Goal: Task Accomplishment & Management: Manage account settings

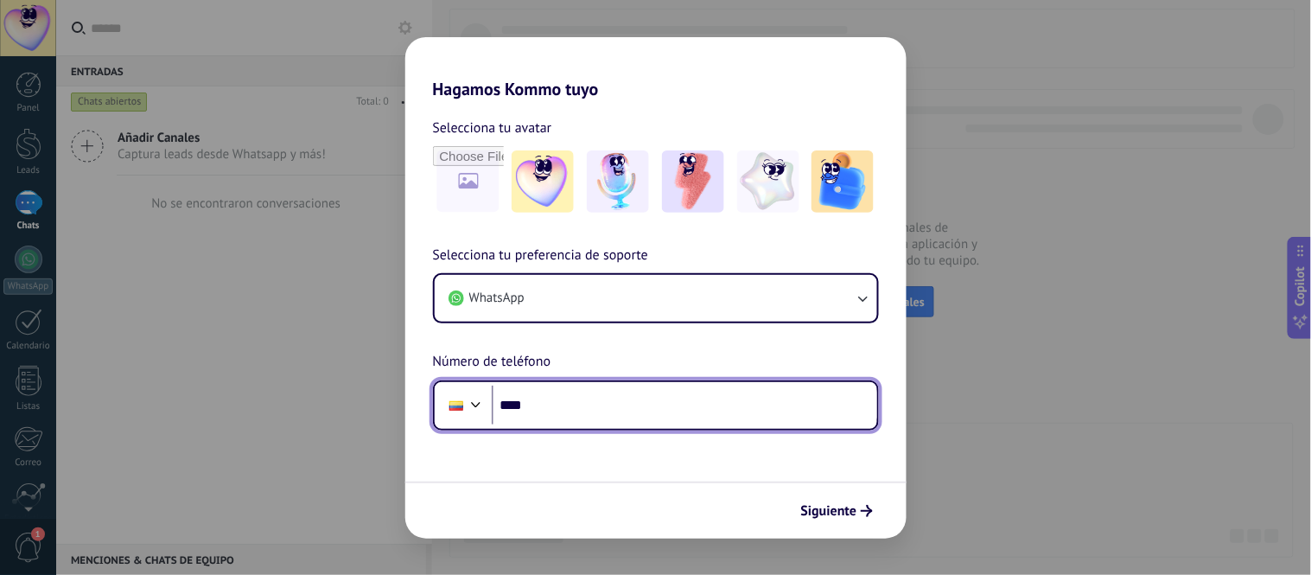
click at [586, 400] on input "****" at bounding box center [684, 405] width 385 height 40
type input "**********"
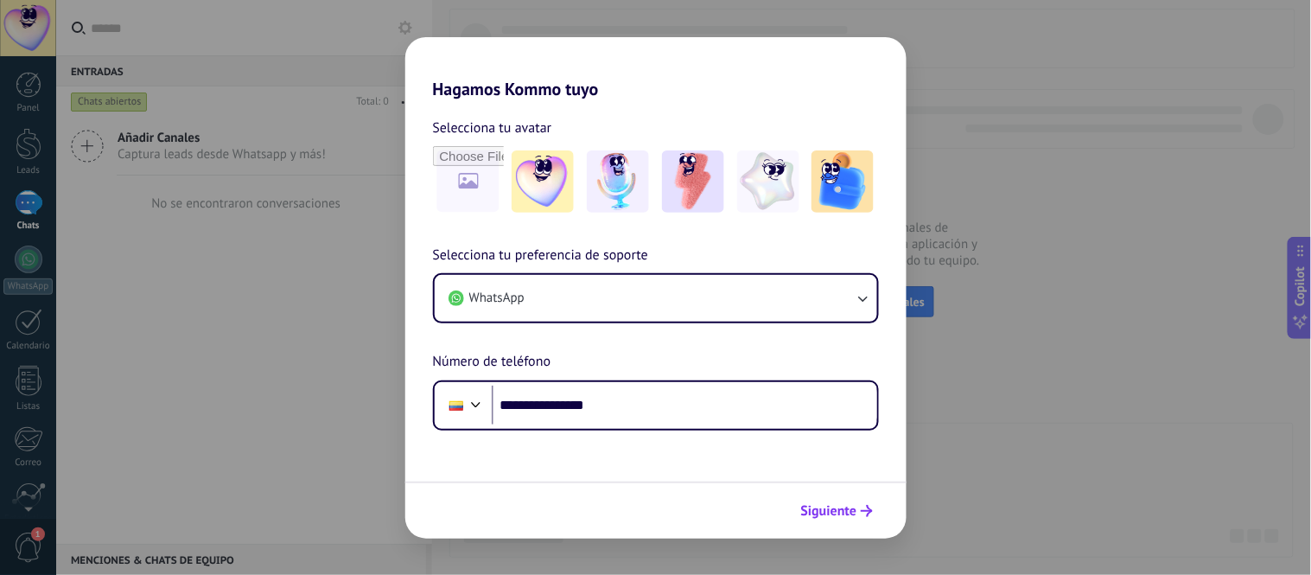
click at [838, 505] on span "Siguiente" at bounding box center [829, 511] width 56 height 12
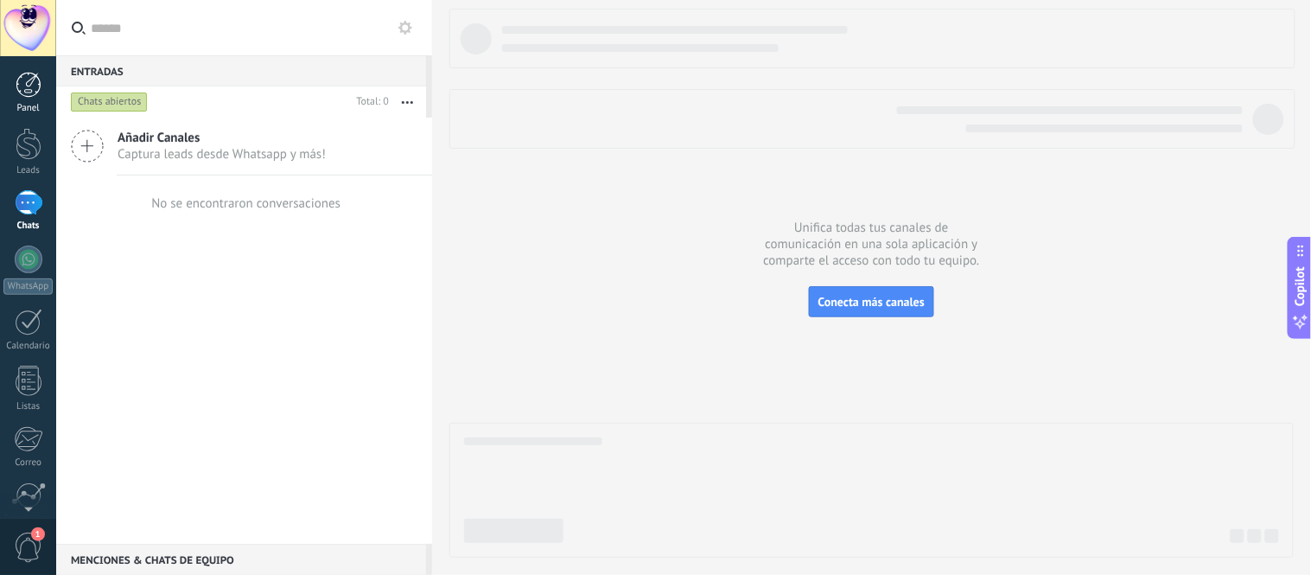
click at [21, 84] on div at bounding box center [29, 85] width 26 height 26
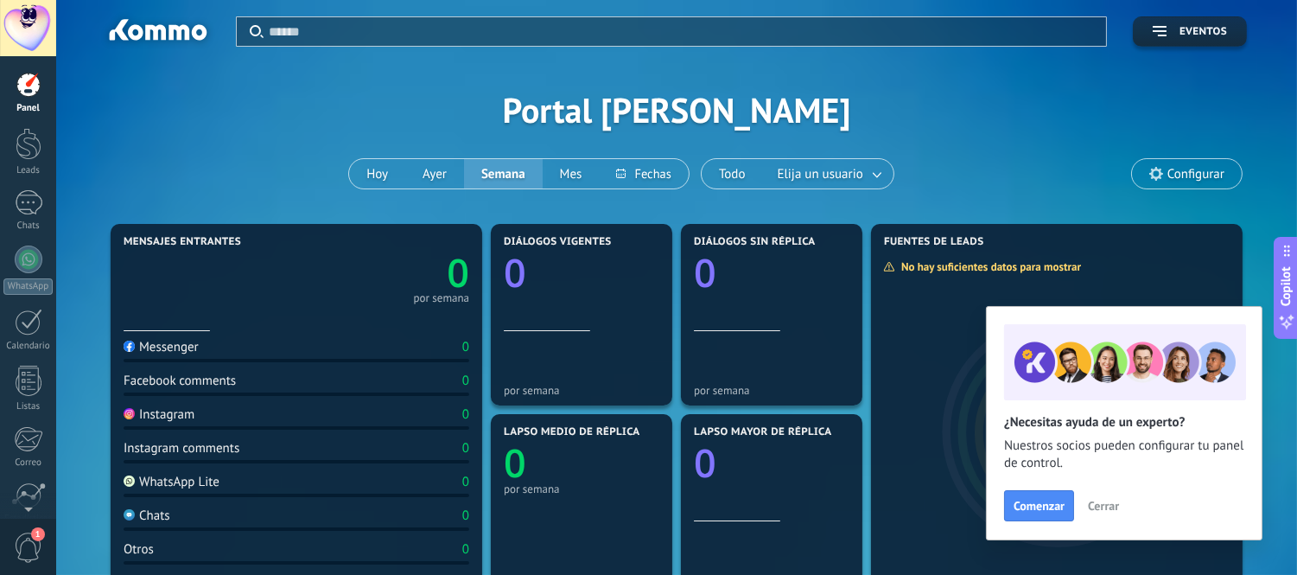
click at [1110, 507] on span "Cerrar" at bounding box center [1103, 505] width 31 height 12
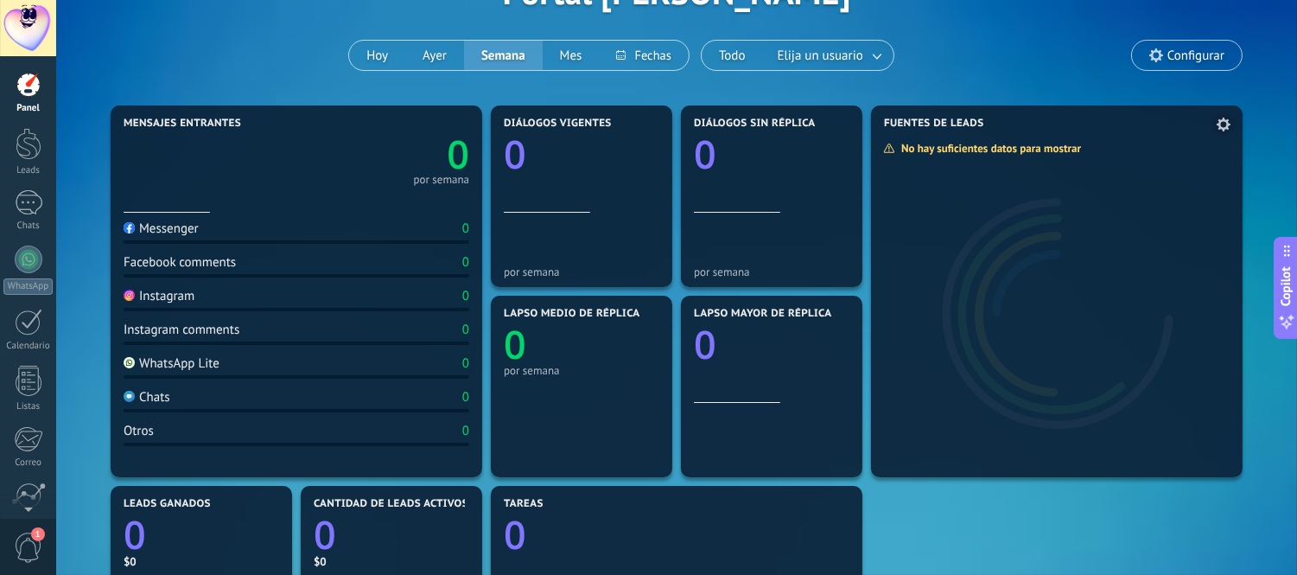
scroll to position [124, 0]
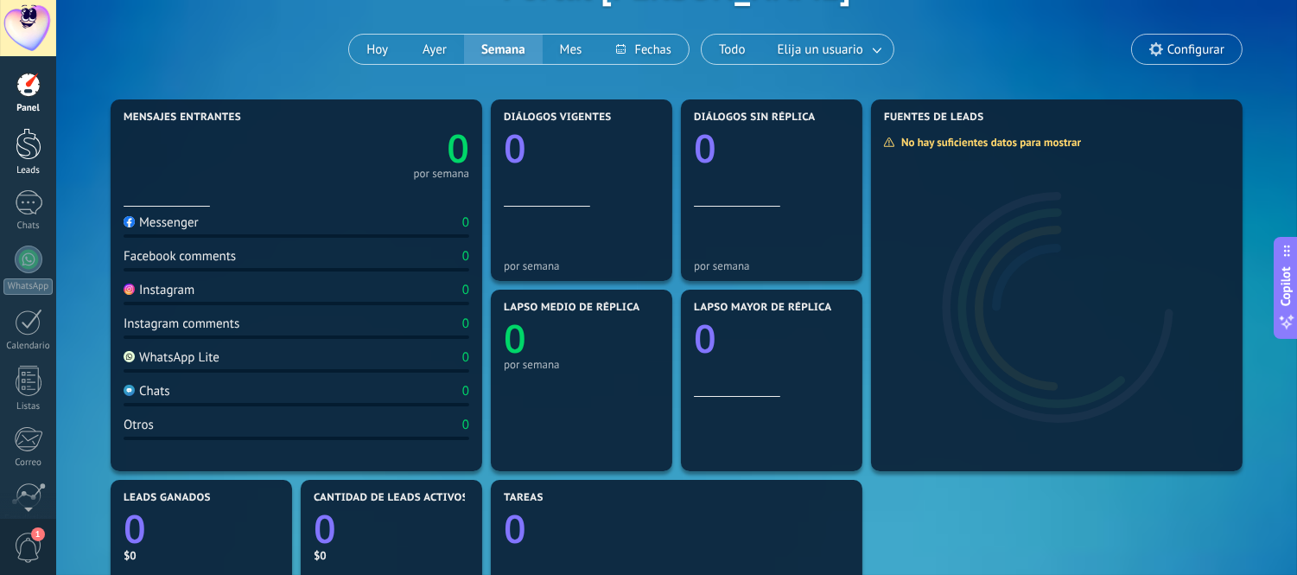
click at [28, 143] on div at bounding box center [29, 144] width 26 height 32
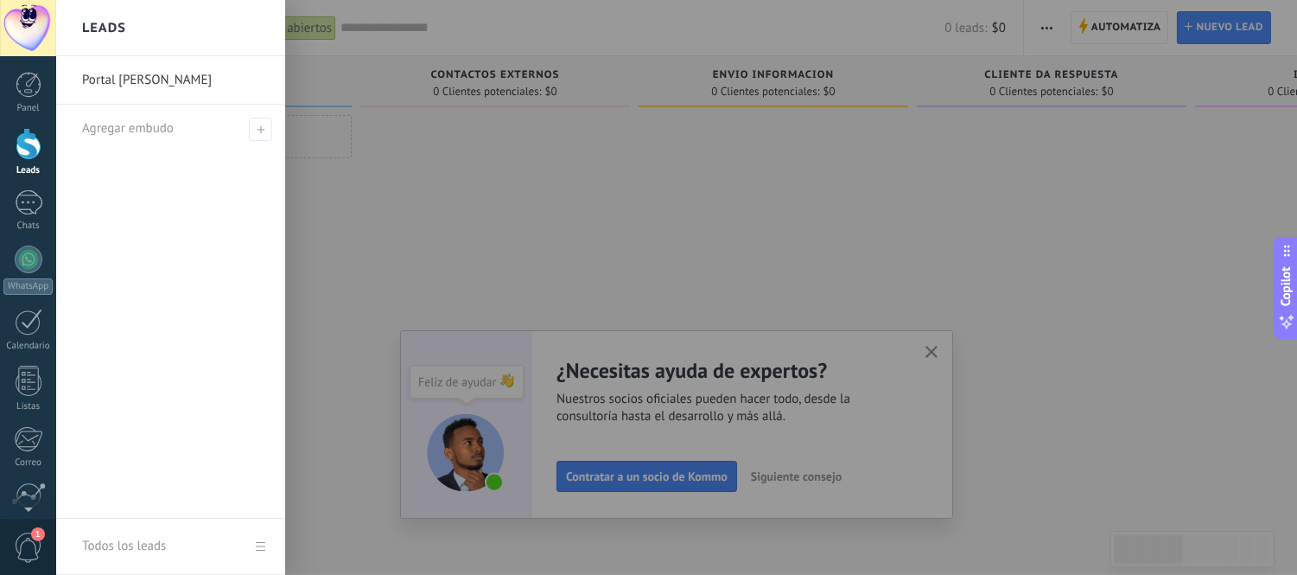
click at [156, 83] on link "Portal [PERSON_NAME]" at bounding box center [175, 80] width 186 height 48
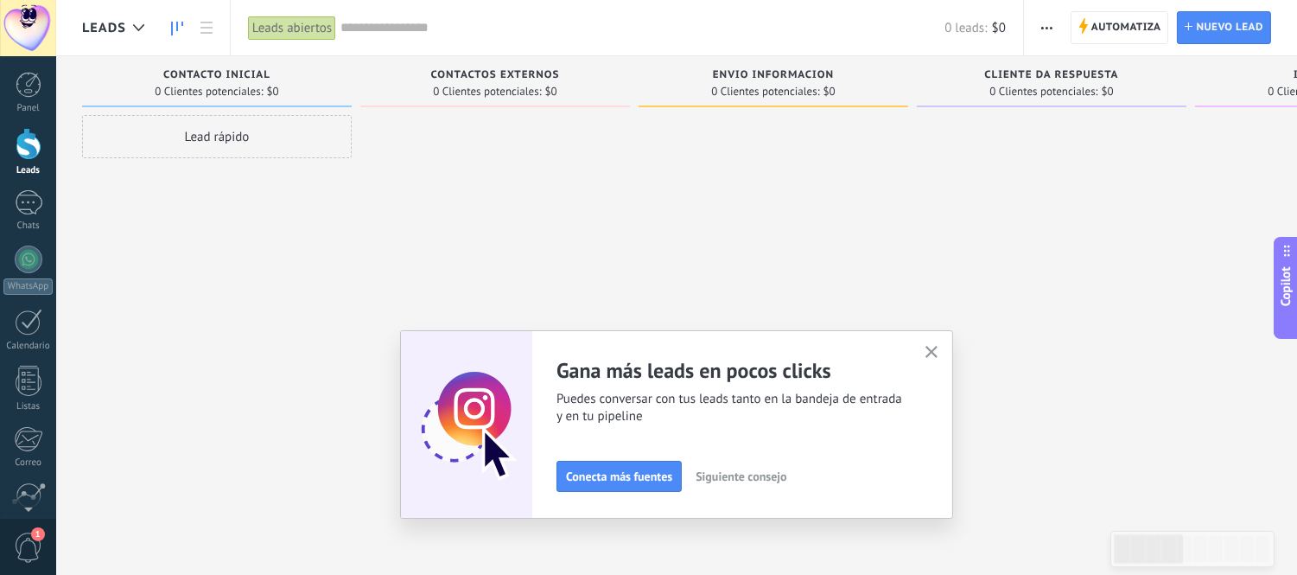
click at [23, 143] on div at bounding box center [29, 144] width 26 height 32
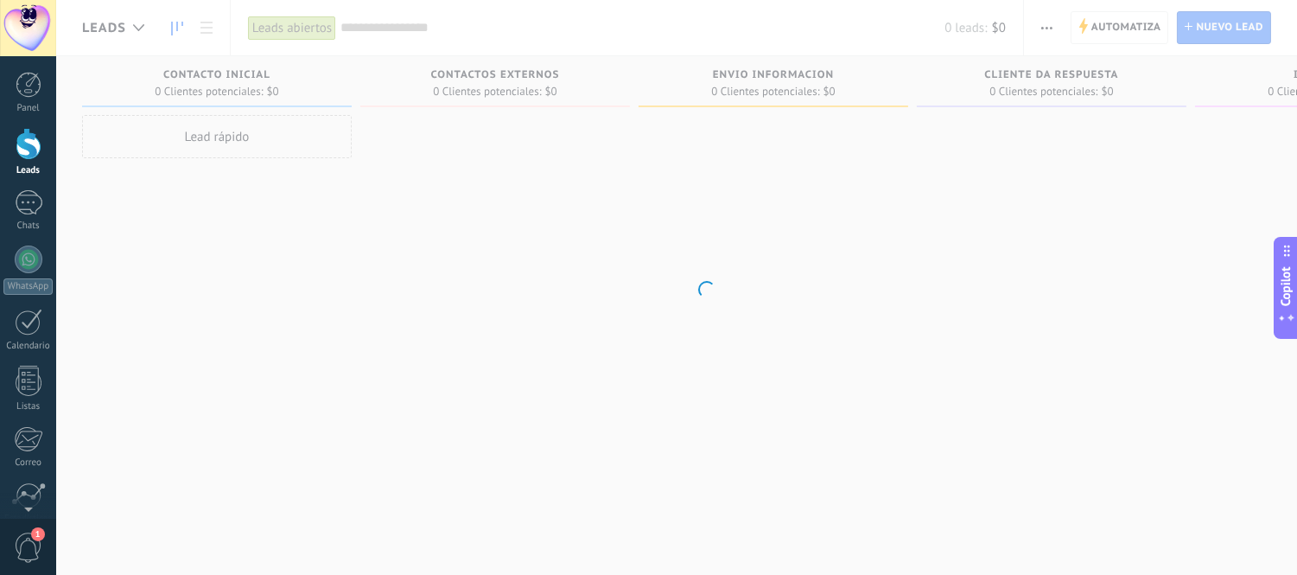
click at [23, 143] on div at bounding box center [29, 144] width 26 height 32
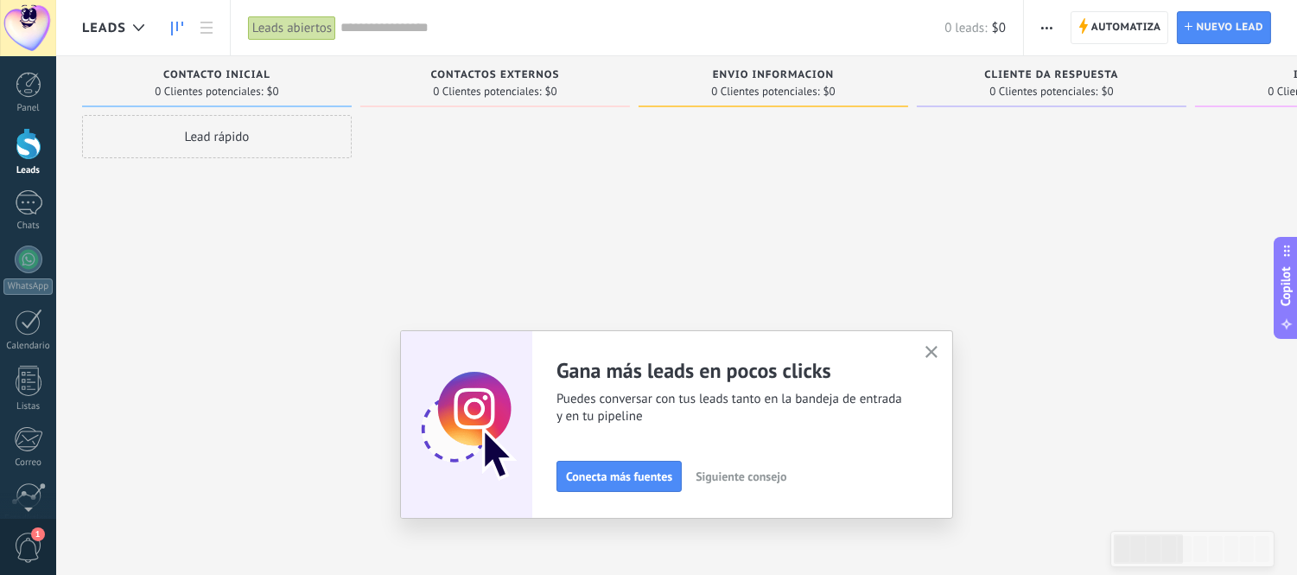
click at [936, 352] on icon "button" at bounding box center [932, 352] width 13 height 13
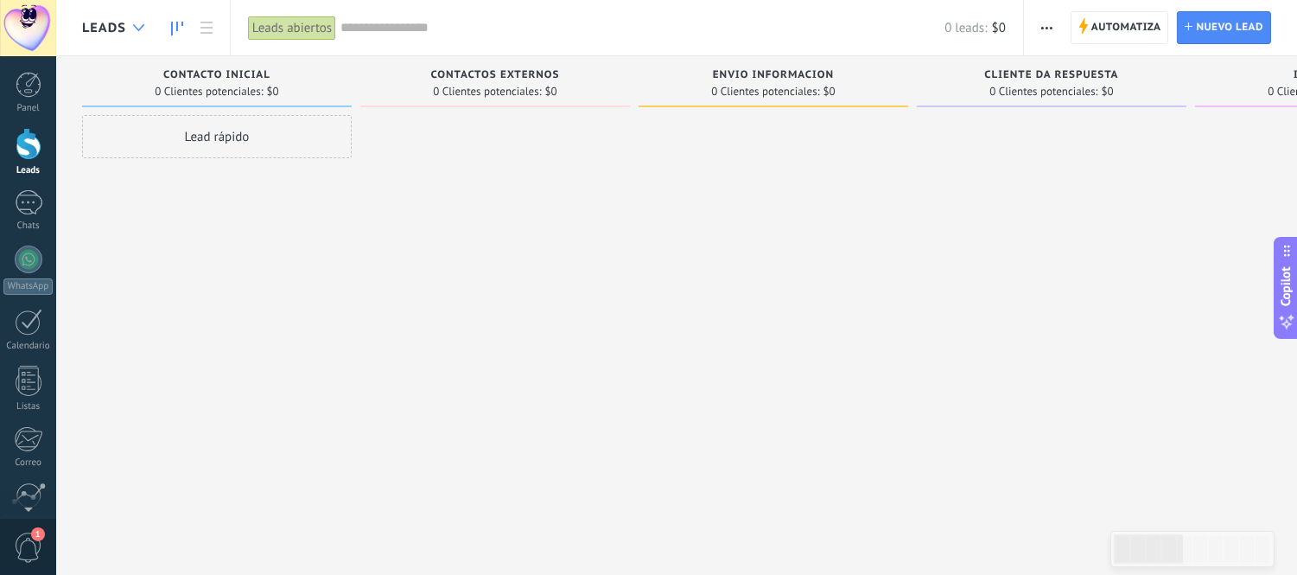
click at [124, 30] on div at bounding box center [138, 28] width 29 height 34
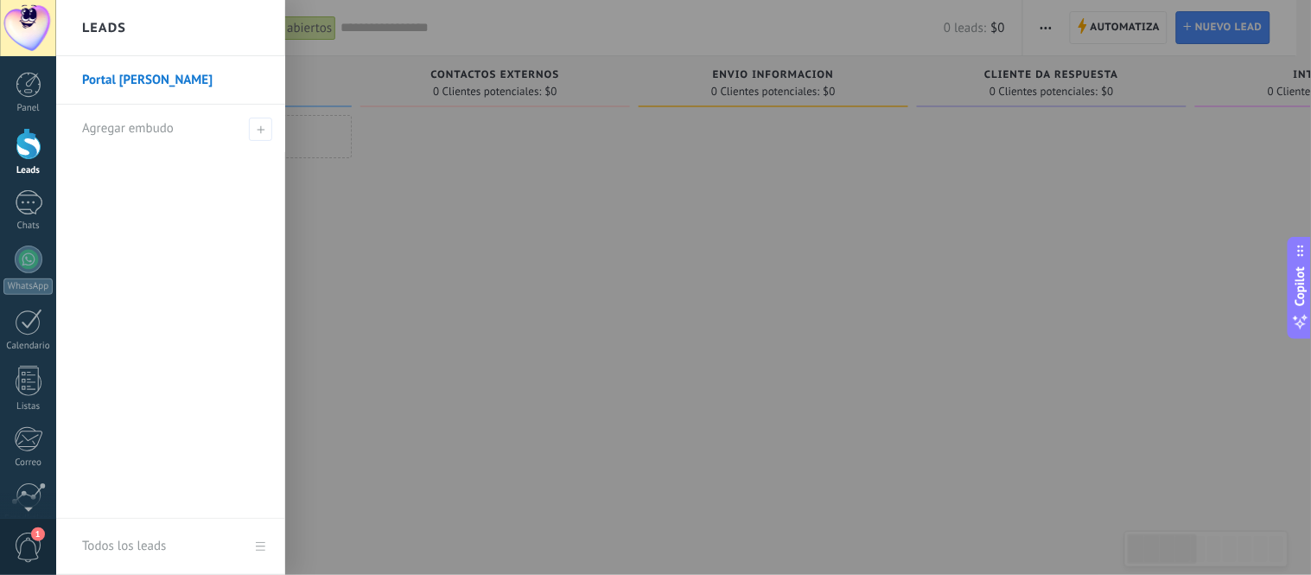
click at [154, 98] on link "Portal [PERSON_NAME]" at bounding box center [175, 80] width 186 height 48
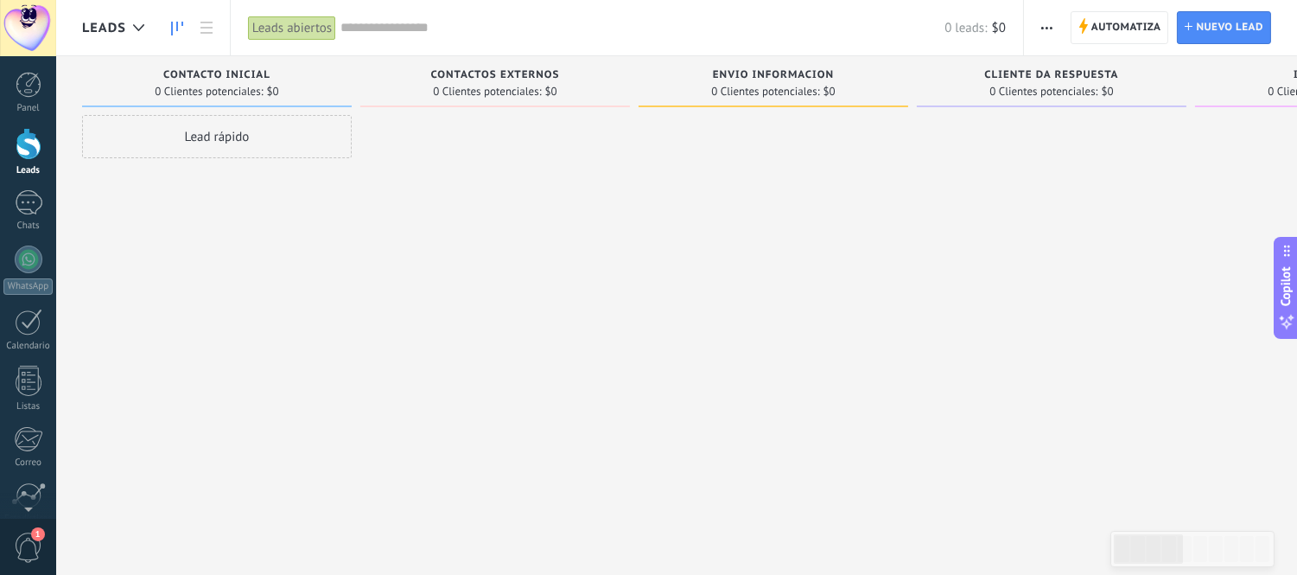
click at [601, 251] on div at bounding box center [495, 289] width 270 height 349
click at [1242, 18] on span "Nuevo lead" at bounding box center [1229, 27] width 67 height 31
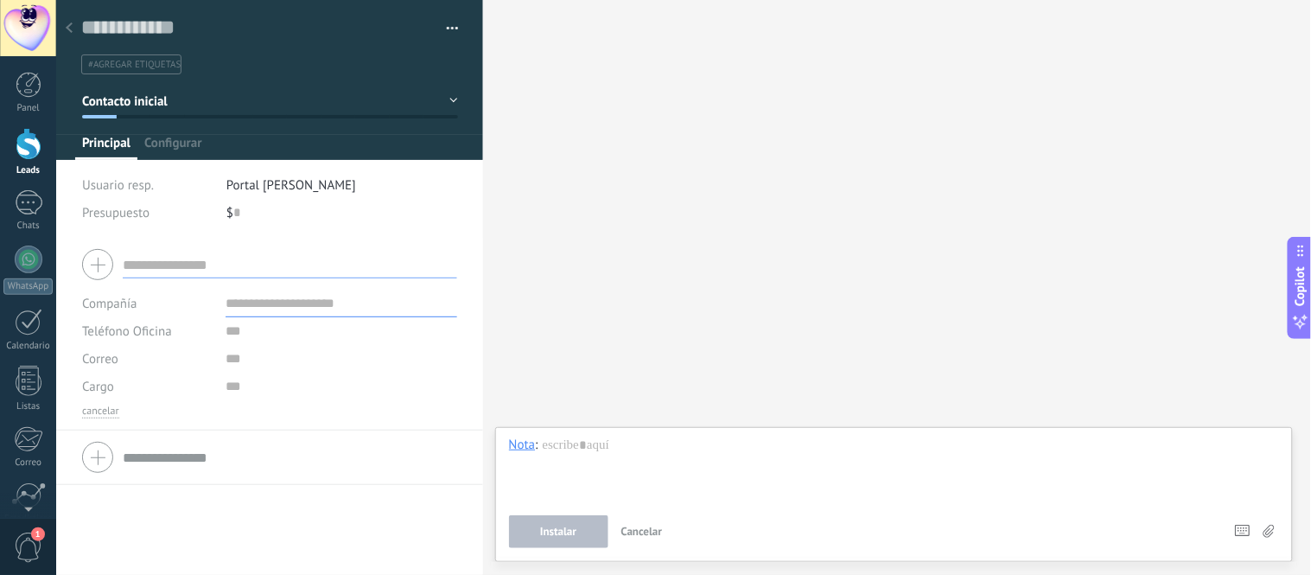
click at [162, 263] on input "text" at bounding box center [290, 265] width 334 height 28
type input "*********"
click at [235, 340] on input "text" at bounding box center [341, 331] width 231 height 28
type input "**********"
click at [107, 543] on span "Guardar" at bounding box center [112, 548] width 41 height 12
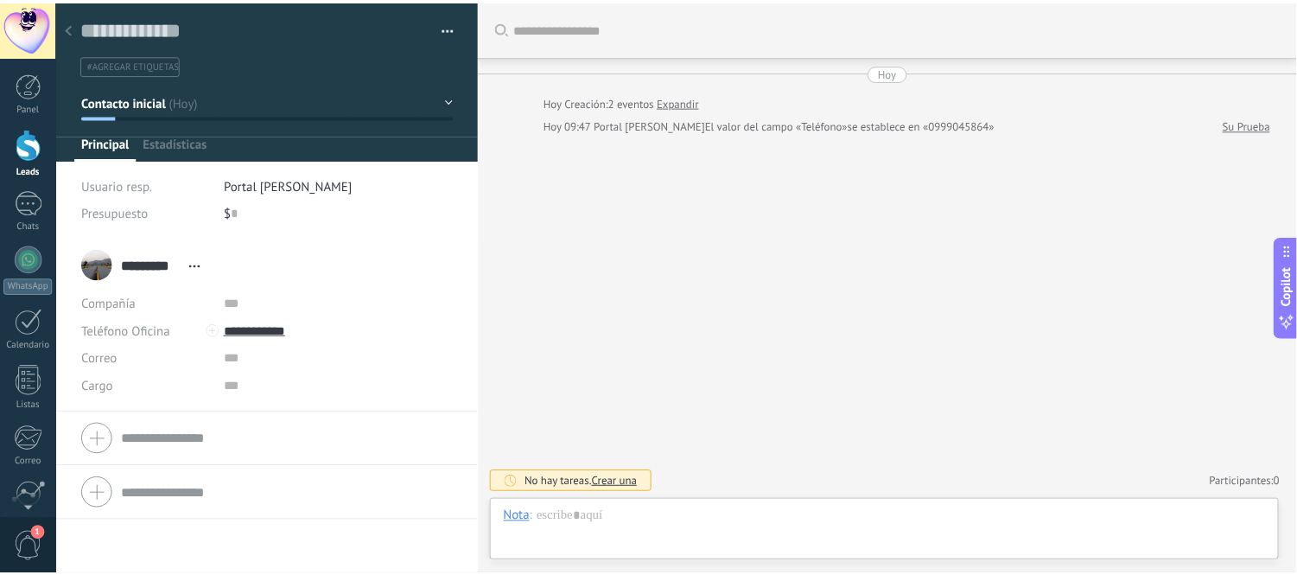
scroll to position [26, 0]
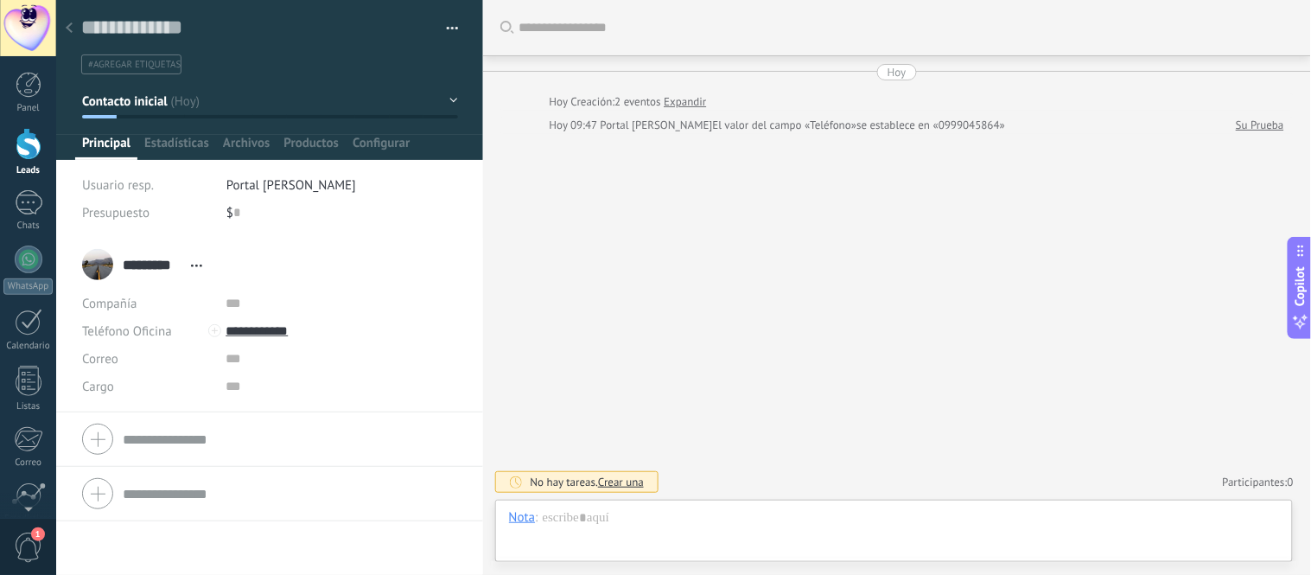
click at [67, 30] on icon at bounding box center [69, 27] width 7 height 10
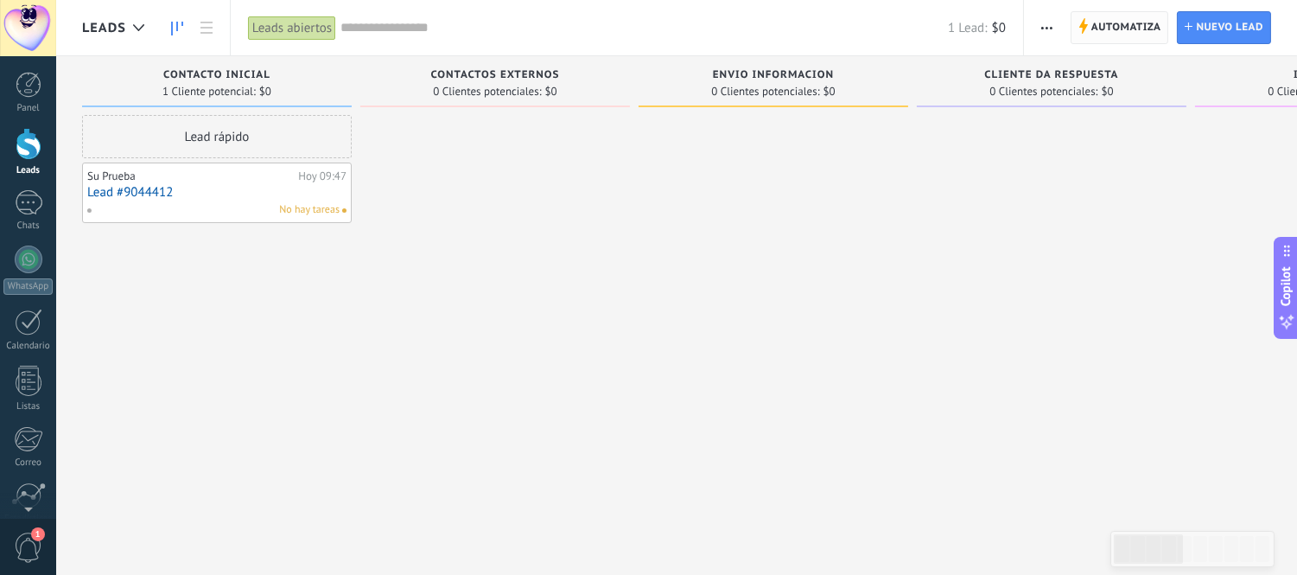
click at [1124, 29] on span "Automatiza" at bounding box center [1126, 27] width 70 height 31
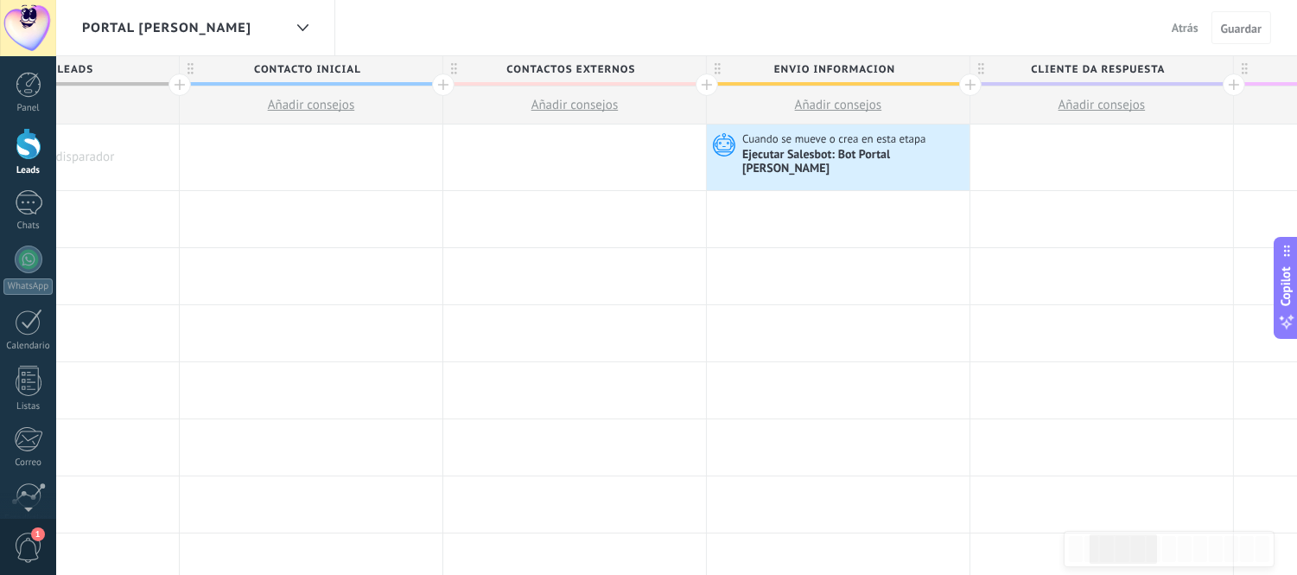
scroll to position [143, 0]
click at [35, 406] on div at bounding box center [28, 410] width 29 height 30
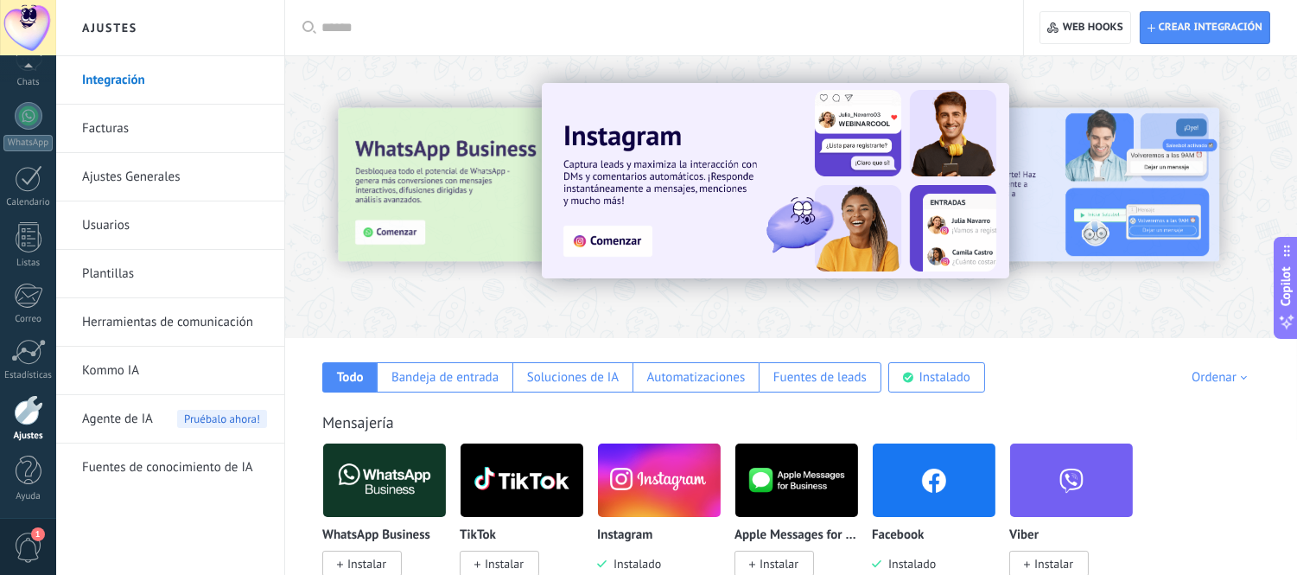
click at [117, 328] on link "Herramientas de comunicación" at bounding box center [174, 322] width 185 height 48
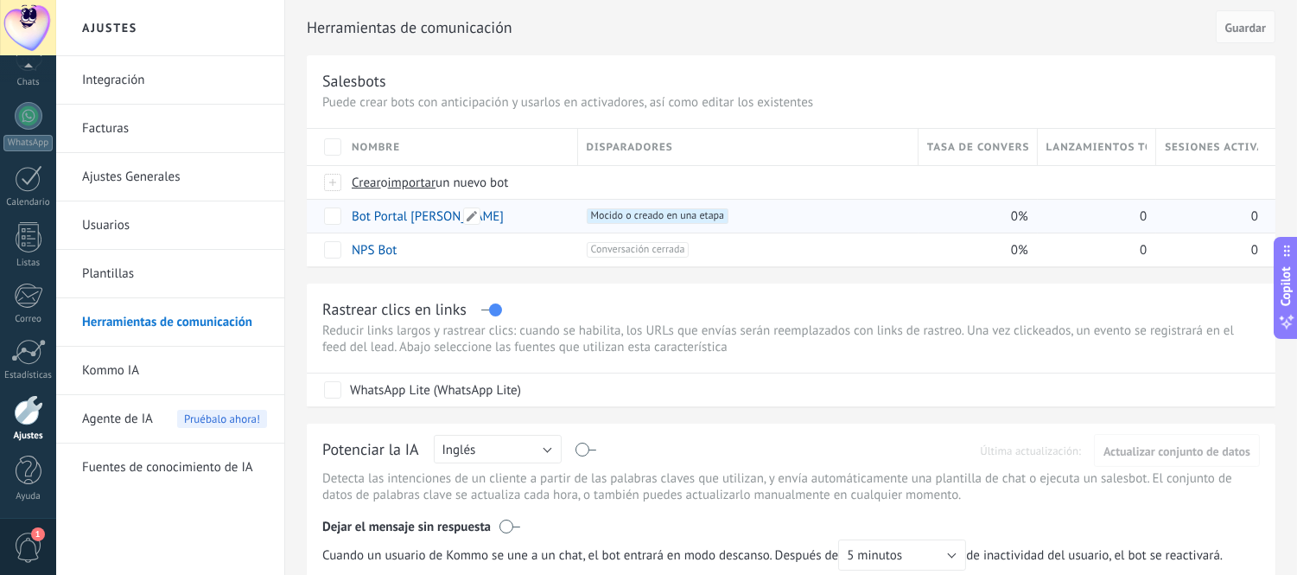
click at [373, 214] on link "Bot Portal [PERSON_NAME]" at bounding box center [428, 216] width 152 height 16
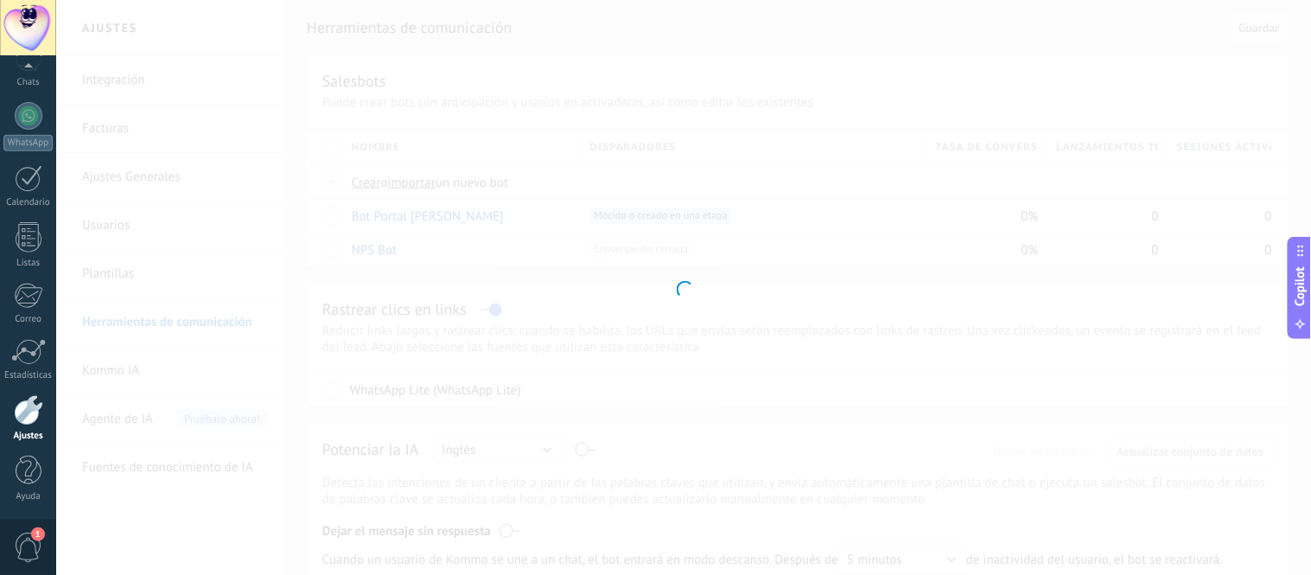
type input "**********"
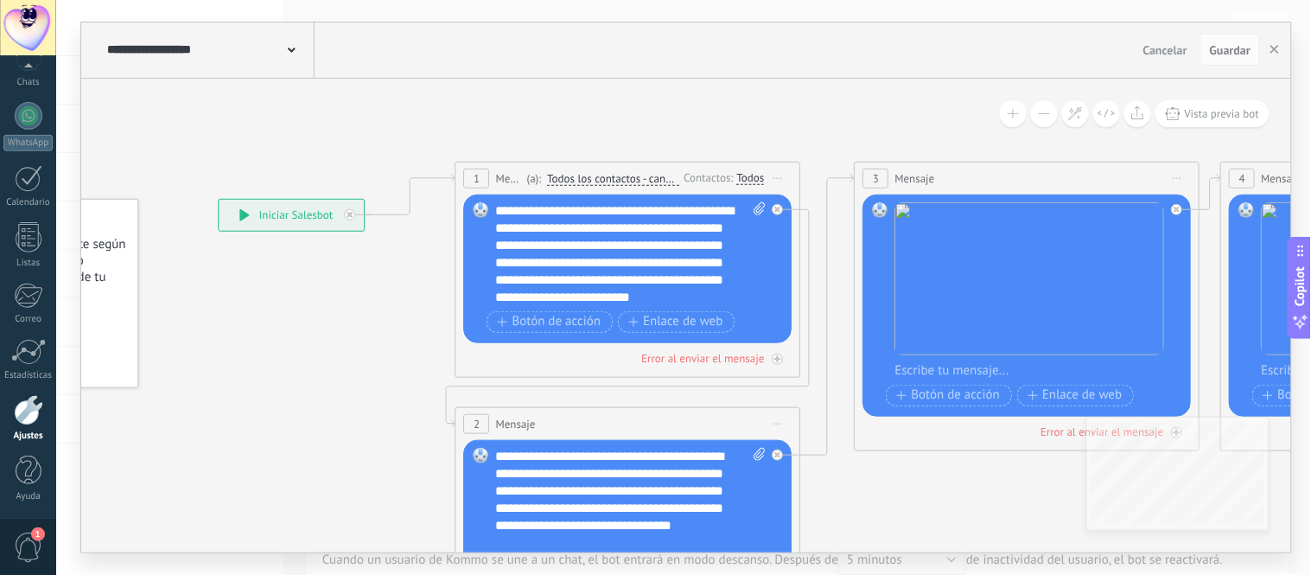
drag, startPoint x: 605, startPoint y: 337, endPoint x: 350, endPoint y: 327, distance: 255.1
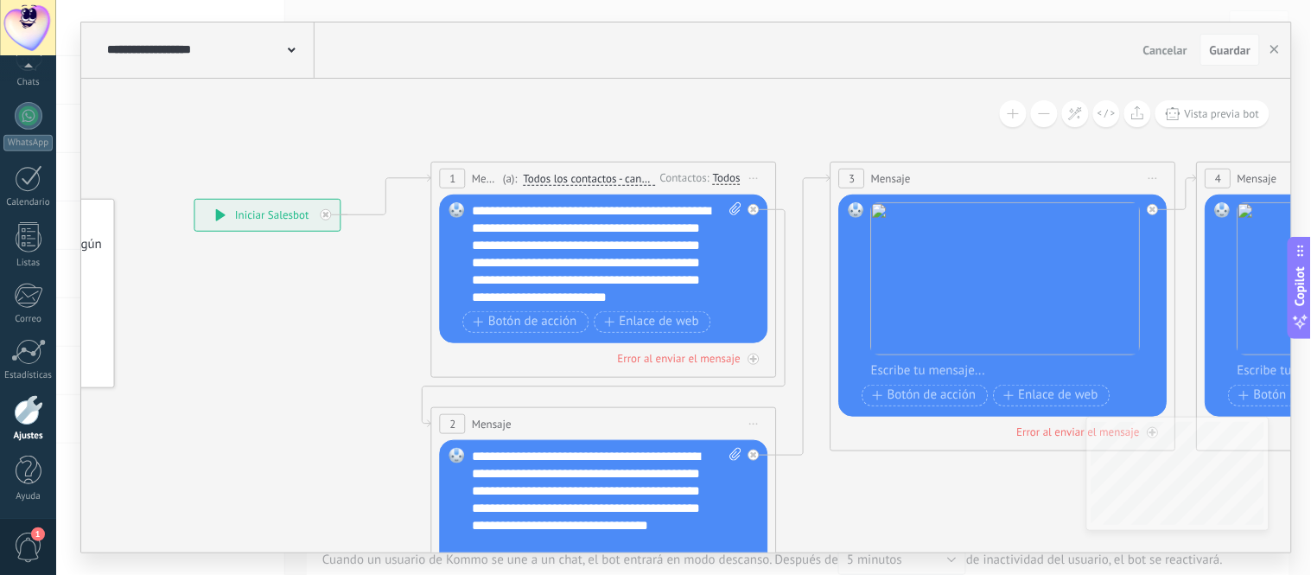
click at [735, 175] on div "Todos" at bounding box center [727, 178] width 28 height 14
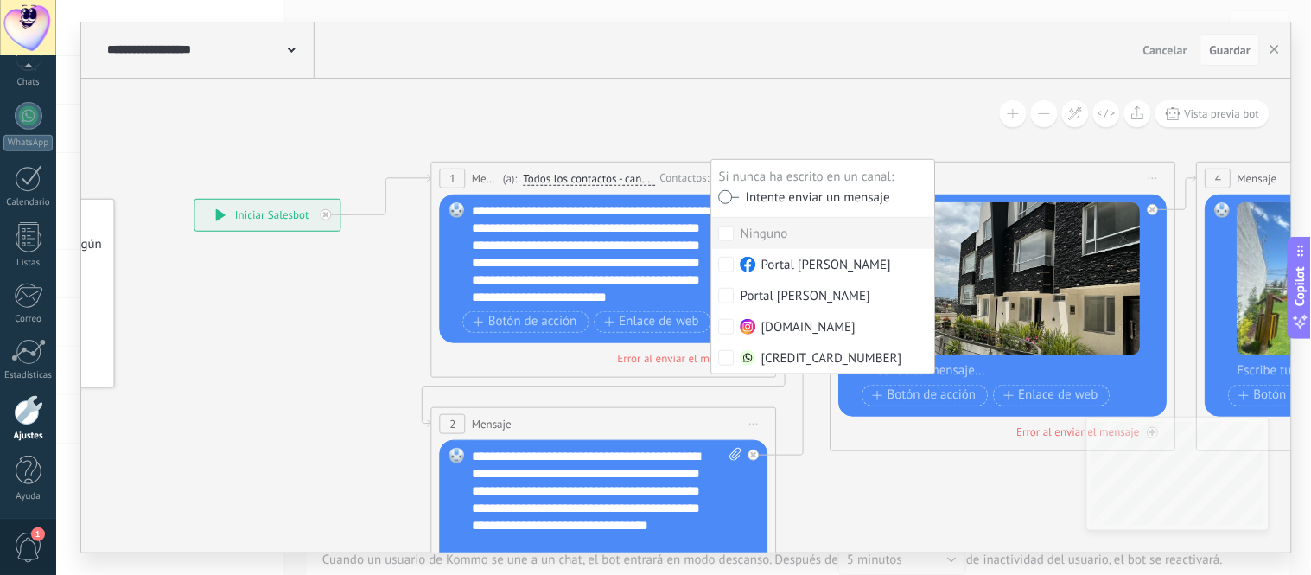
click at [731, 191] on label at bounding box center [729, 196] width 21 height 12
click at [771, 228] on div "Ninguno" at bounding box center [765, 234] width 48 height 17
click at [787, 355] on div "[CREDIT_CARD_NUMBER]" at bounding box center [822, 358] width 162 height 17
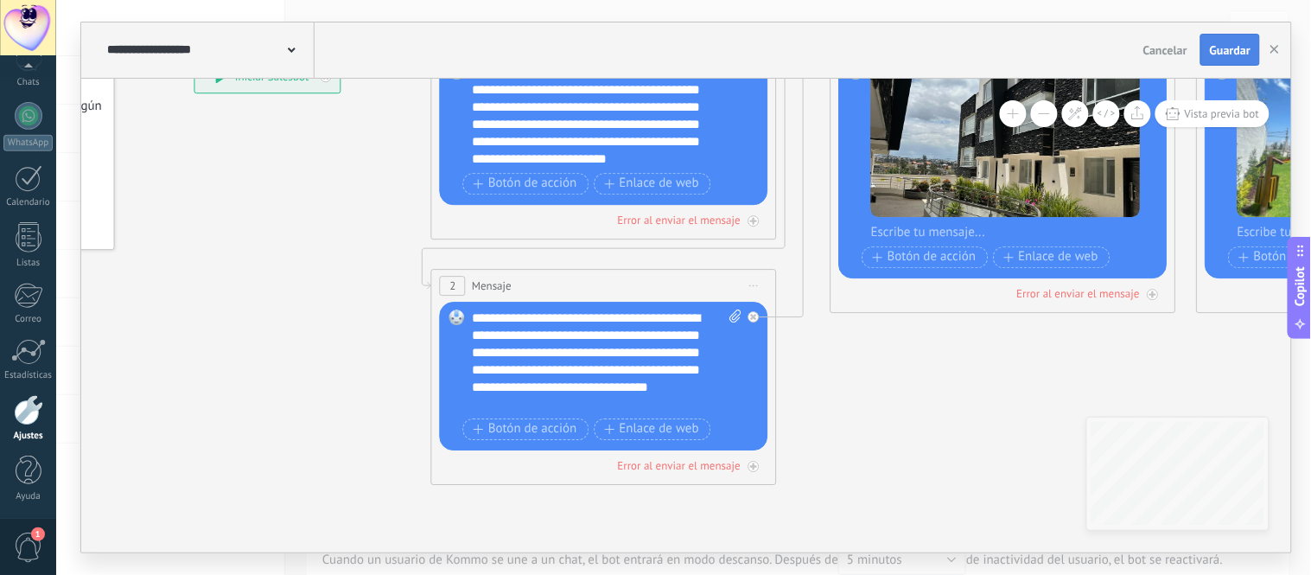
click at [1225, 53] on span "Guardar" at bounding box center [1230, 50] width 41 height 12
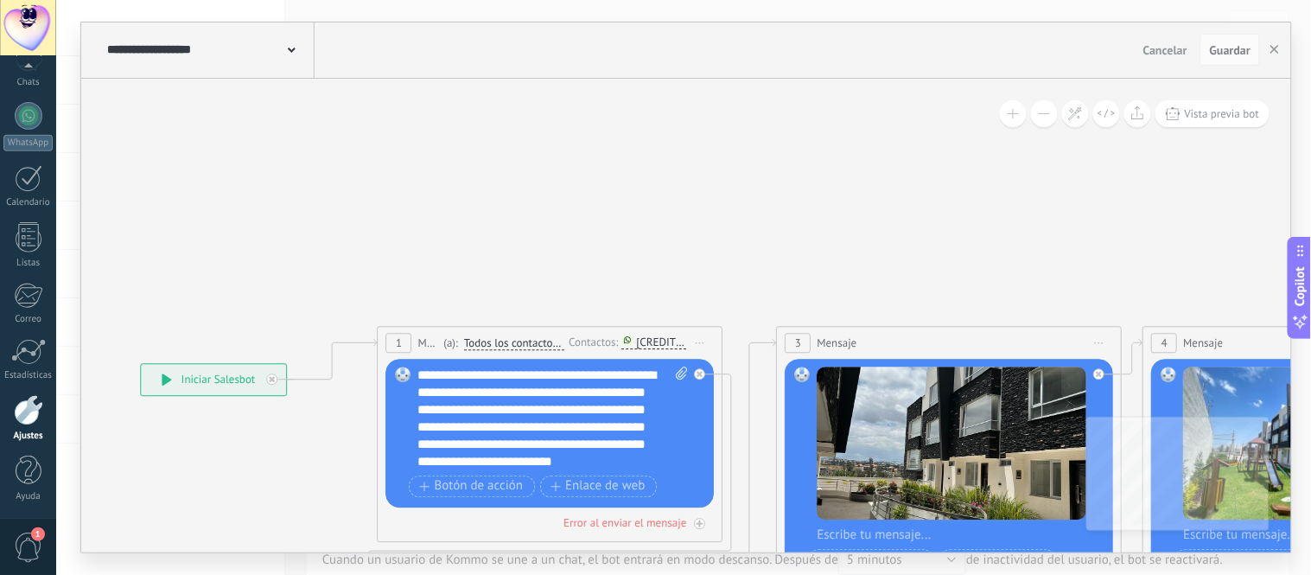
drag, startPoint x: 833, startPoint y: 263, endPoint x: 640, endPoint y: 213, distance: 198.9
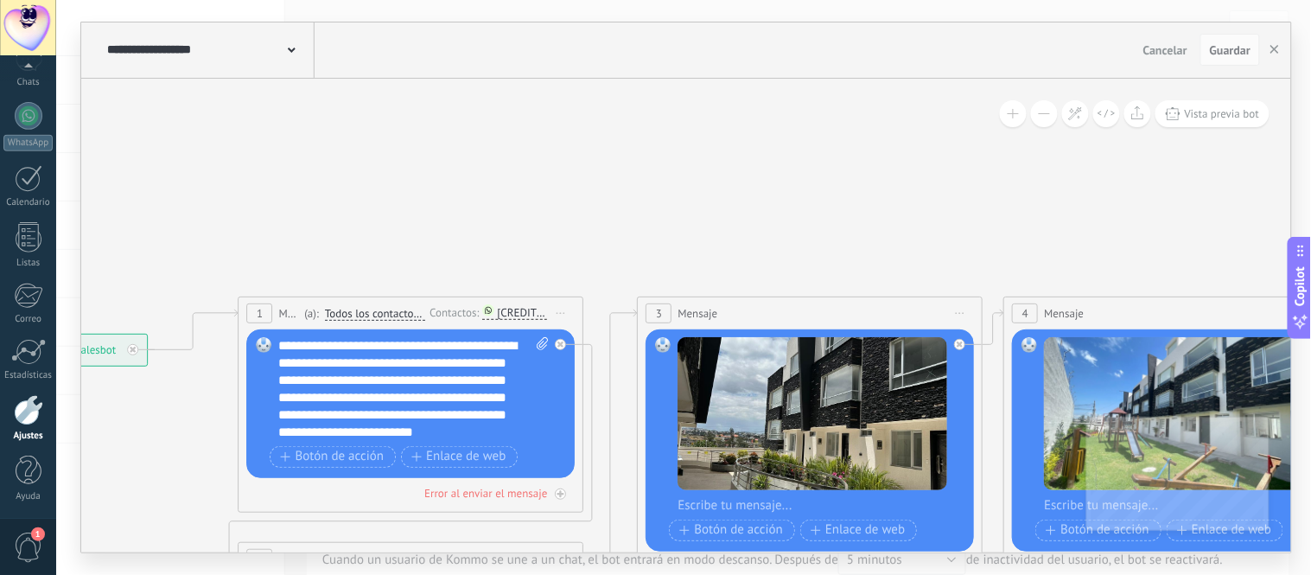
click at [1220, 52] on span "Guardar" at bounding box center [1230, 50] width 41 height 12
click at [1276, 54] on icon "button" at bounding box center [1274, 49] width 9 height 9
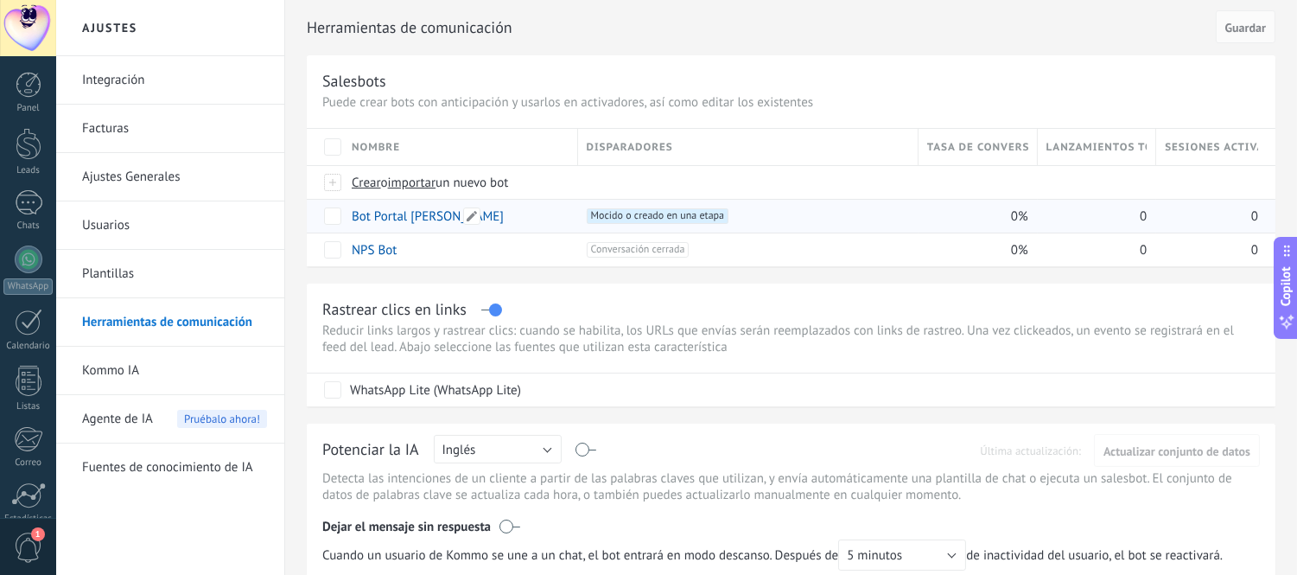
click at [383, 220] on link "Bot Portal [PERSON_NAME]" at bounding box center [428, 216] width 152 height 16
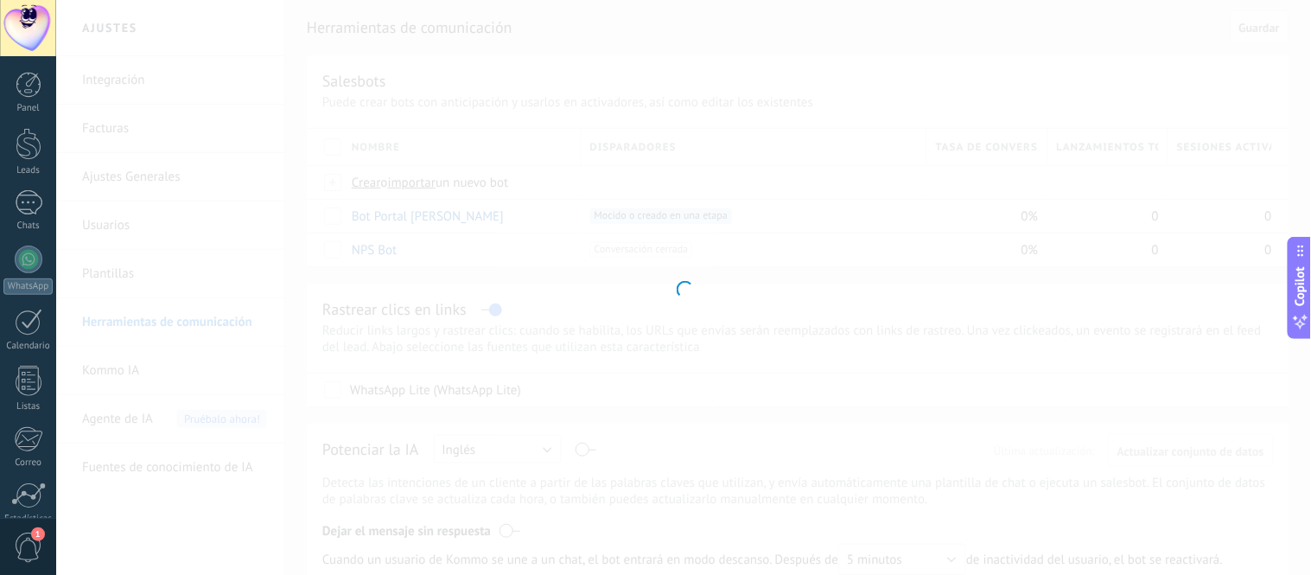
type input "**********"
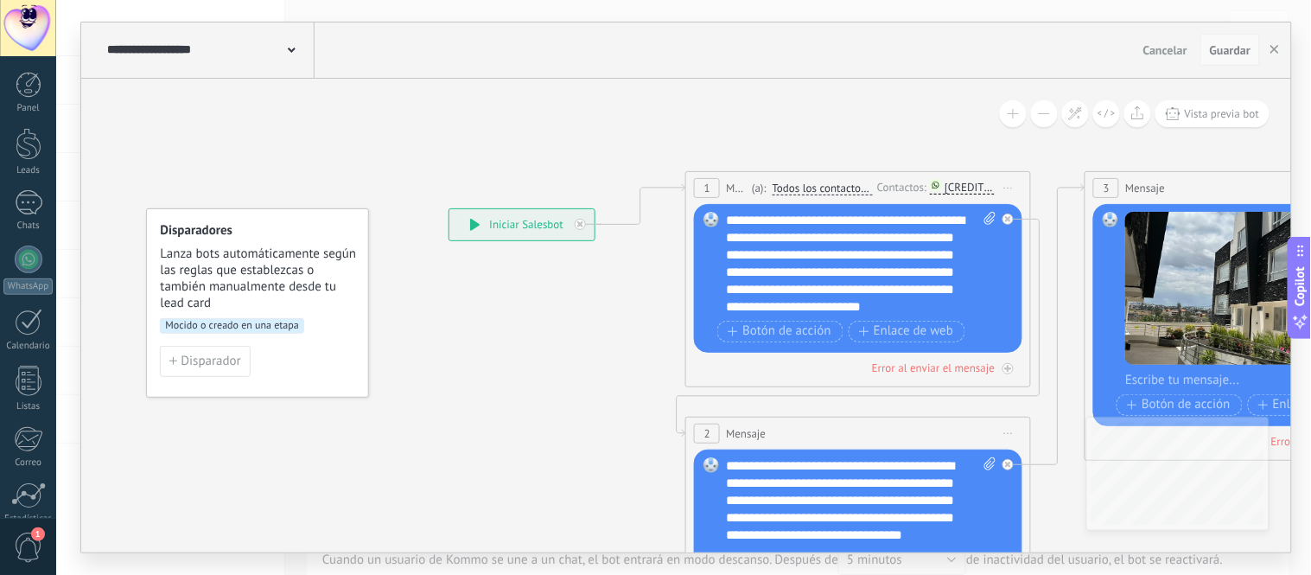
click at [1217, 53] on span "Guardar" at bounding box center [1230, 50] width 41 height 12
click at [1276, 48] on icon "button" at bounding box center [1274, 49] width 9 height 9
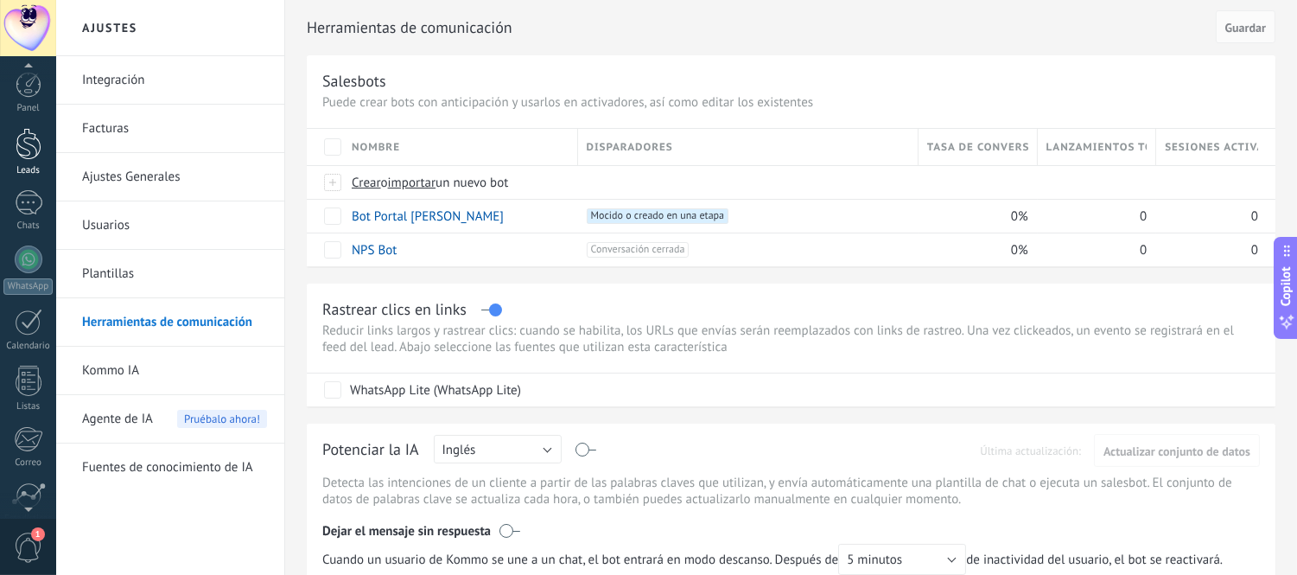
click at [22, 138] on div at bounding box center [29, 144] width 26 height 32
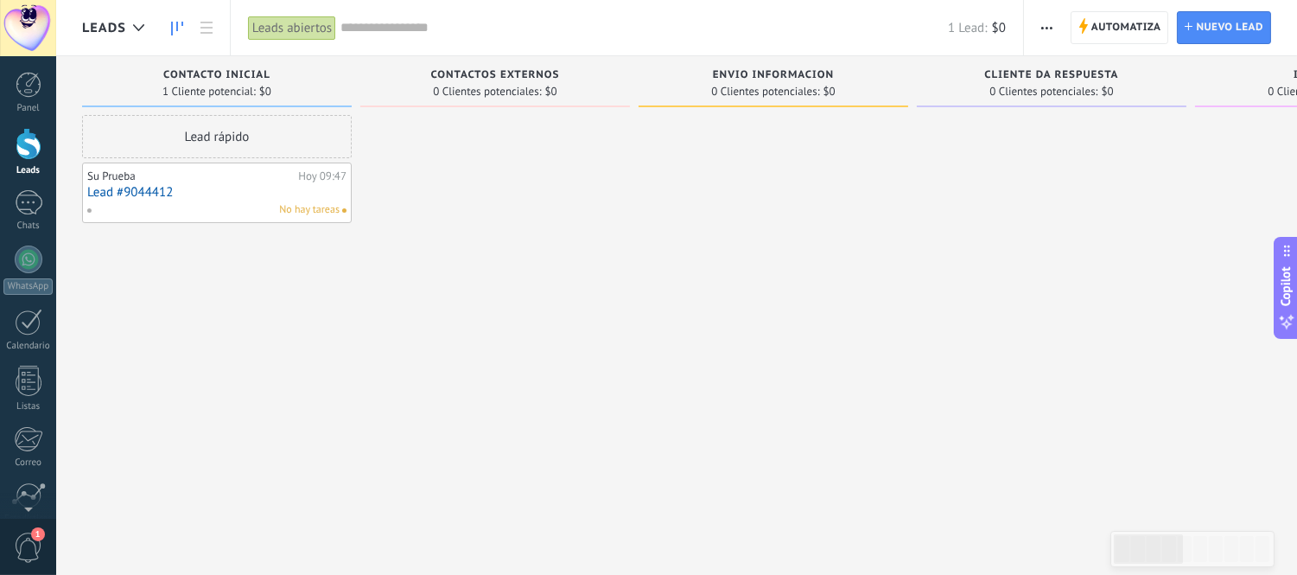
click at [360, 309] on div at bounding box center [495, 289] width 270 height 349
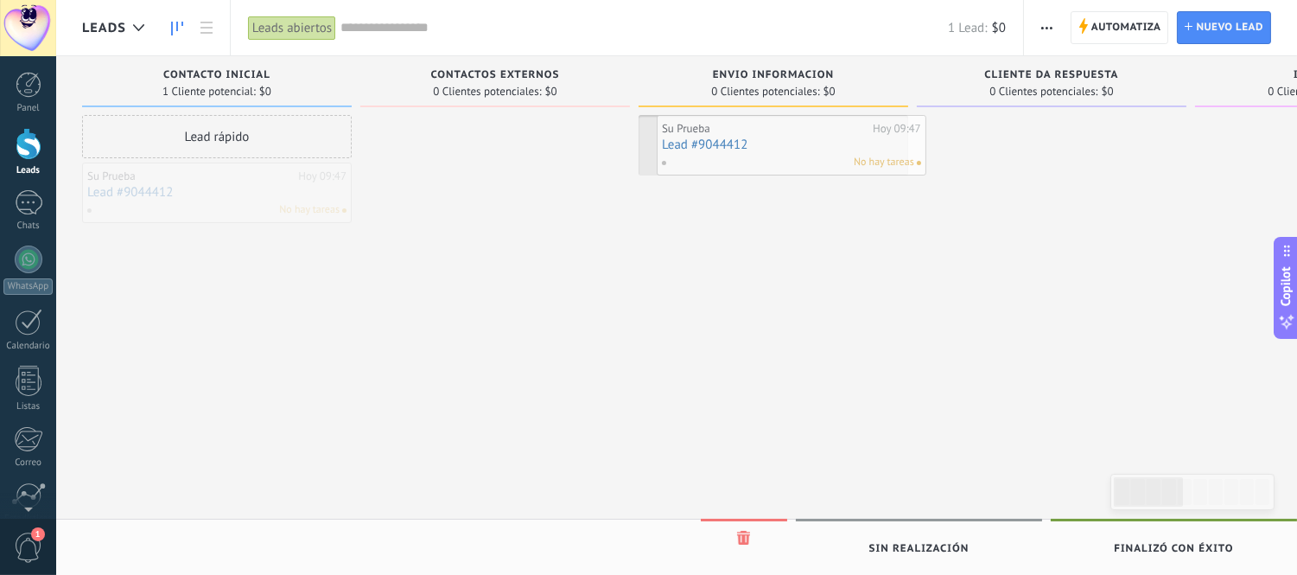
drag, startPoint x: 247, startPoint y: 174, endPoint x: 822, endPoint y: 126, distance: 576.6
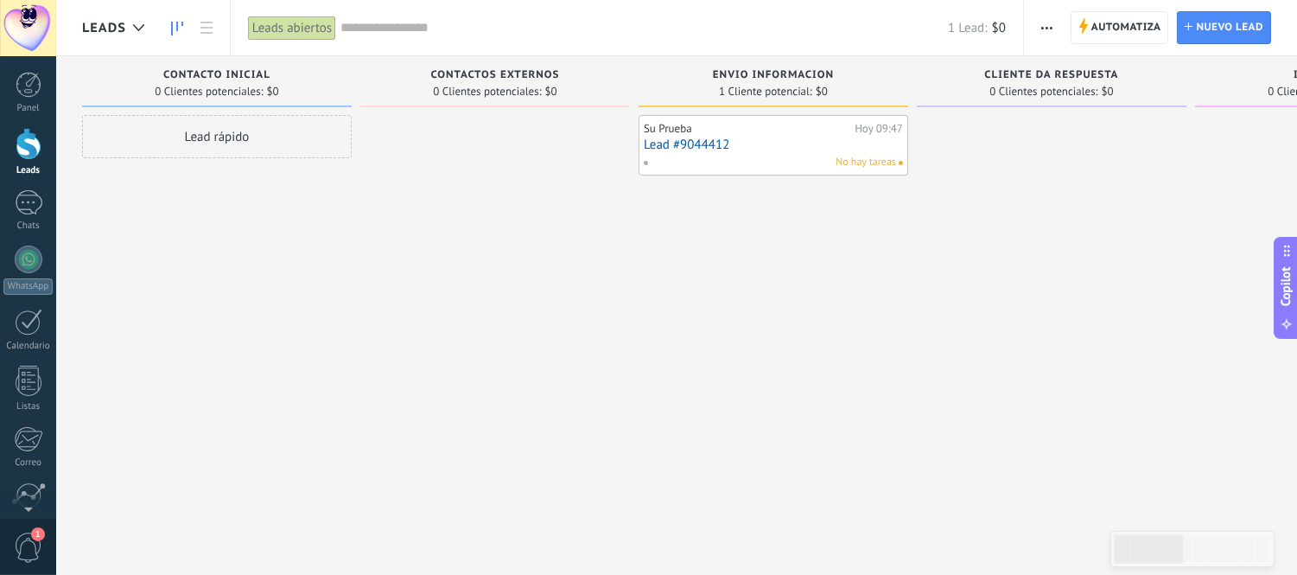
click at [709, 272] on div "Su Prueba Hoy 09:47 Lead #9044412 No hay tareas" at bounding box center [774, 289] width 270 height 349
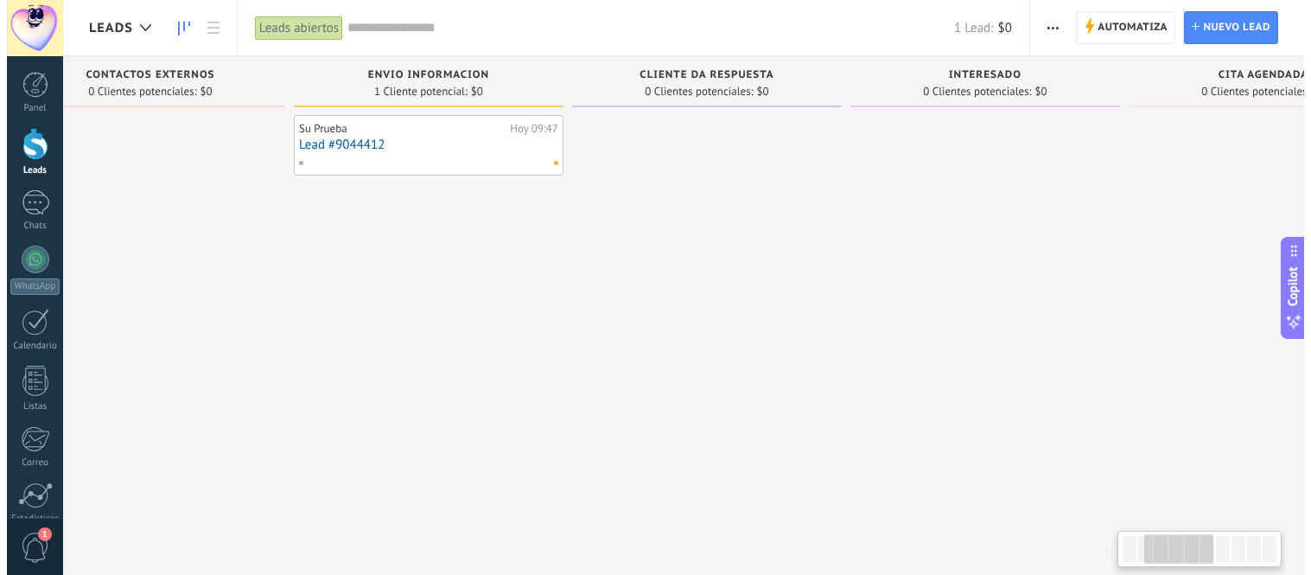
scroll to position [0, 421]
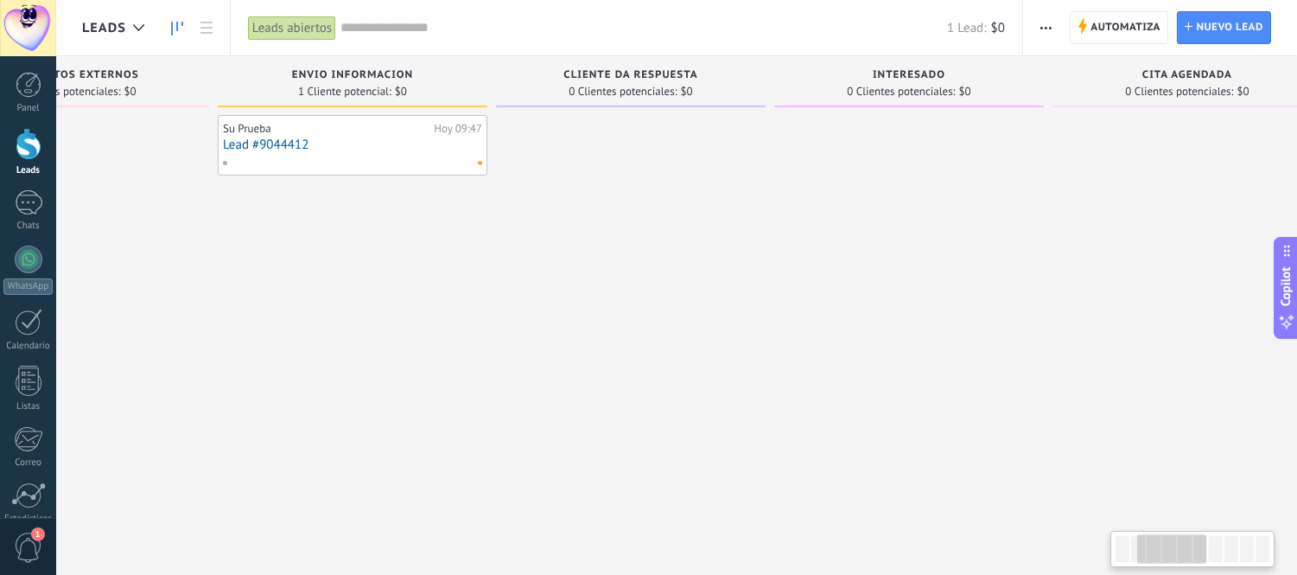
drag, startPoint x: 849, startPoint y: 247, endPoint x: 429, endPoint y: 301, distance: 422.5
click at [429, 301] on div "Su Prueba Hoy 09:47 Lead #9044412" at bounding box center [353, 289] width 270 height 349
click at [283, 141] on link "Lead #9044412" at bounding box center [352, 144] width 259 height 15
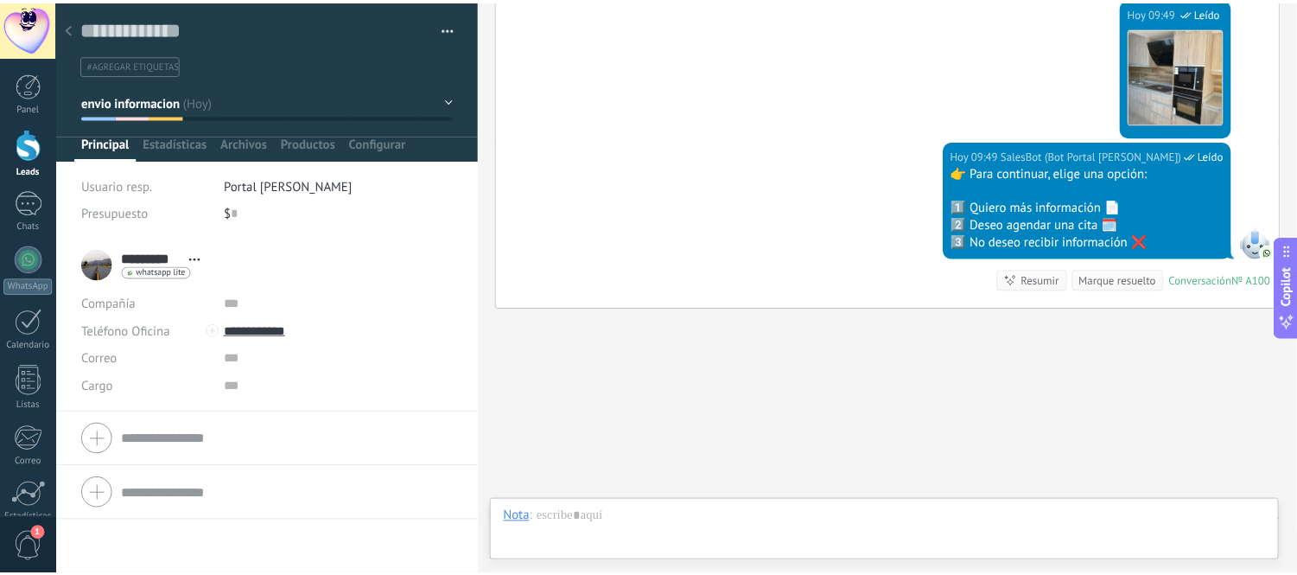
scroll to position [1056, 0]
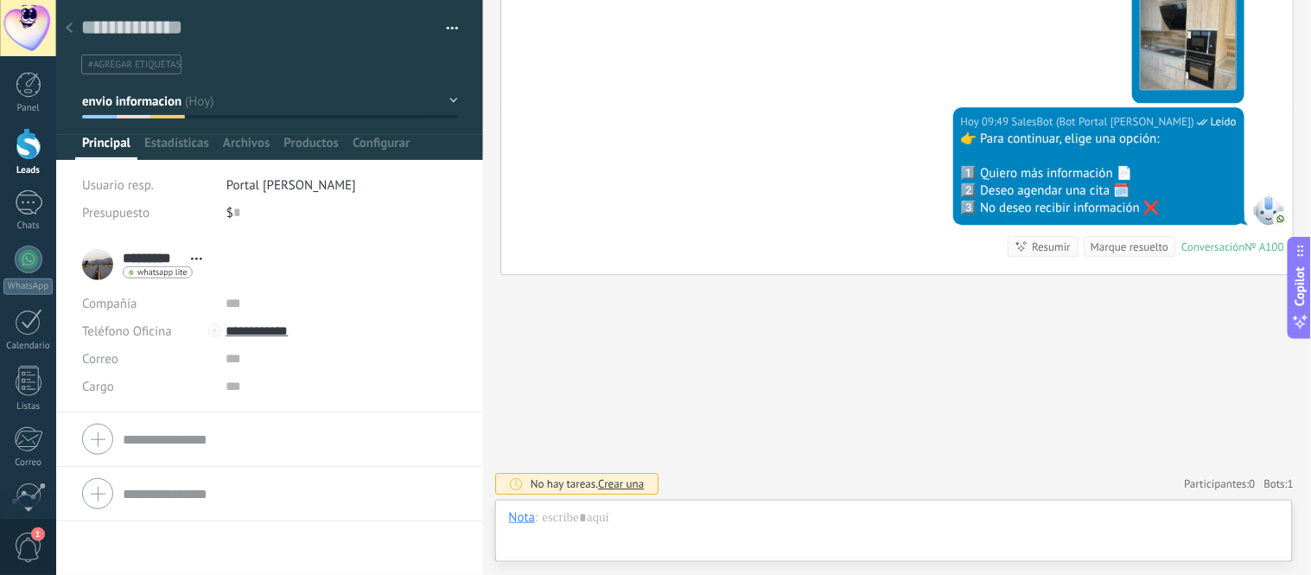
click at [67, 29] on use at bounding box center [69, 27] width 7 height 10
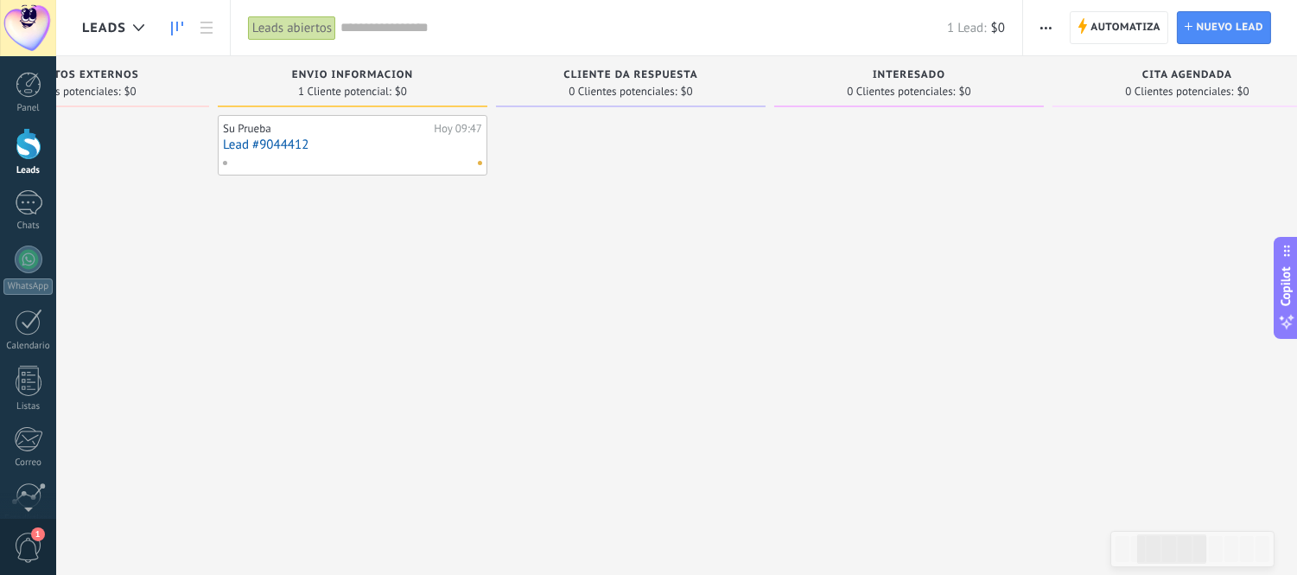
click at [496, 334] on div at bounding box center [631, 289] width 270 height 349
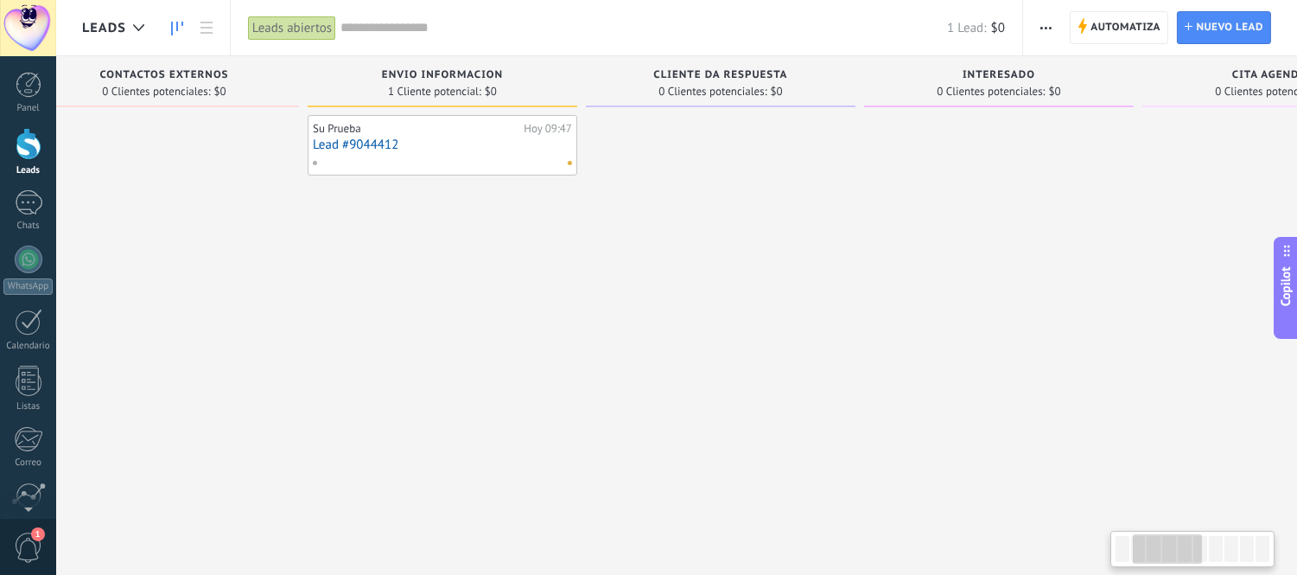
scroll to position [0, 326]
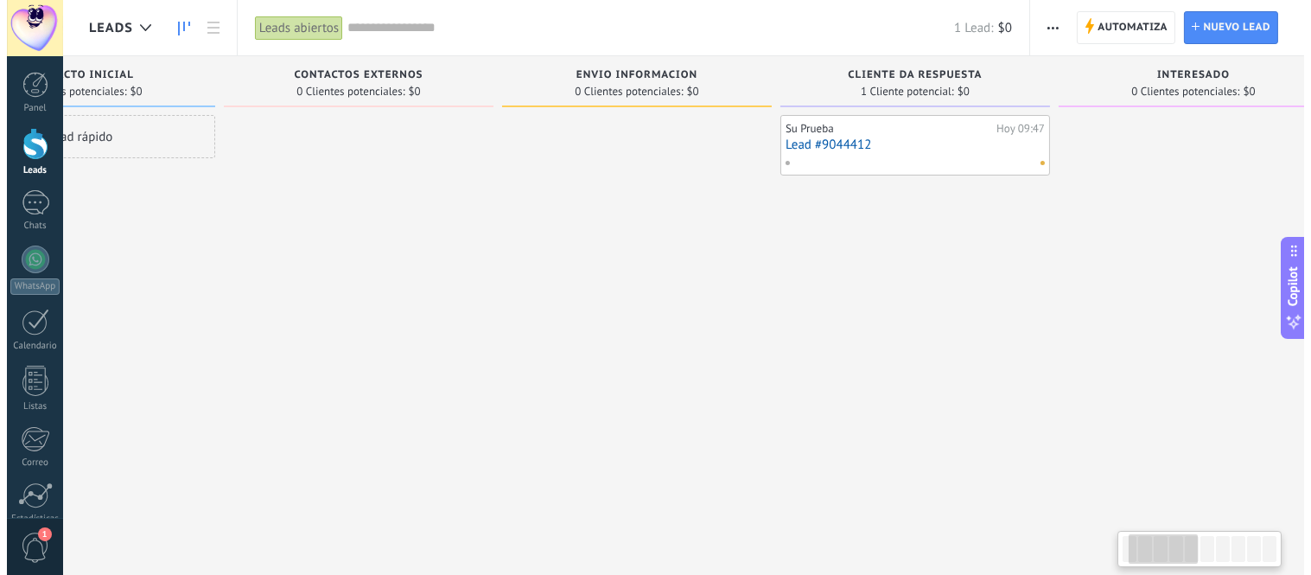
scroll to position [0, 145]
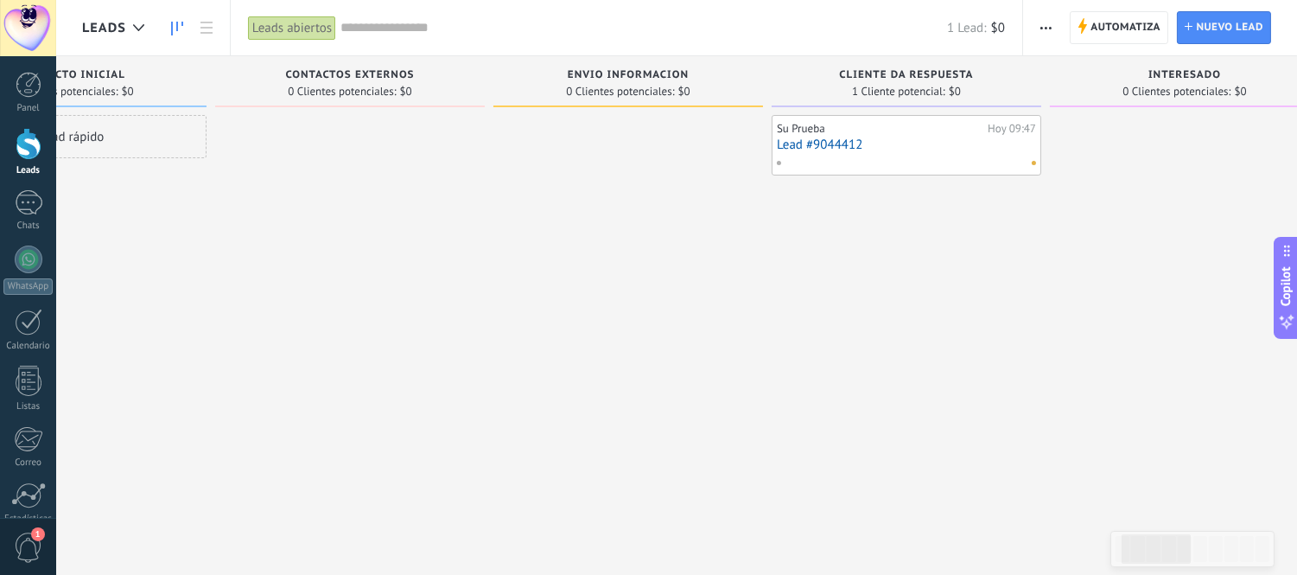
click at [858, 140] on link "Lead #9044412" at bounding box center [906, 144] width 259 height 15
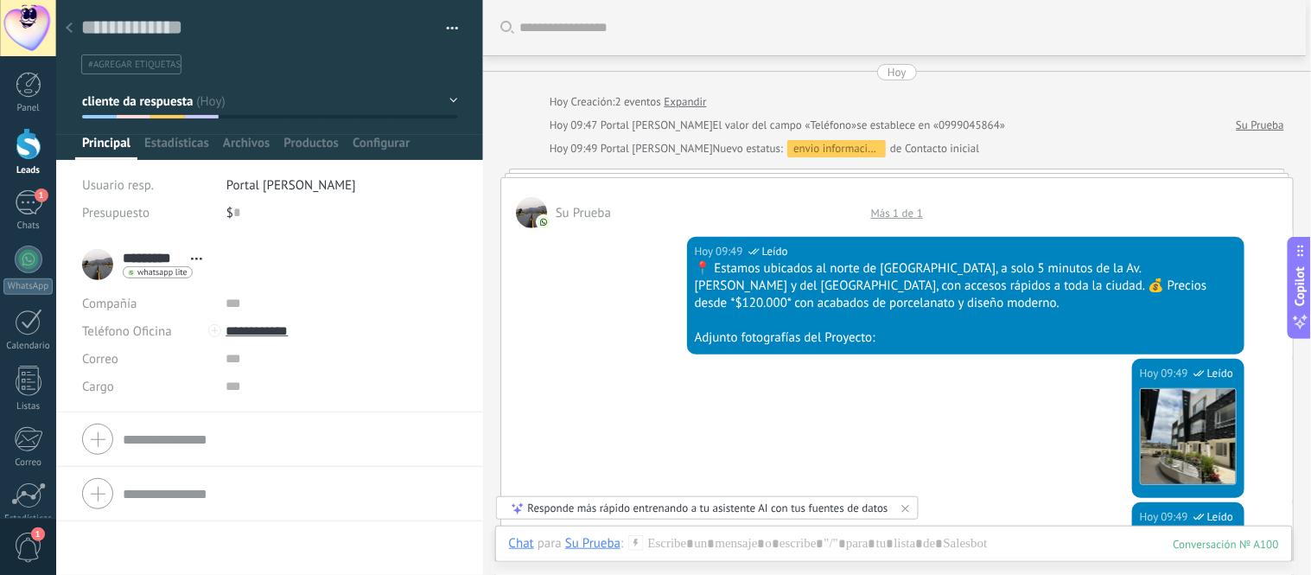
click at [895, 230] on div "Hoy 09:49 SalesBot (Bot Portal del Eden) Leído 📍 Estamos ubicados al norte de Q…" at bounding box center [897, 293] width 792 height 130
click at [892, 234] on div "Hoy 09:49 SalesBot (Bot Portal del Eden) Leído 📍 Estamos ubicados al norte de Q…" at bounding box center [897, 293] width 792 height 130
click at [883, 212] on div "Más 1 de 1" at bounding box center [896, 213] width 69 height 15
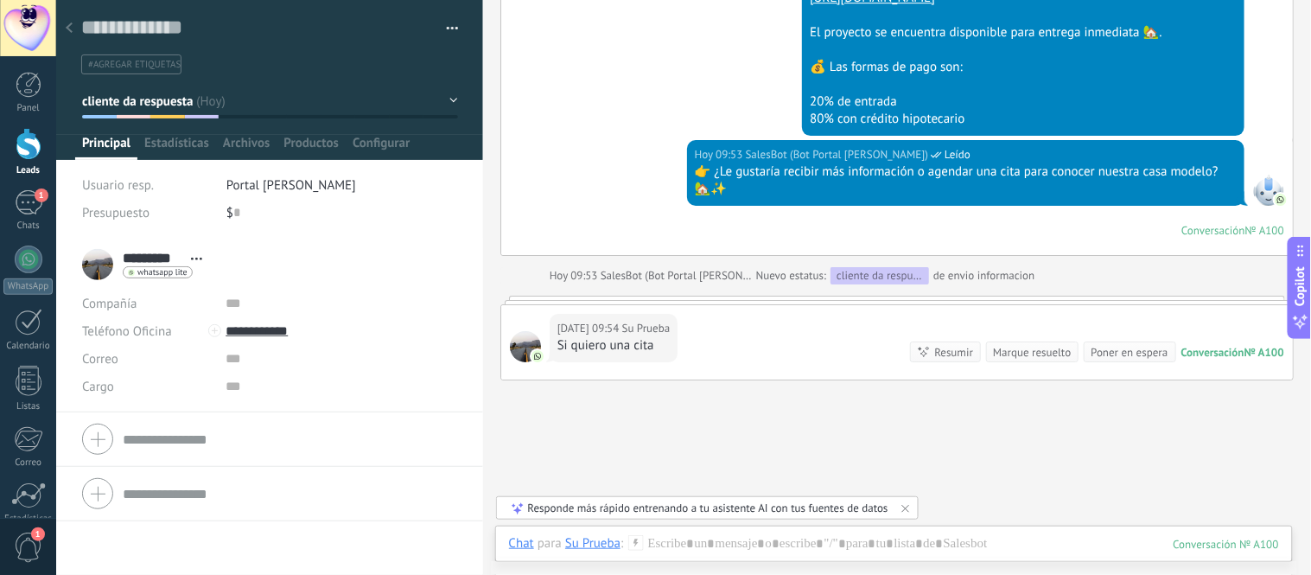
scroll to position [1446, 0]
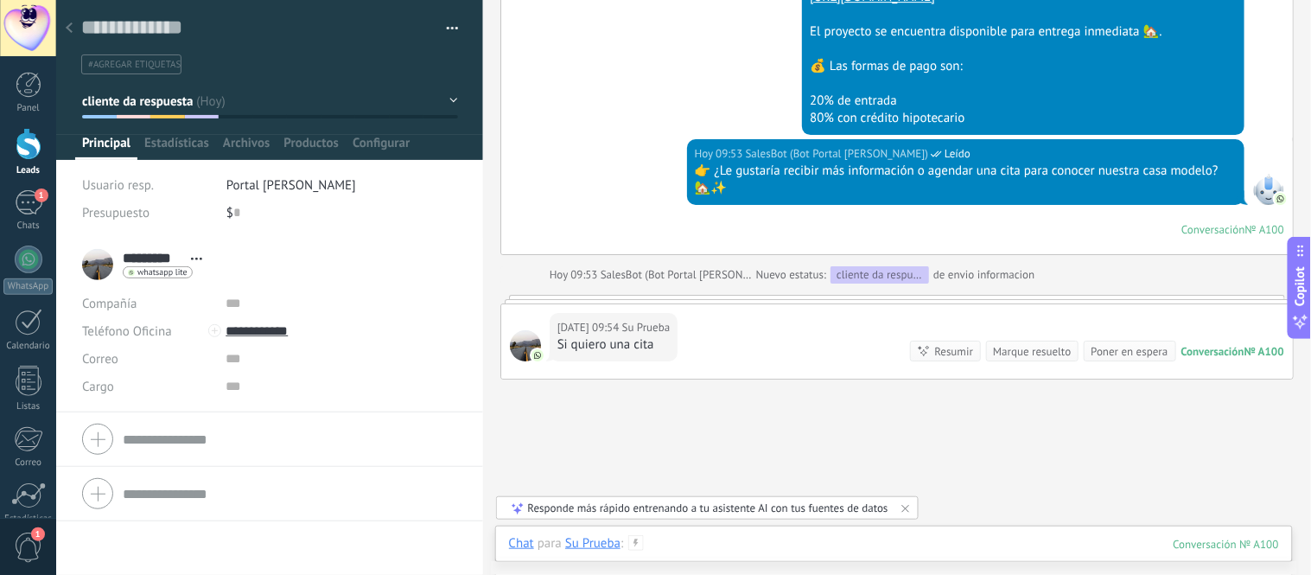
click at [825, 548] on div at bounding box center [894, 561] width 770 height 52
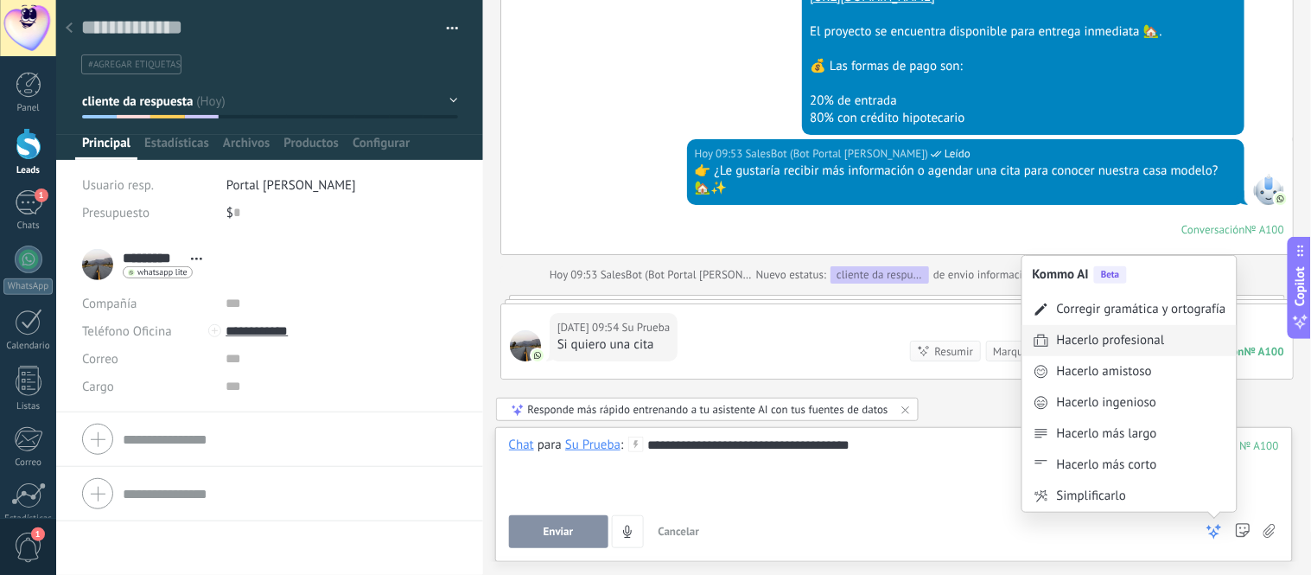
click at [1145, 341] on div "Hacerlo profesional" at bounding box center [1111, 340] width 108 height 17
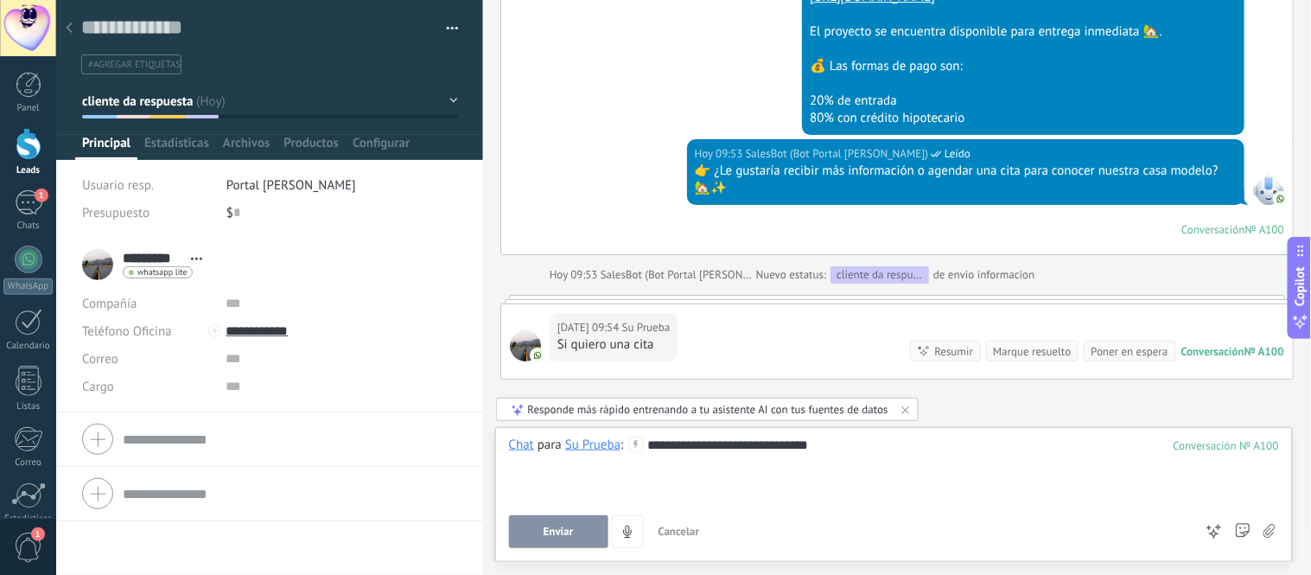
click at [553, 532] on span "Enviar" at bounding box center [559, 531] width 30 height 12
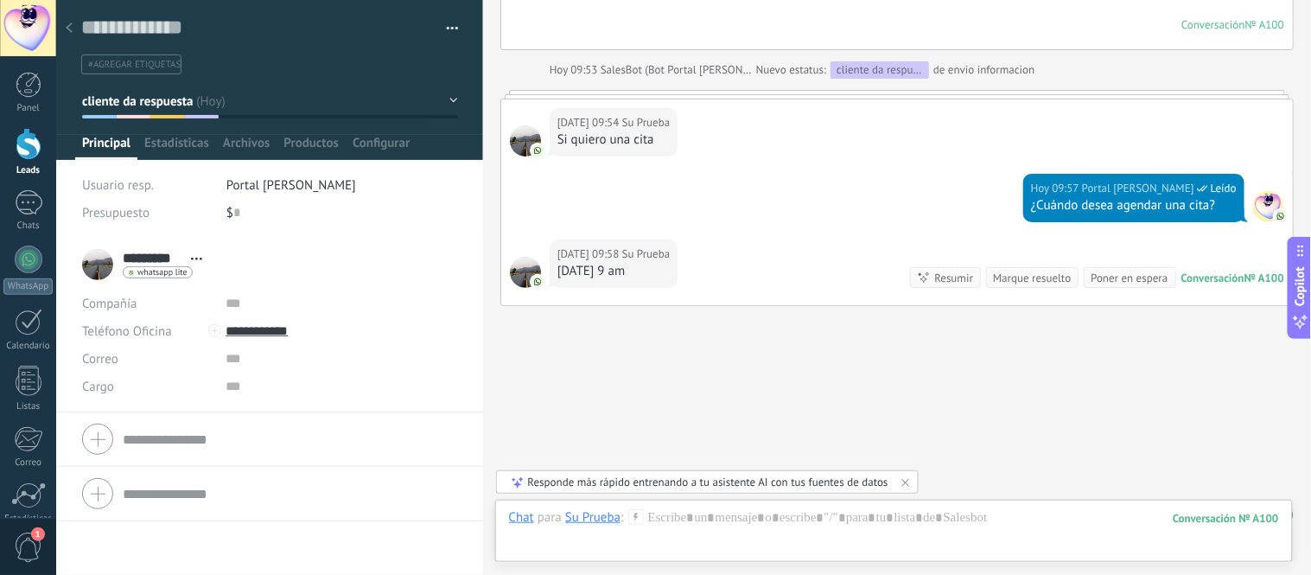
scroll to position [1683, 0]
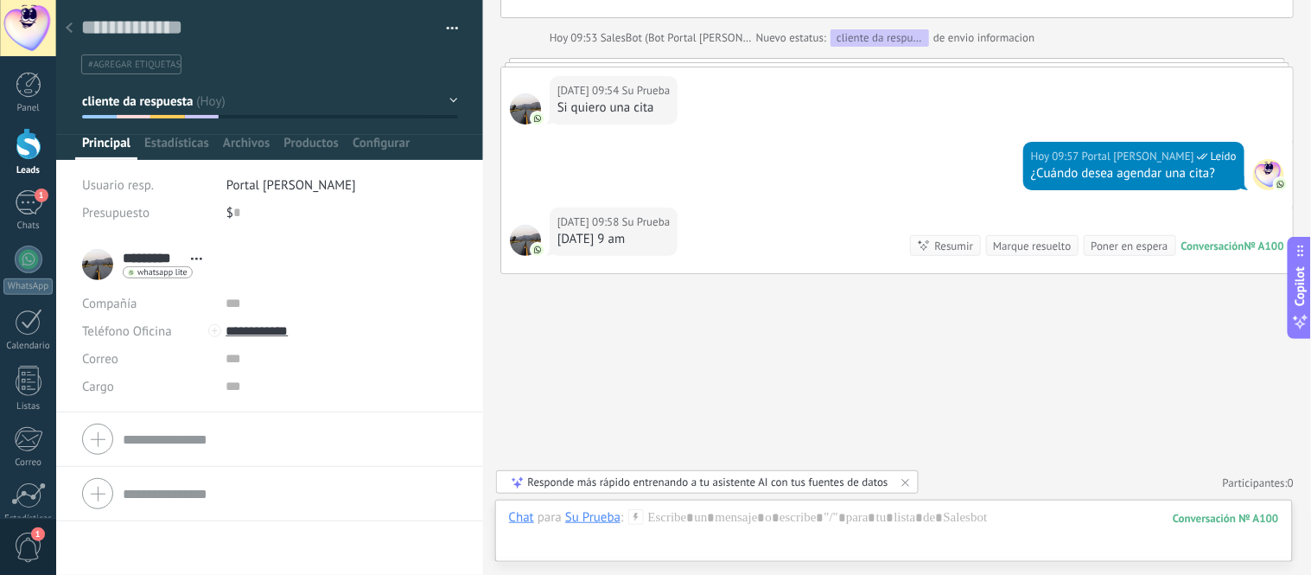
click at [447, 99] on button "cliente da respuesta" at bounding box center [270, 101] width 376 height 31
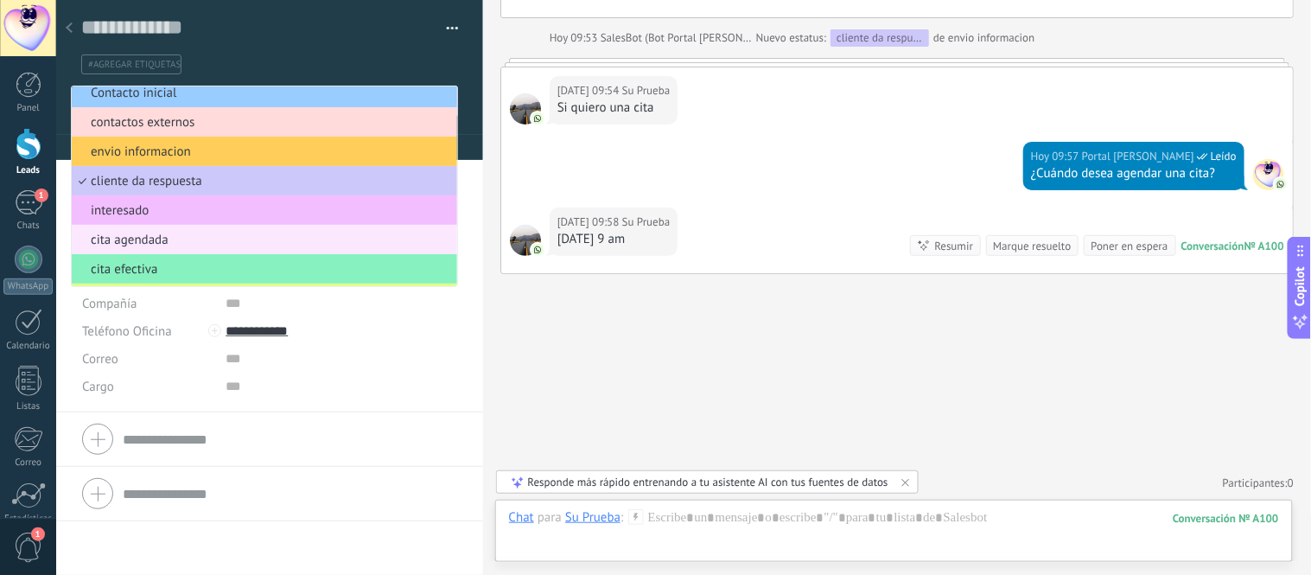
click at [127, 245] on span "cita agendada" at bounding box center [262, 240] width 380 height 16
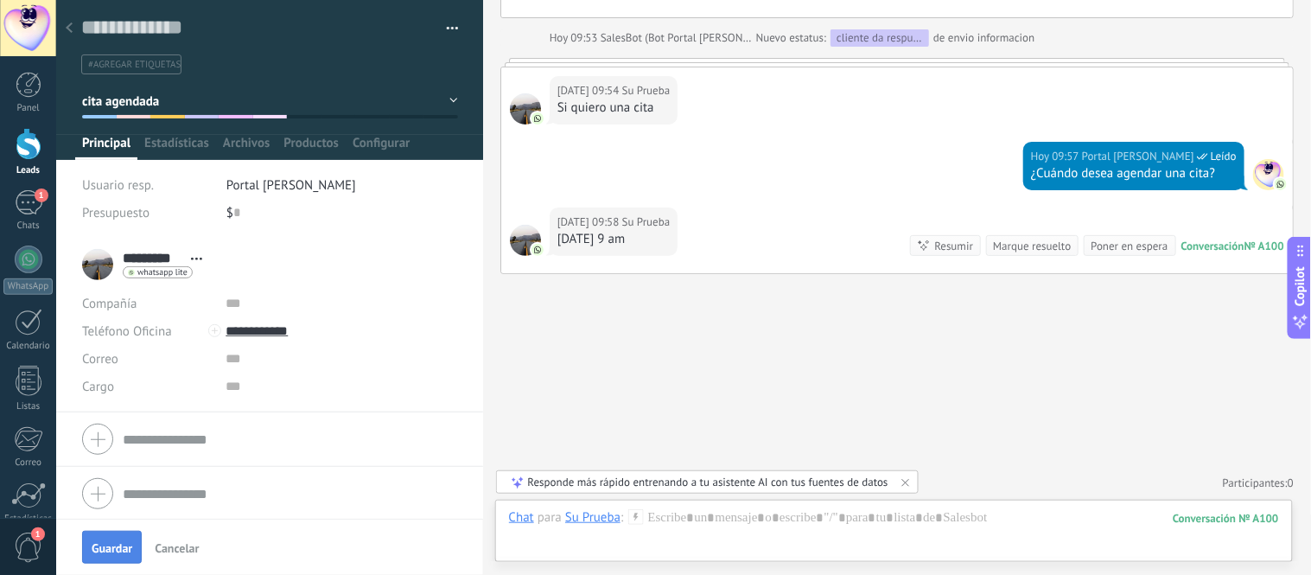
click at [108, 542] on span "Guardar" at bounding box center [112, 548] width 41 height 12
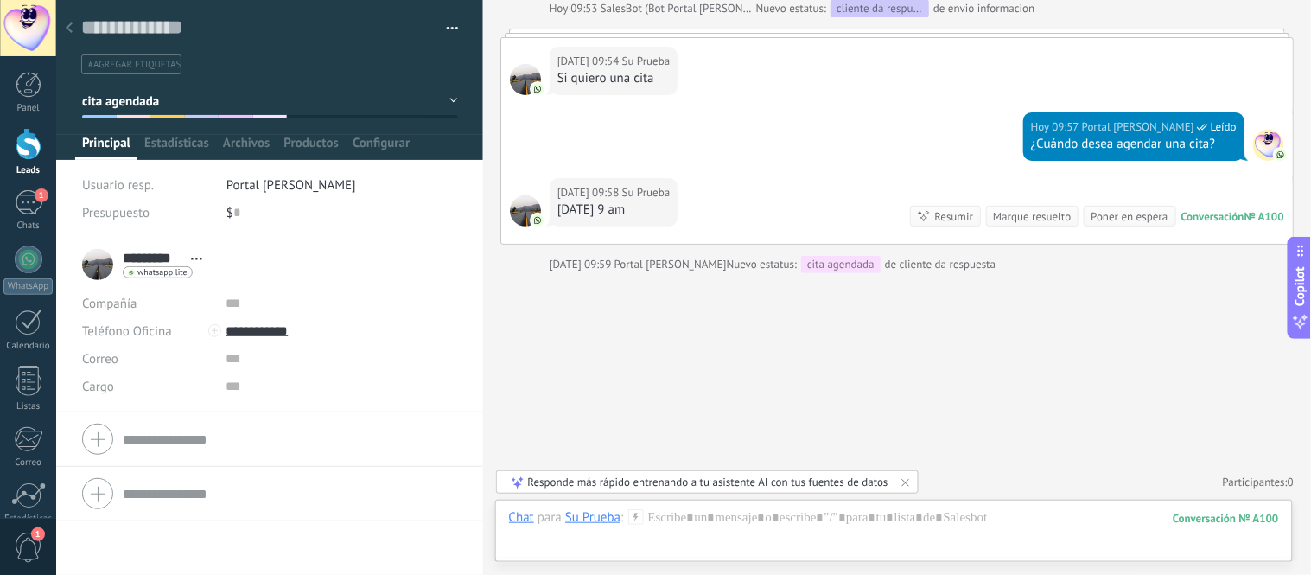
click at [447, 99] on button "cita agendada" at bounding box center [270, 101] width 376 height 31
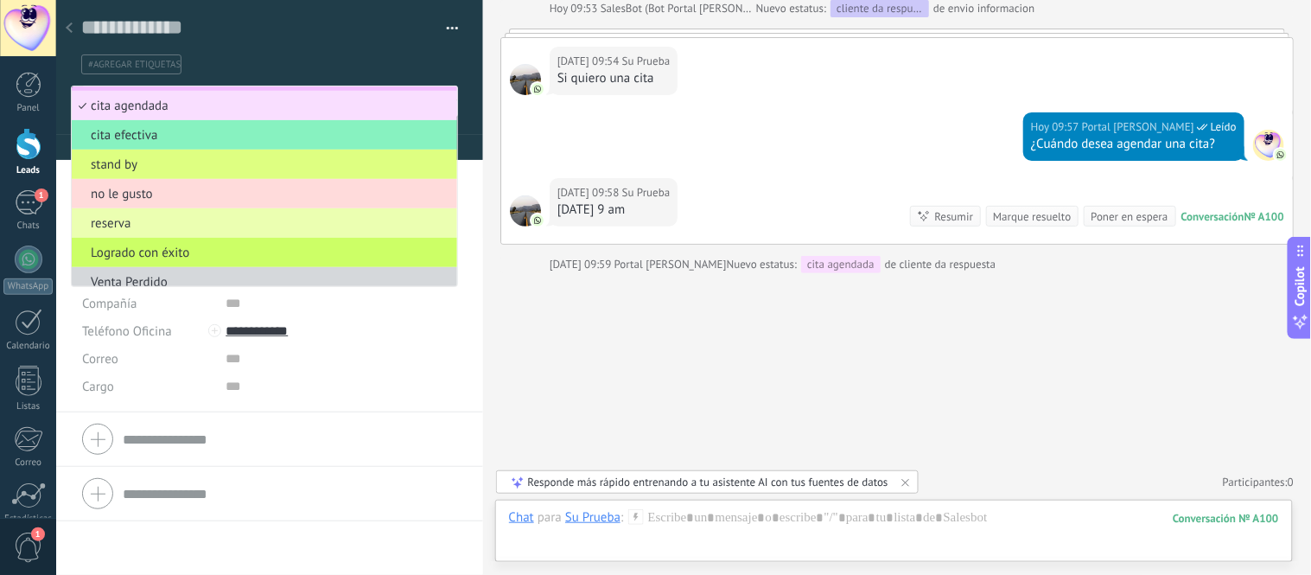
scroll to position [162, 0]
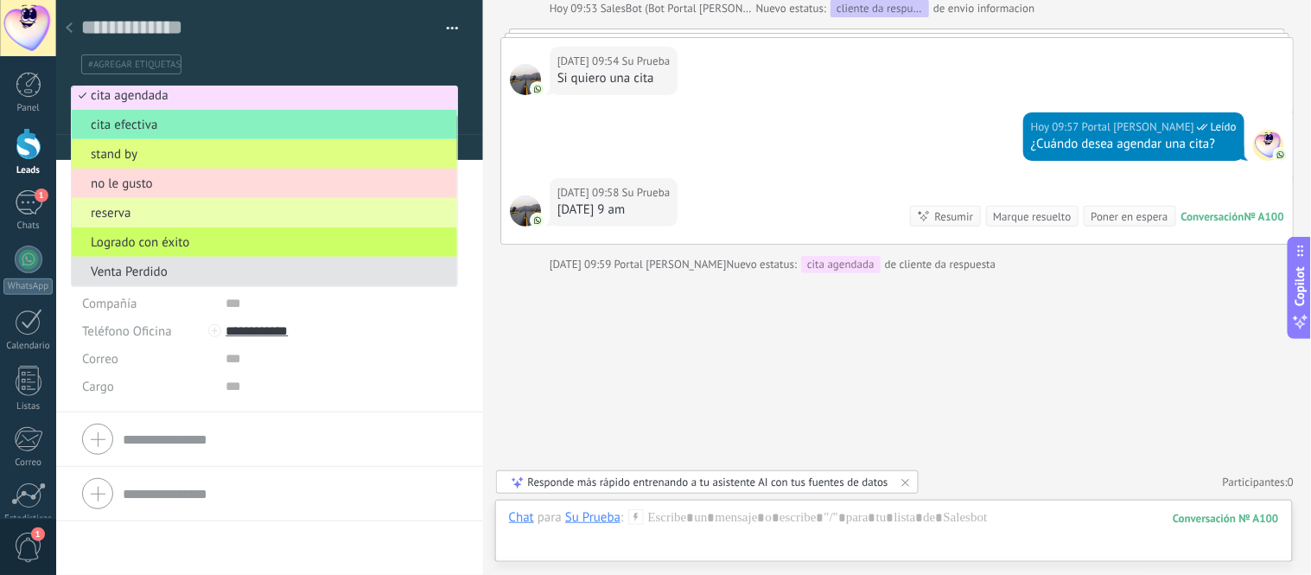
click at [131, 272] on span "Venta Perdido" at bounding box center [262, 272] width 380 height 16
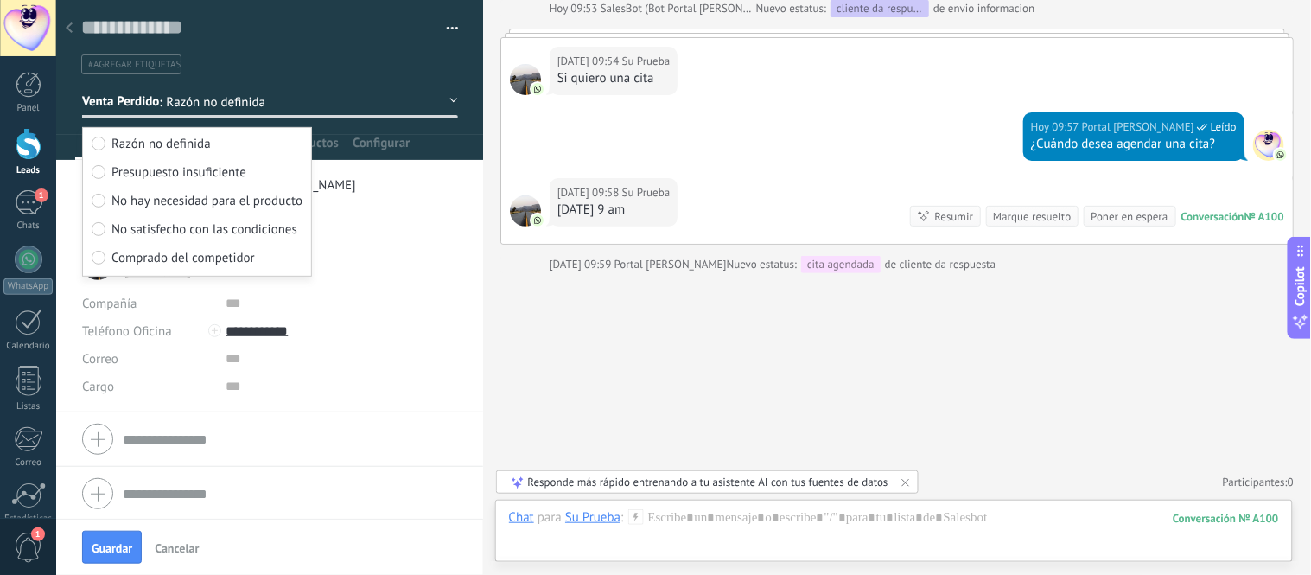
click at [436, 106] on button "Venta Perdido" at bounding box center [270, 101] width 376 height 31
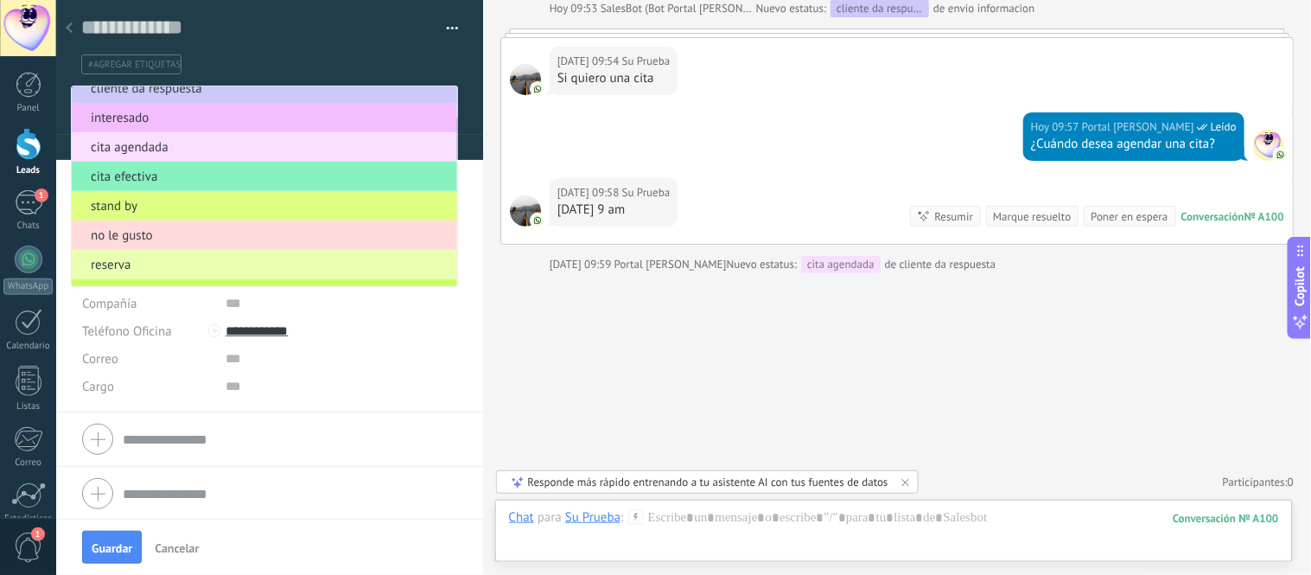
scroll to position [83, 0]
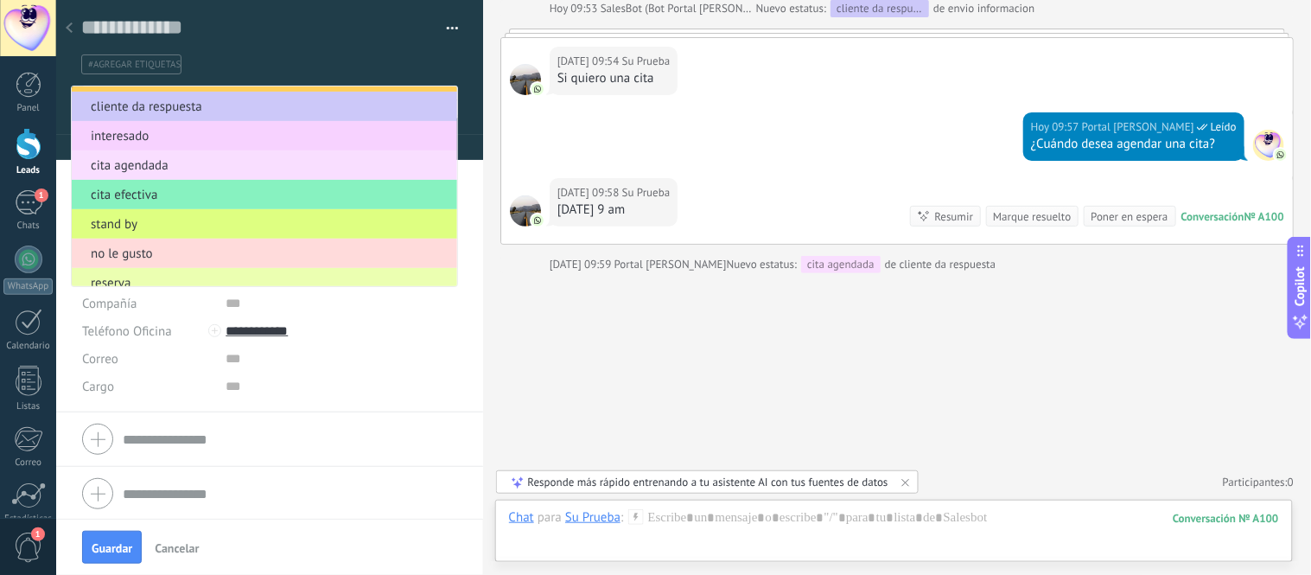
click at [133, 136] on span "interesado" at bounding box center [262, 136] width 380 height 16
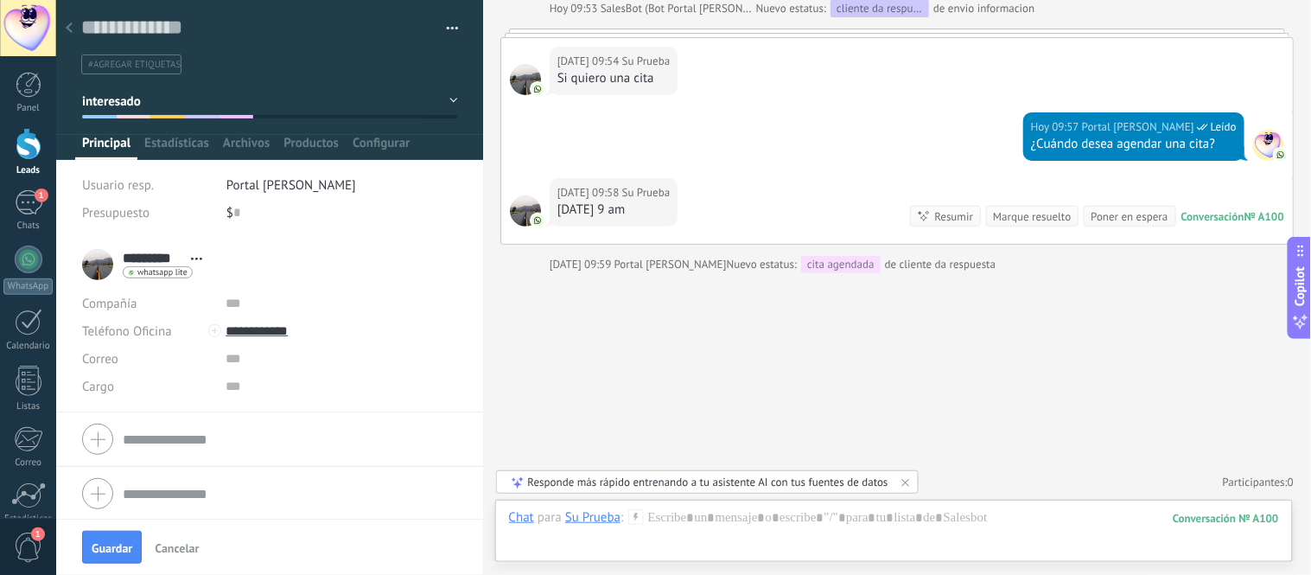
click at [136, 110] on button "interesado" at bounding box center [270, 101] width 376 height 31
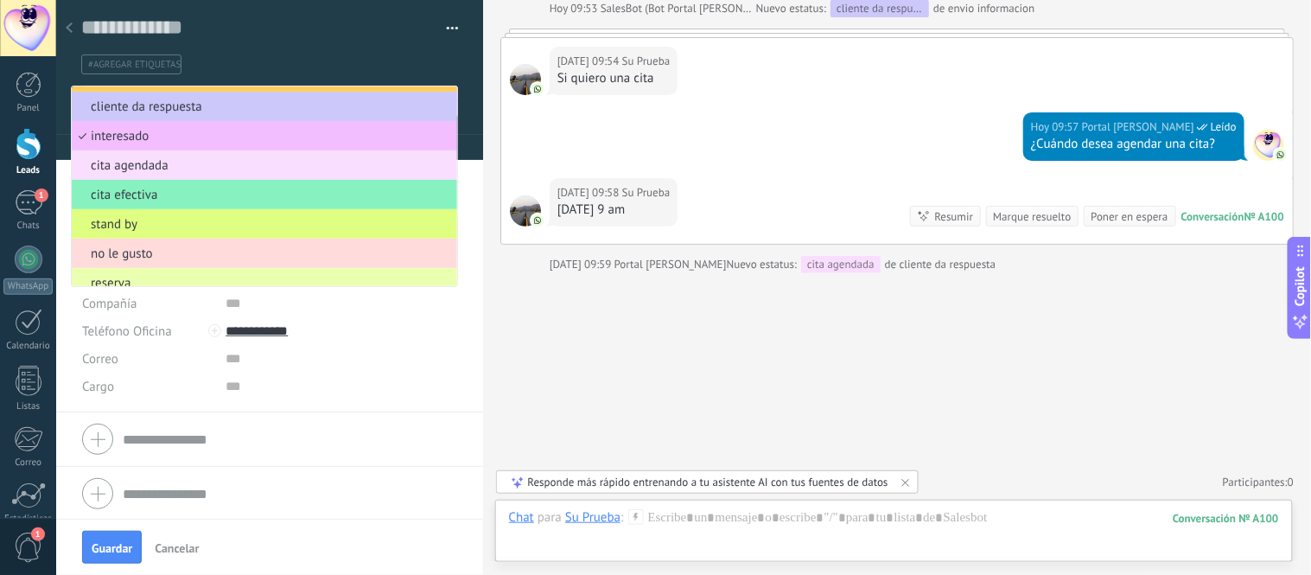
scroll to position [38, 0]
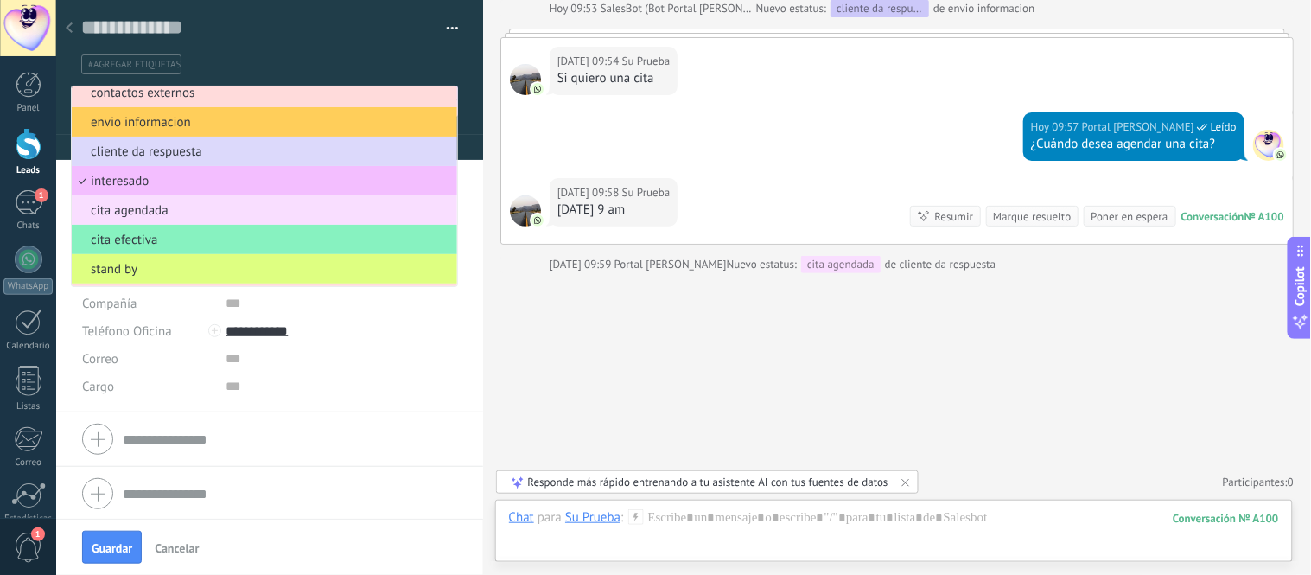
click at [119, 160] on span "cliente da respuesta" at bounding box center [262, 151] width 380 height 16
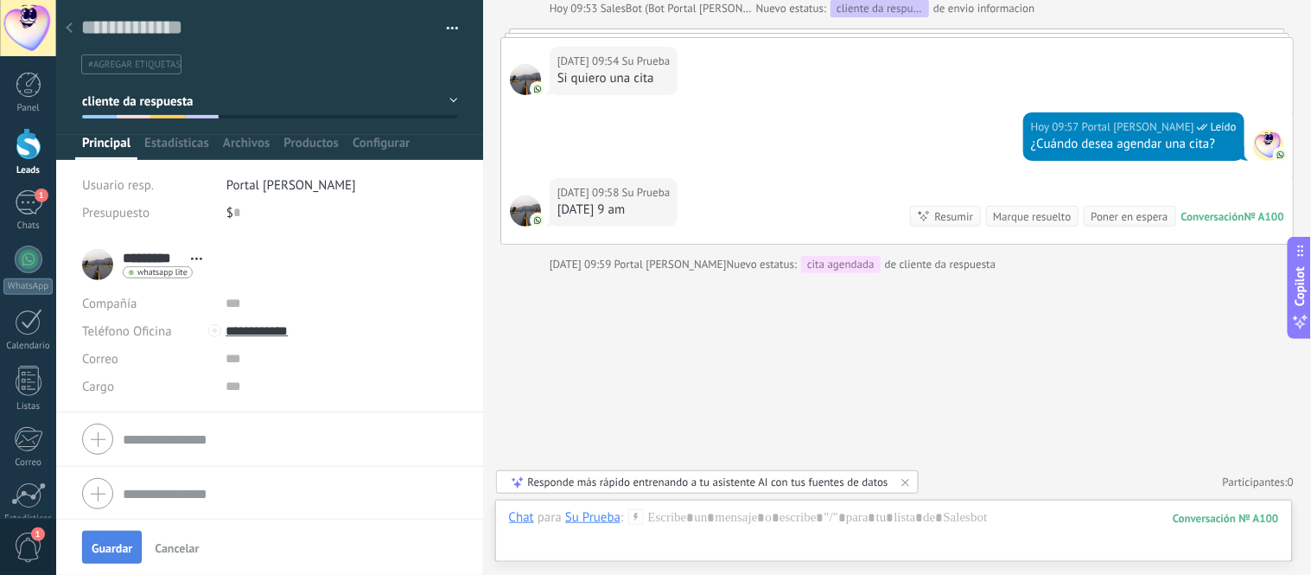
click at [105, 548] on span "Guardar" at bounding box center [112, 548] width 41 height 12
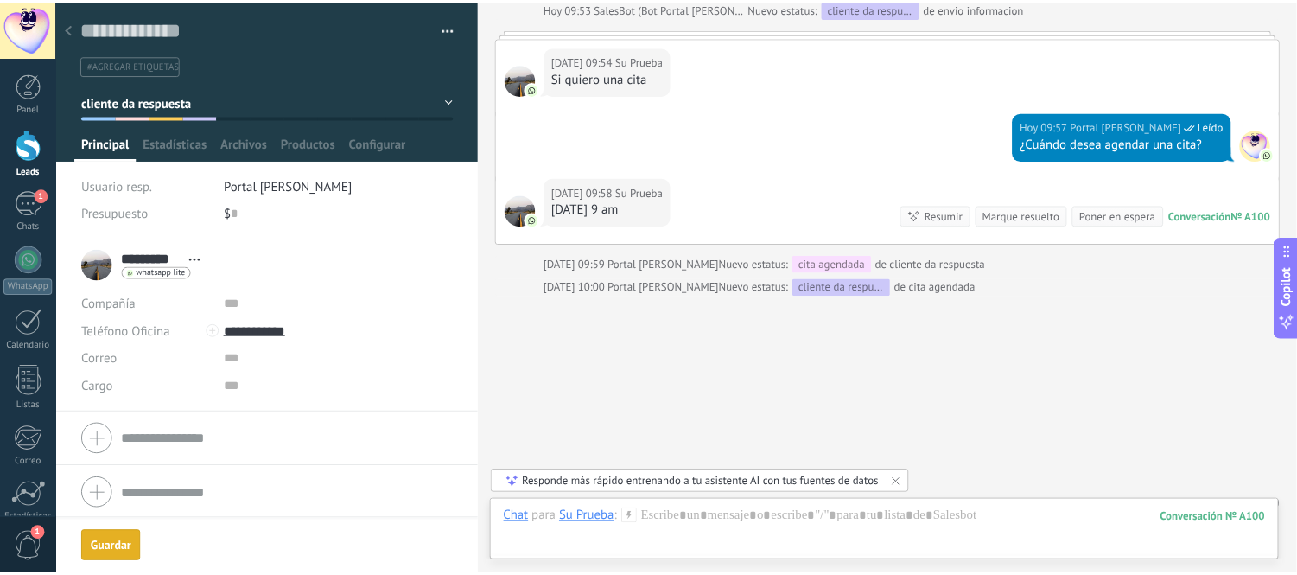
scroll to position [1735, 0]
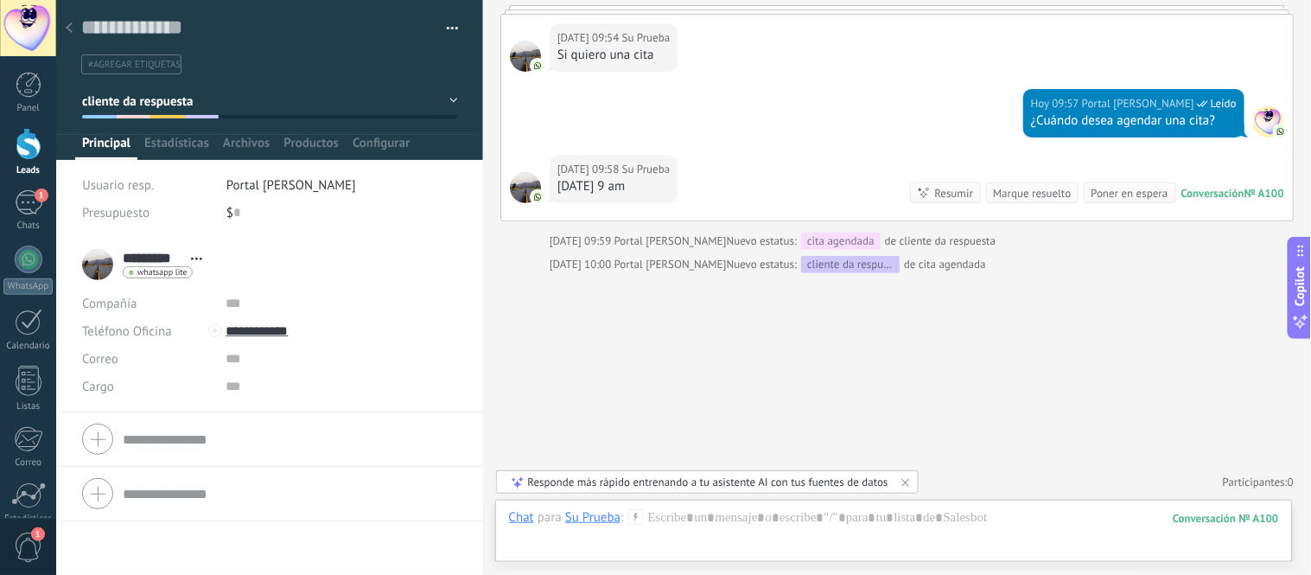
click at [66, 24] on icon at bounding box center [69, 27] width 7 height 10
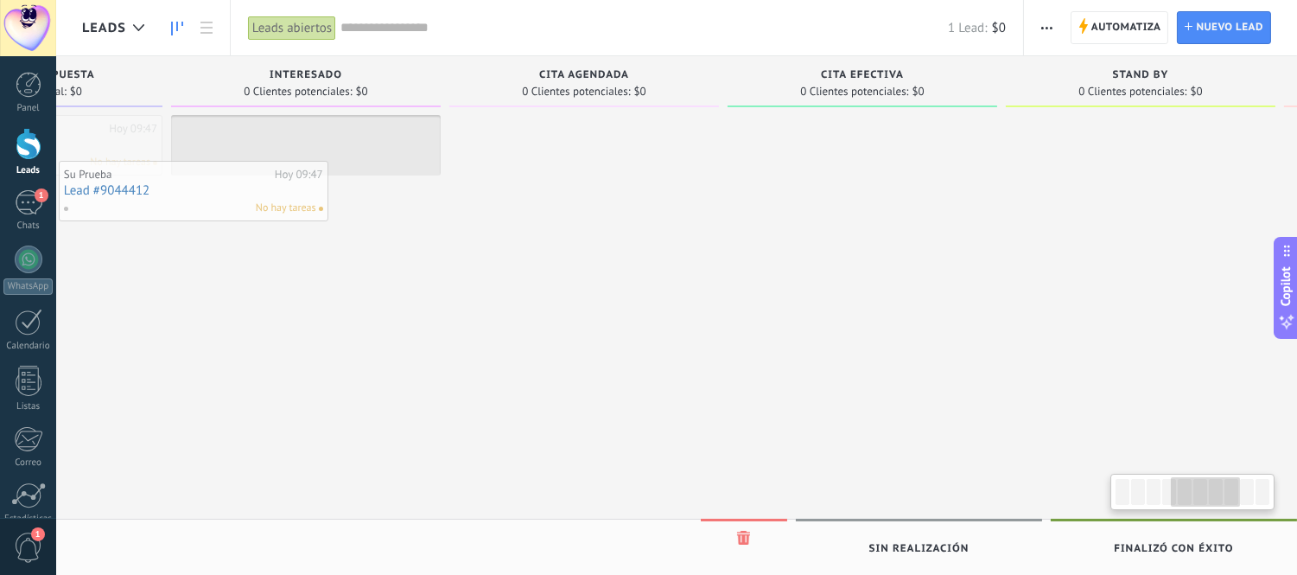
scroll to position [0, 960]
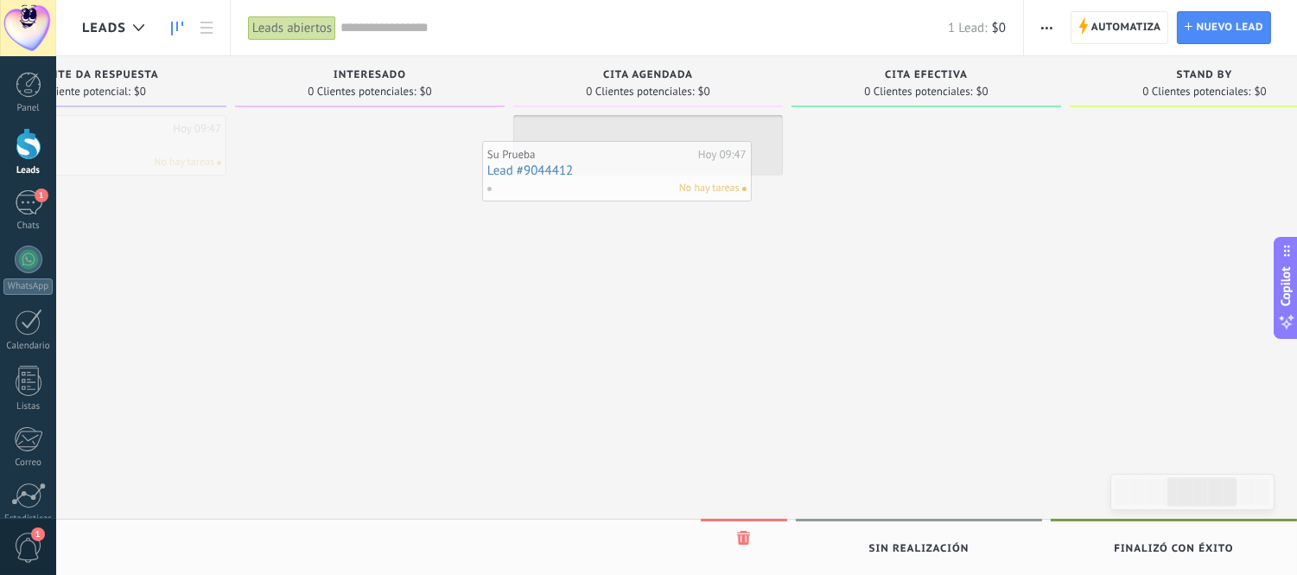
drag, startPoint x: 351, startPoint y: 140, endPoint x: 653, endPoint y: 157, distance: 302.9
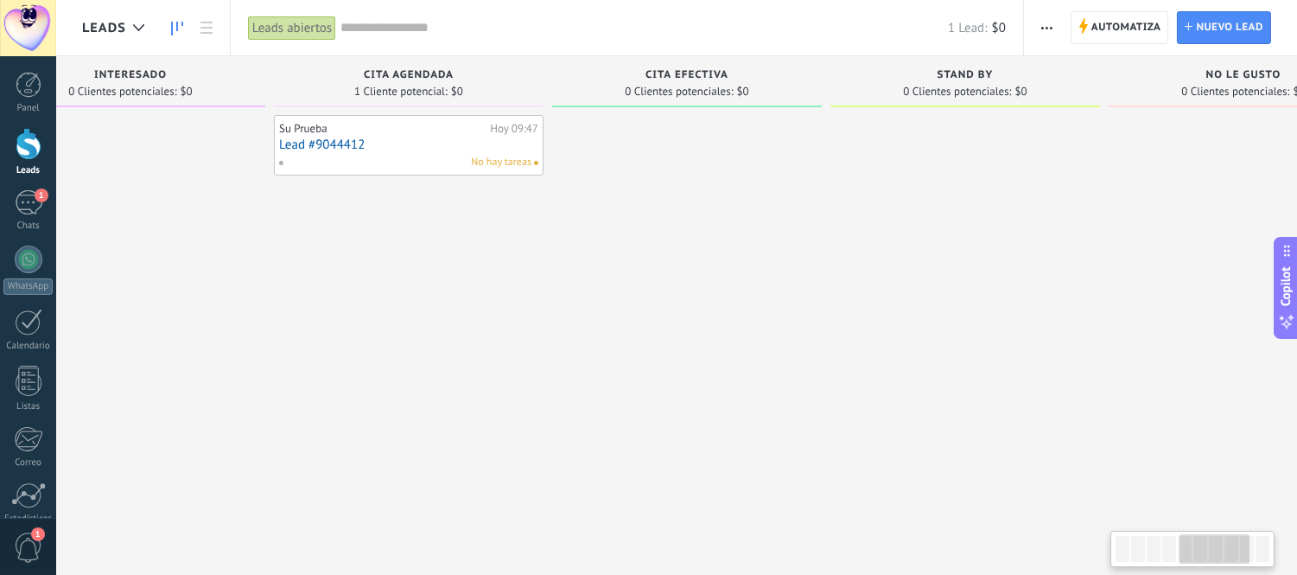
drag, startPoint x: 625, startPoint y: 209, endPoint x: 373, endPoint y: 333, distance: 280.2
click at [377, 334] on div "Su Prueba Hoy 09:47 Lead #9044412 No hay tareas" at bounding box center [409, 289] width 270 height 349
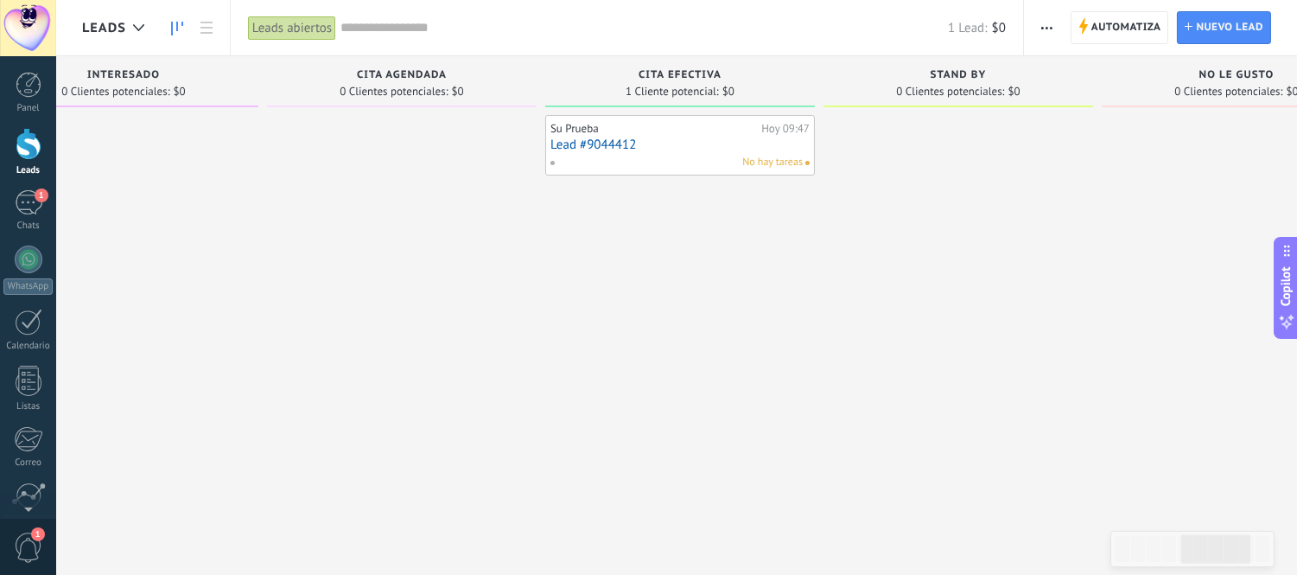
click at [17, 149] on div at bounding box center [29, 144] width 26 height 32
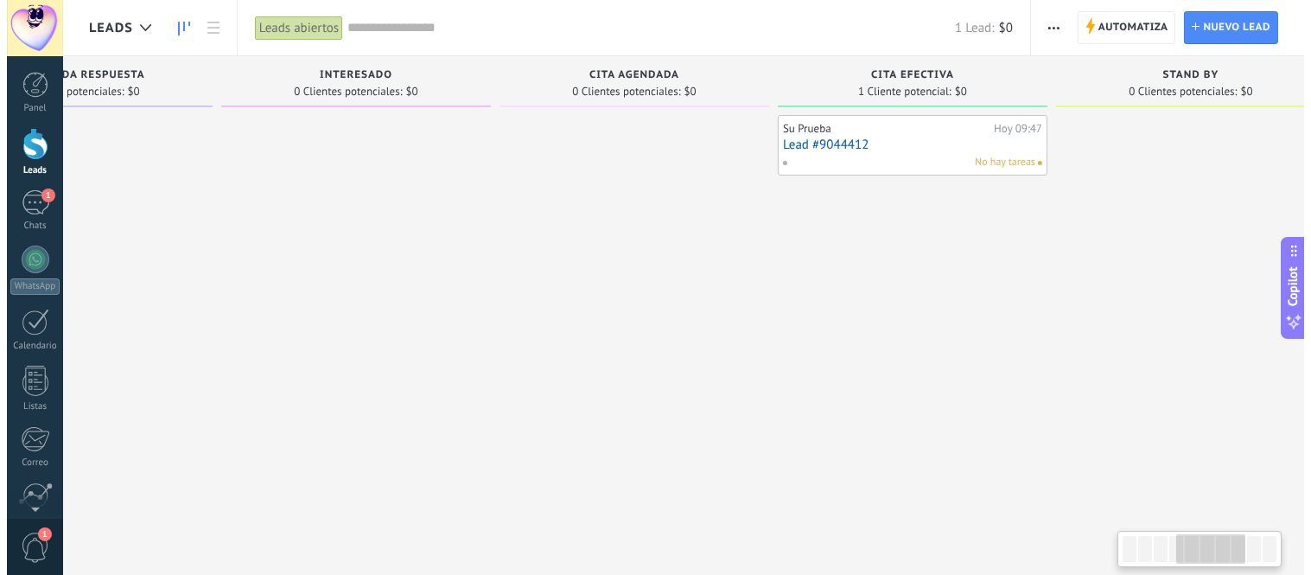
scroll to position [0, 981]
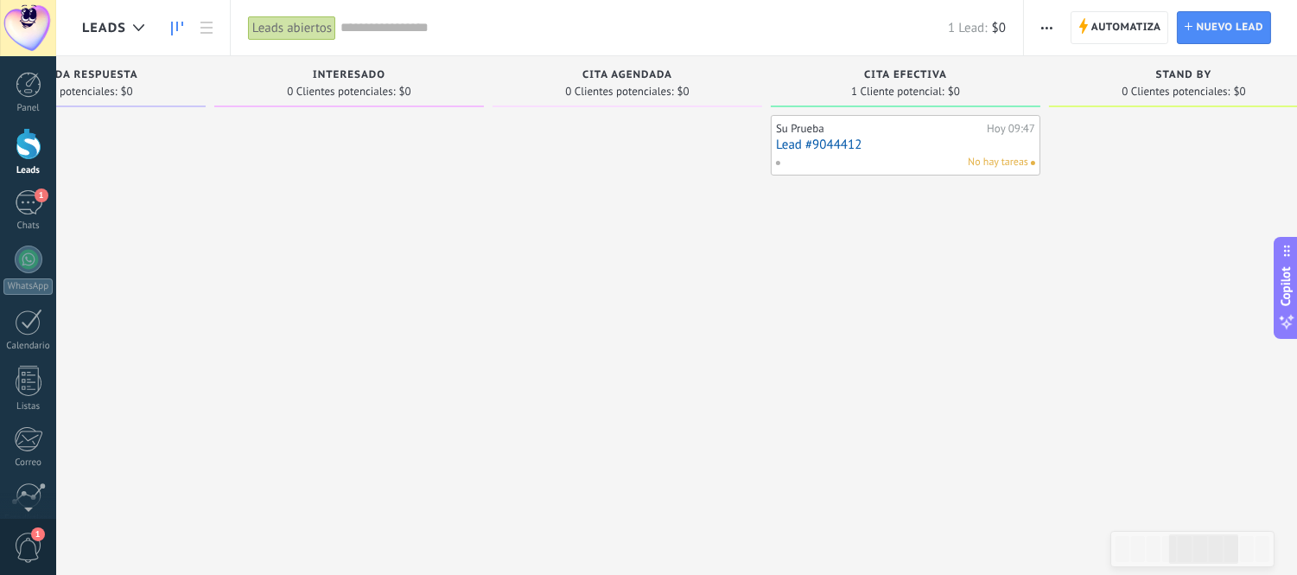
click at [895, 143] on link "Lead #9044412" at bounding box center [905, 144] width 259 height 15
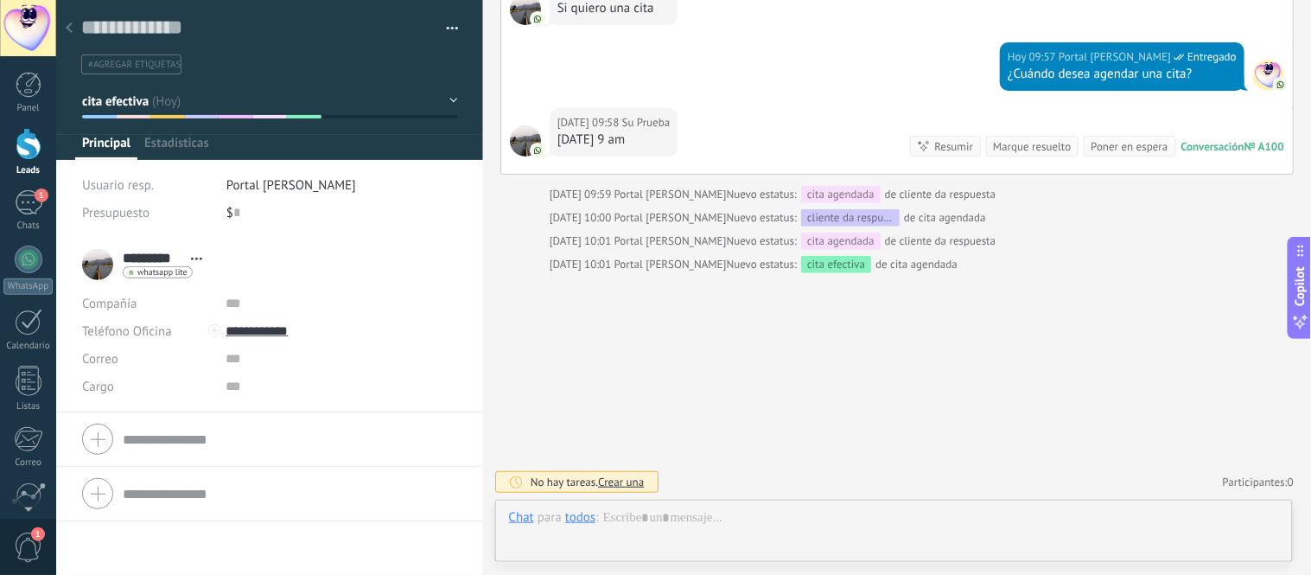
scroll to position [26, 0]
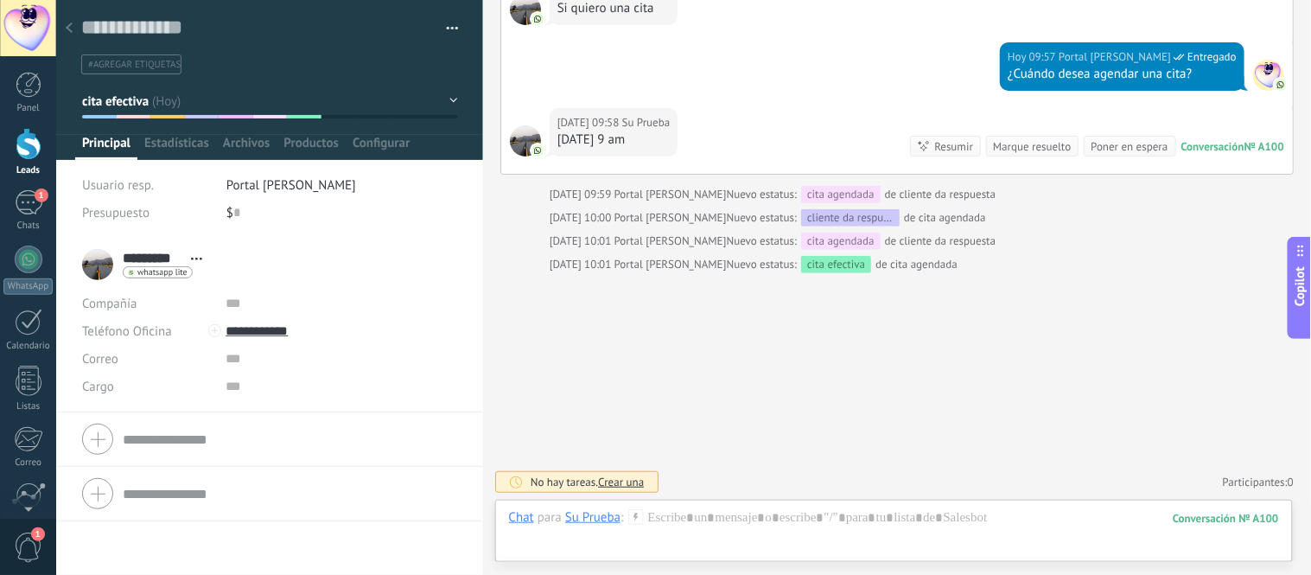
click at [60, 41] on div at bounding box center [69, 29] width 24 height 34
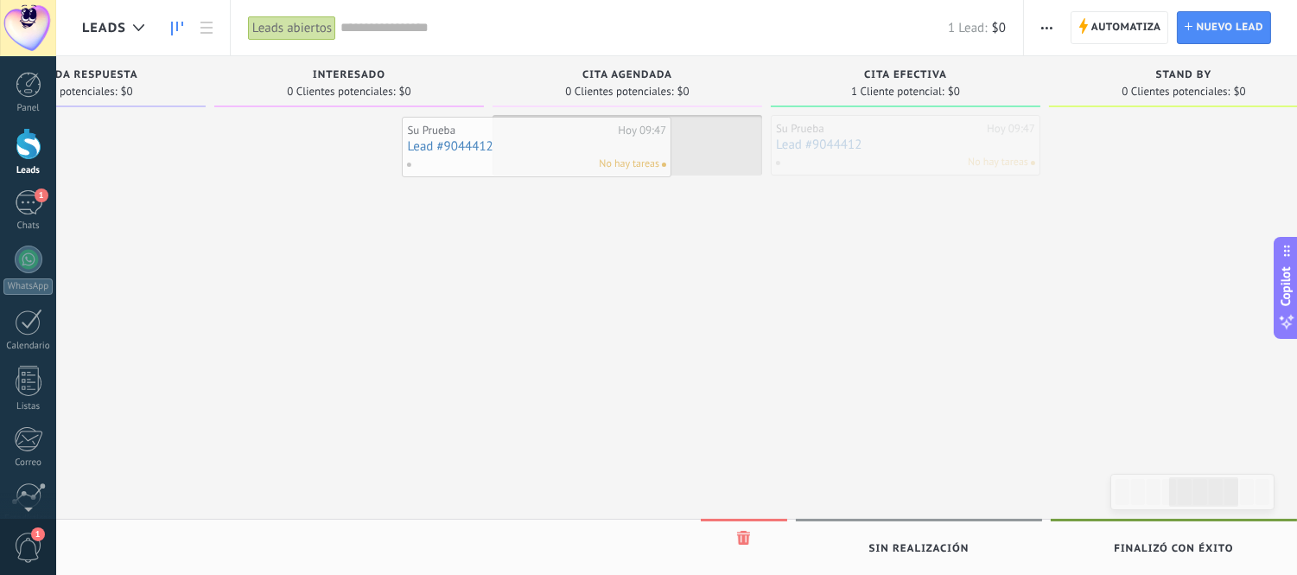
drag, startPoint x: 973, startPoint y: 164, endPoint x: 605, endPoint y: 166, distance: 368.1
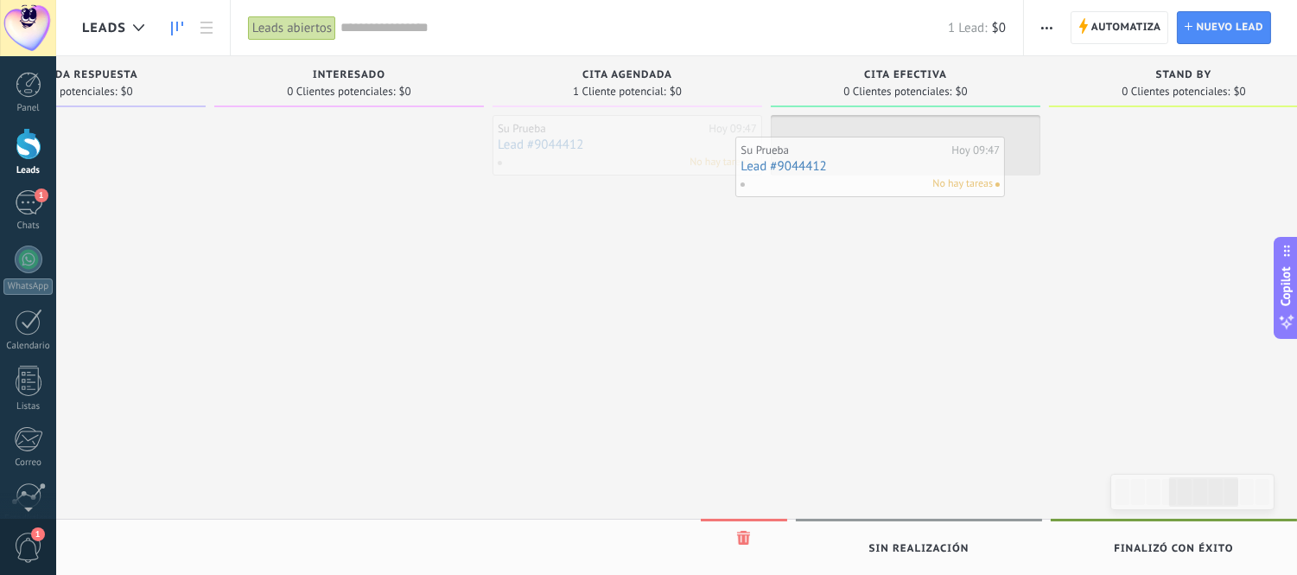
drag, startPoint x: 606, startPoint y: 157, endPoint x: 849, endPoint y: 179, distance: 244.6
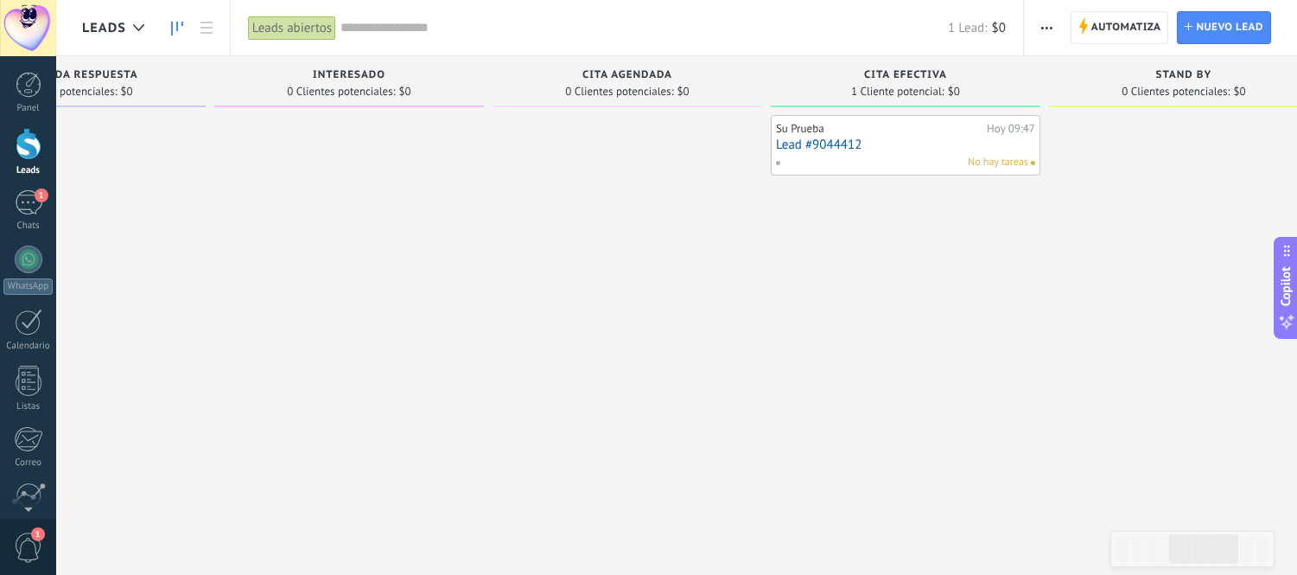
click at [848, 144] on link "Lead #9044412" at bounding box center [905, 144] width 259 height 15
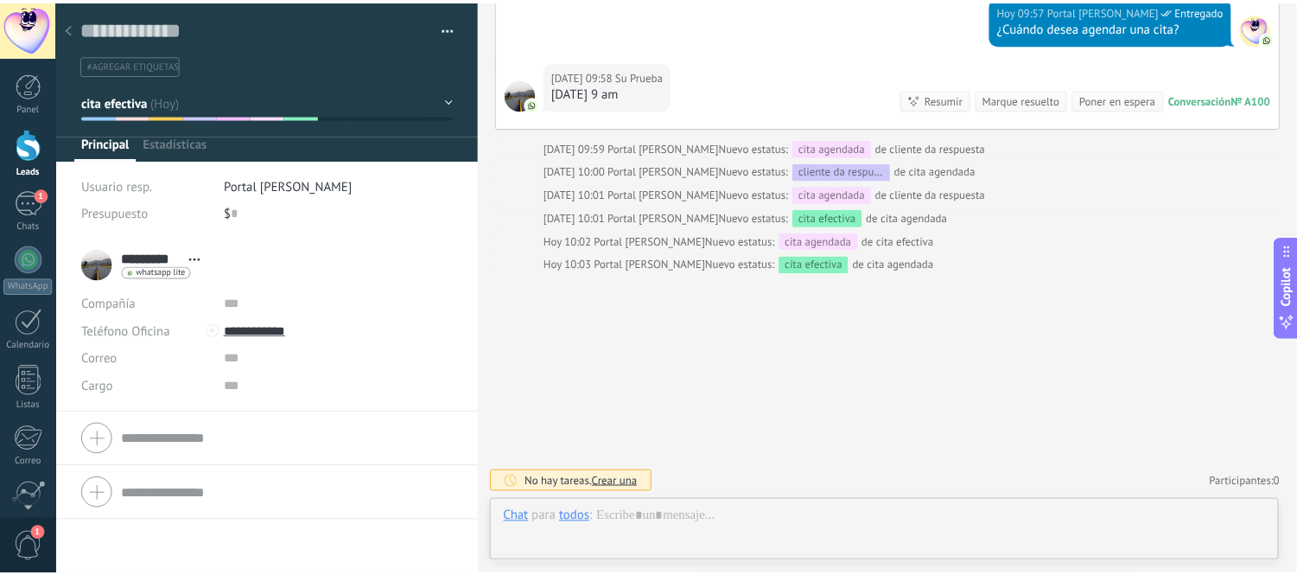
scroll to position [26, 0]
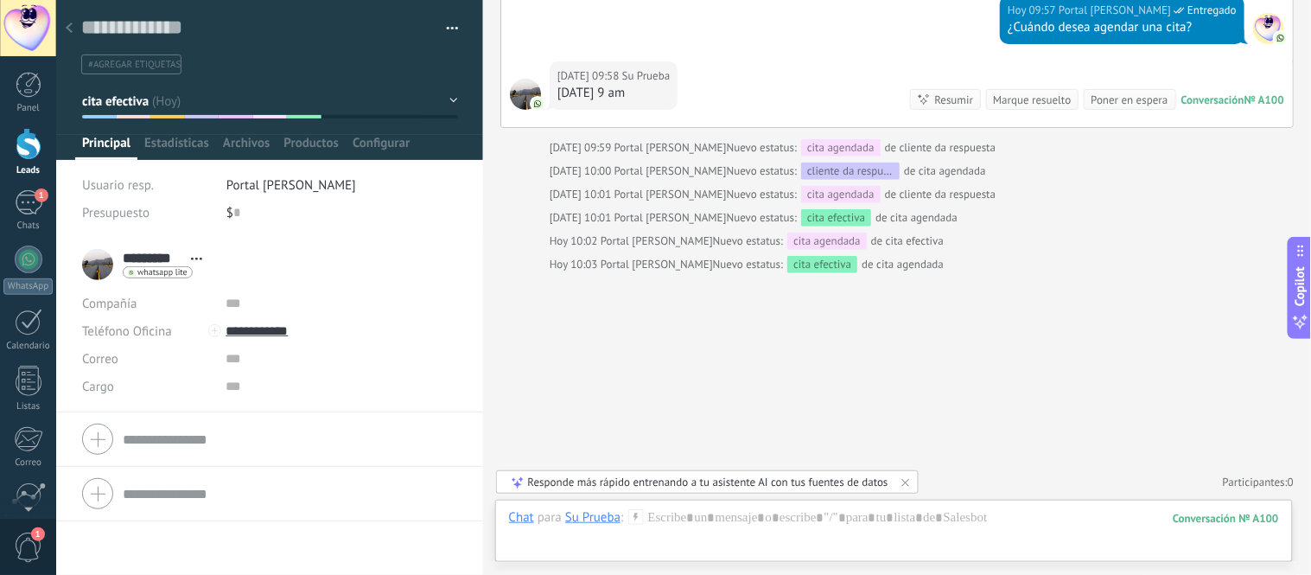
click at [70, 21] on div at bounding box center [69, 29] width 24 height 34
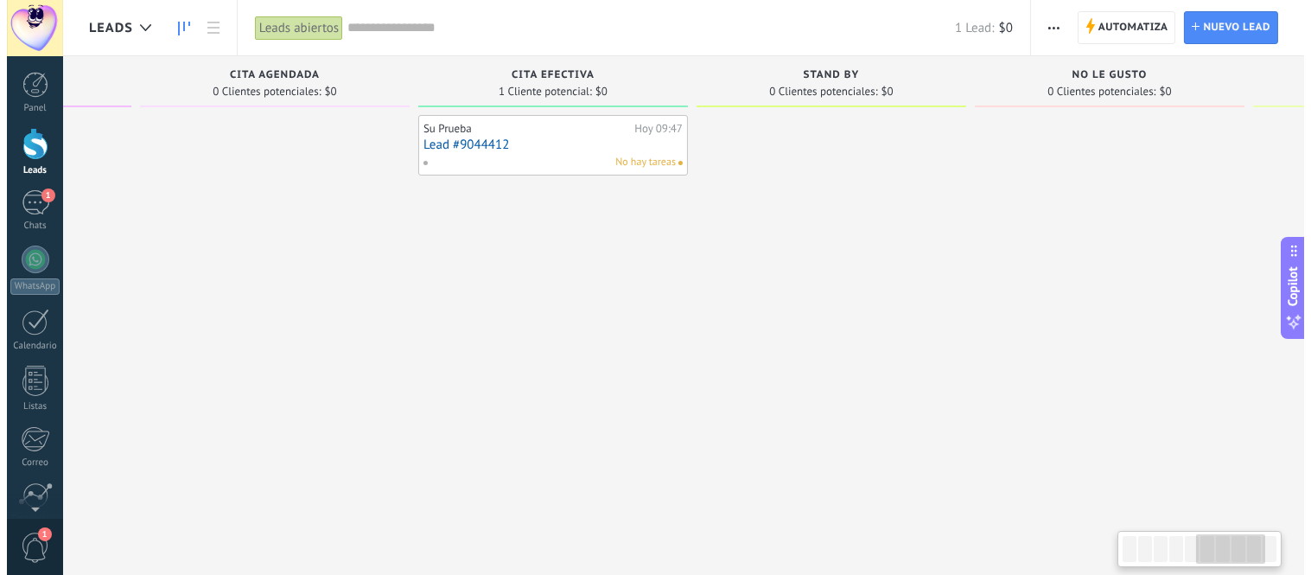
scroll to position [0, 1350]
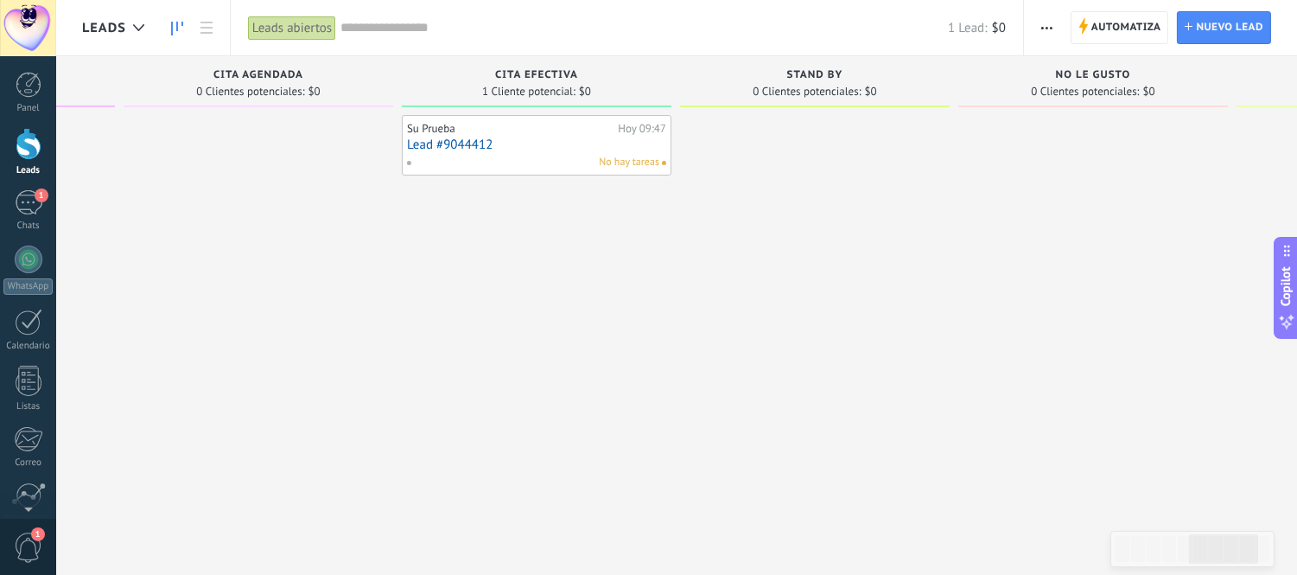
click at [460, 145] on link "Lead #9044412" at bounding box center [536, 144] width 259 height 15
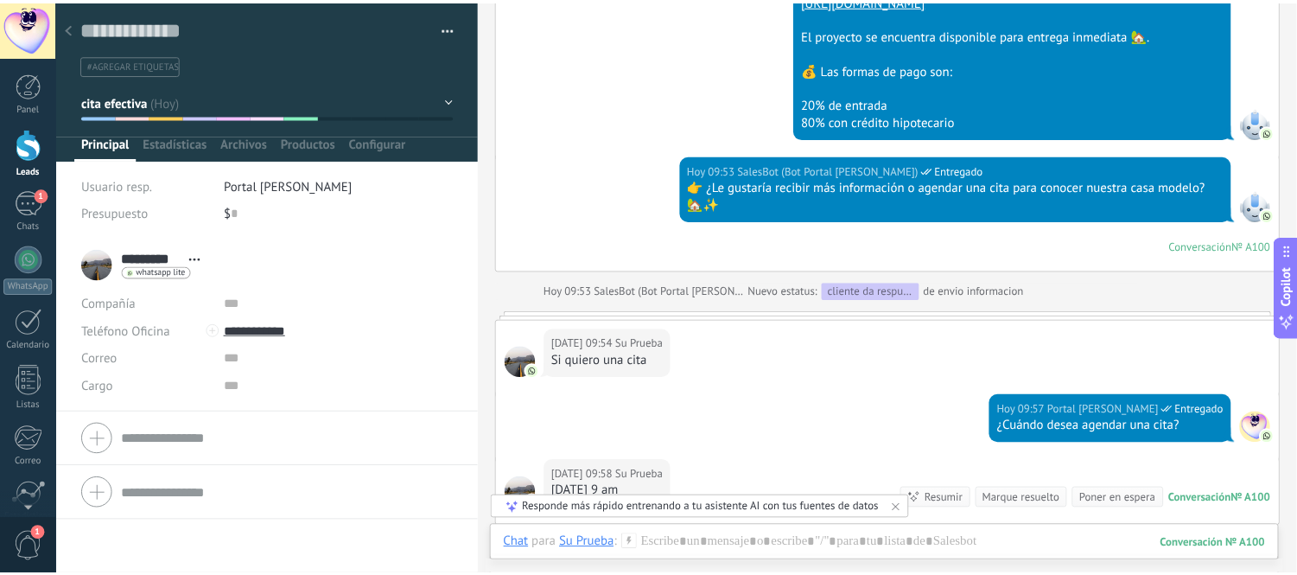
scroll to position [1337, 0]
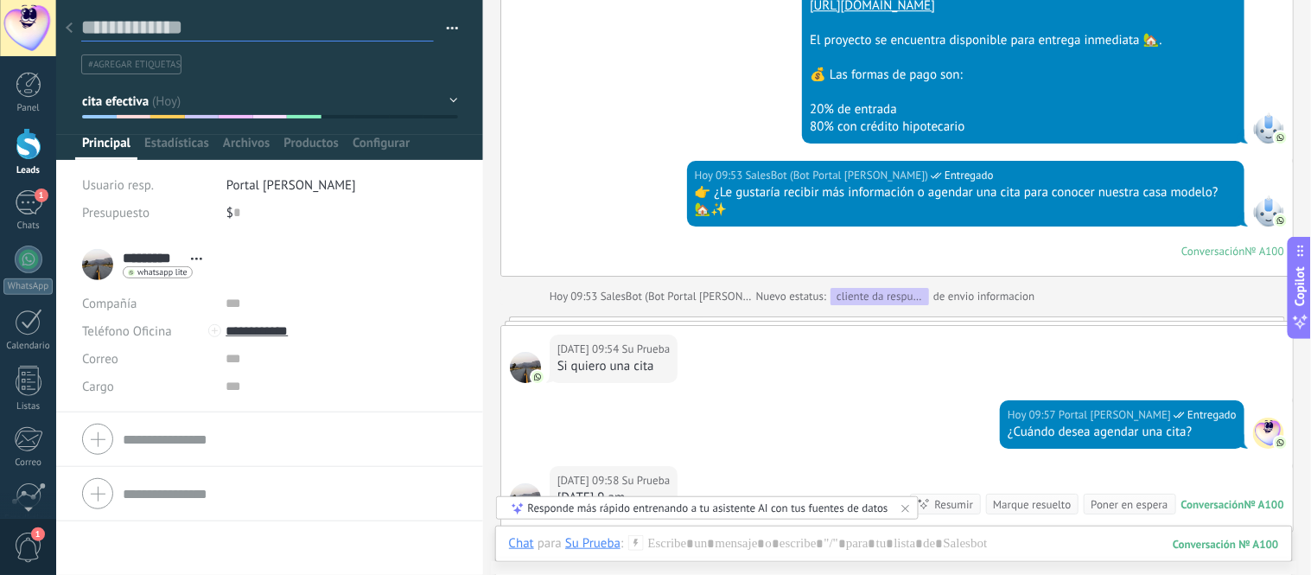
click at [83, 33] on textarea at bounding box center [257, 28] width 353 height 27
click at [1, 149] on link "Leads" at bounding box center [28, 152] width 56 height 48
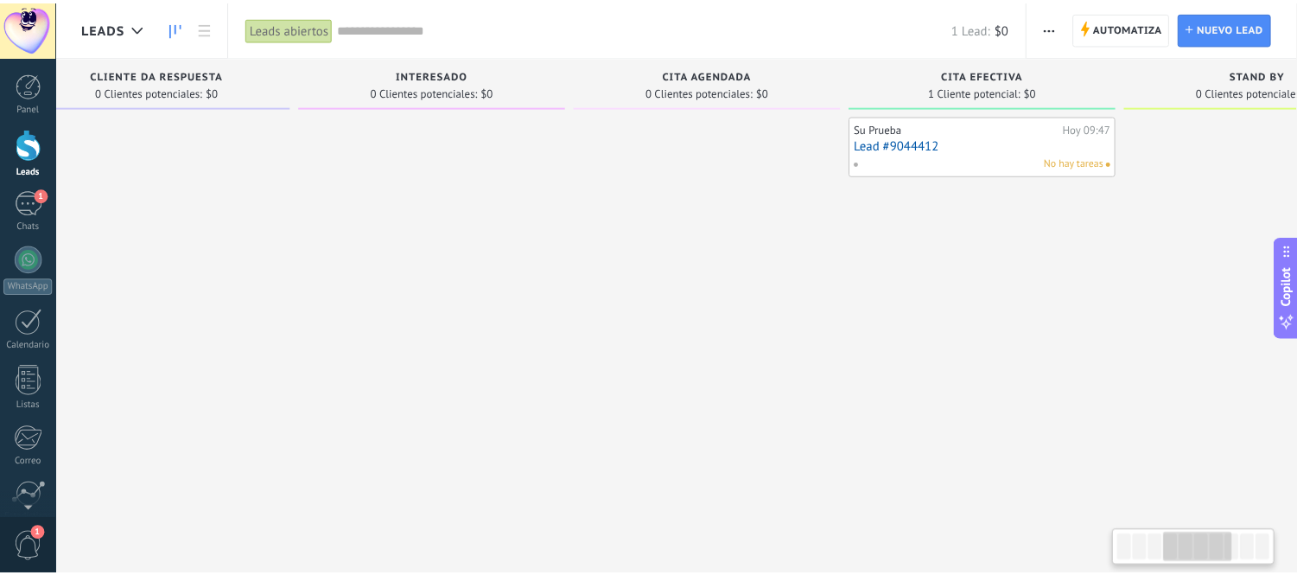
scroll to position [0, 902]
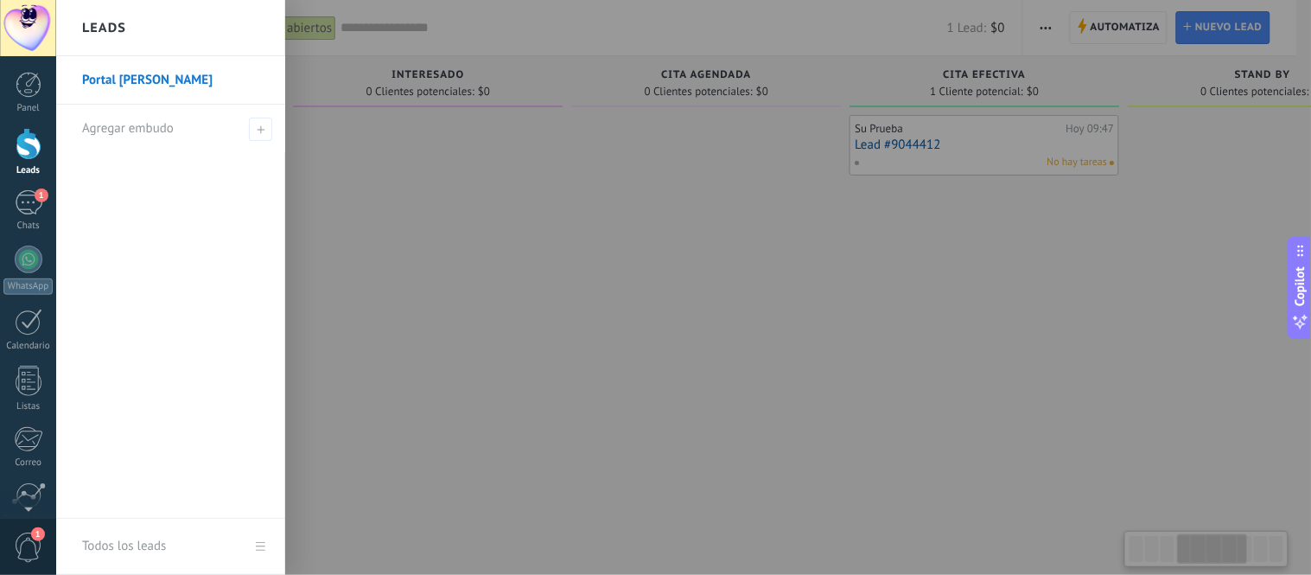
click at [487, 390] on div at bounding box center [428, 289] width 270 height 349
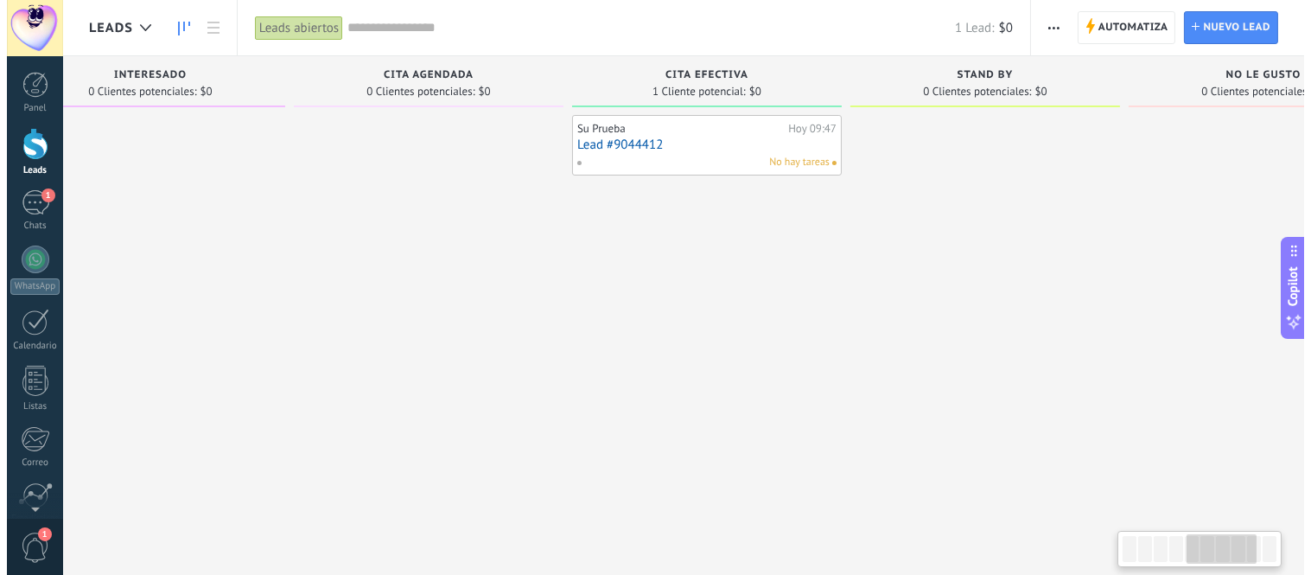
scroll to position [0, 1188]
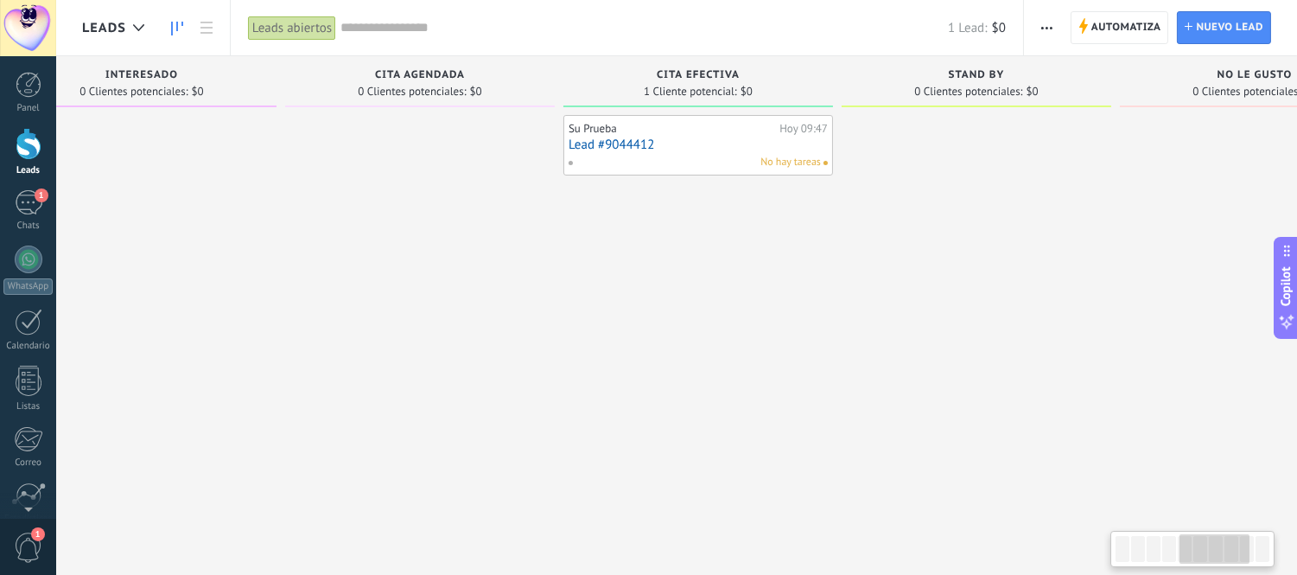
click at [614, 143] on link "Lead #9044412" at bounding box center [698, 144] width 259 height 15
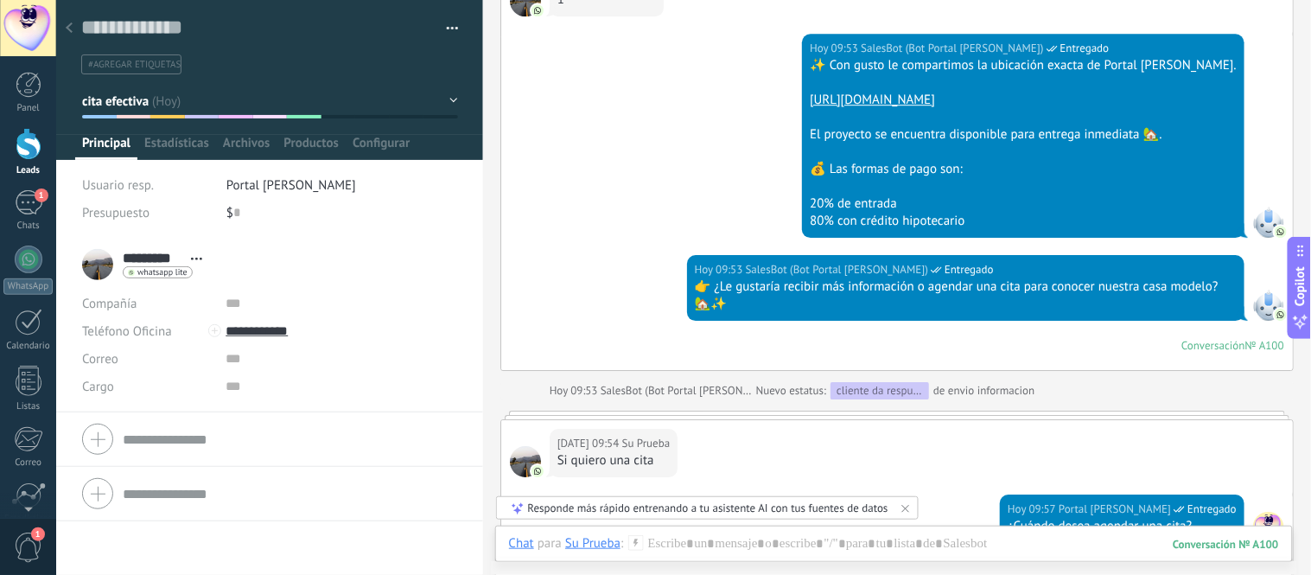
scroll to position [1244, 0]
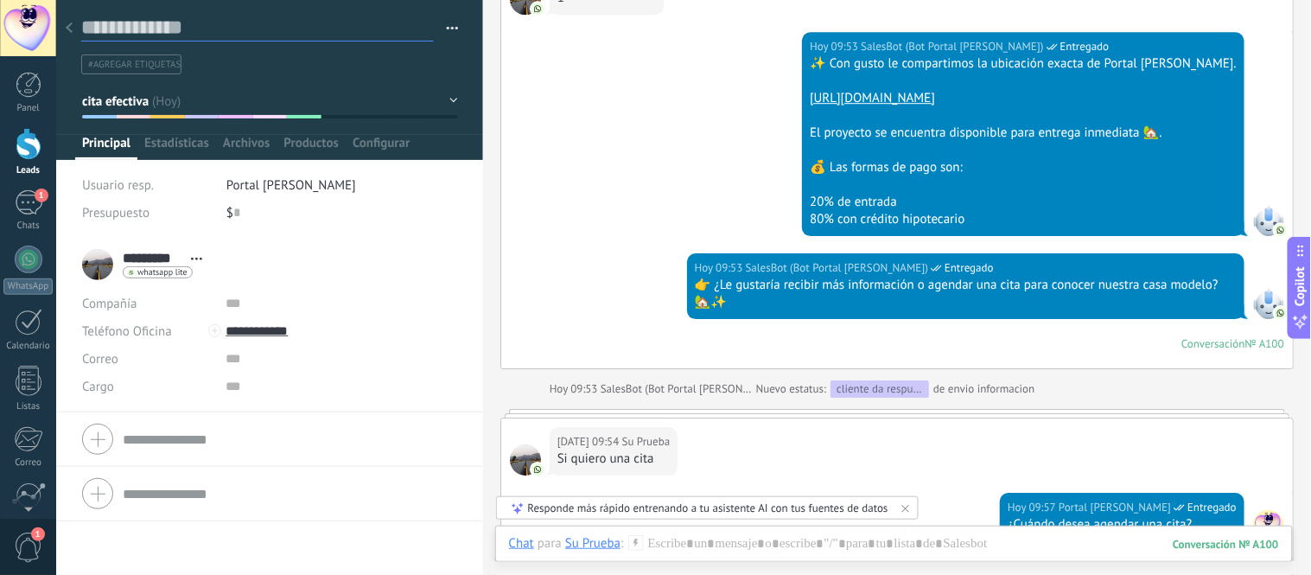
click at [81, 30] on textarea at bounding box center [257, 28] width 353 height 27
click at [17, 147] on div at bounding box center [29, 144] width 26 height 32
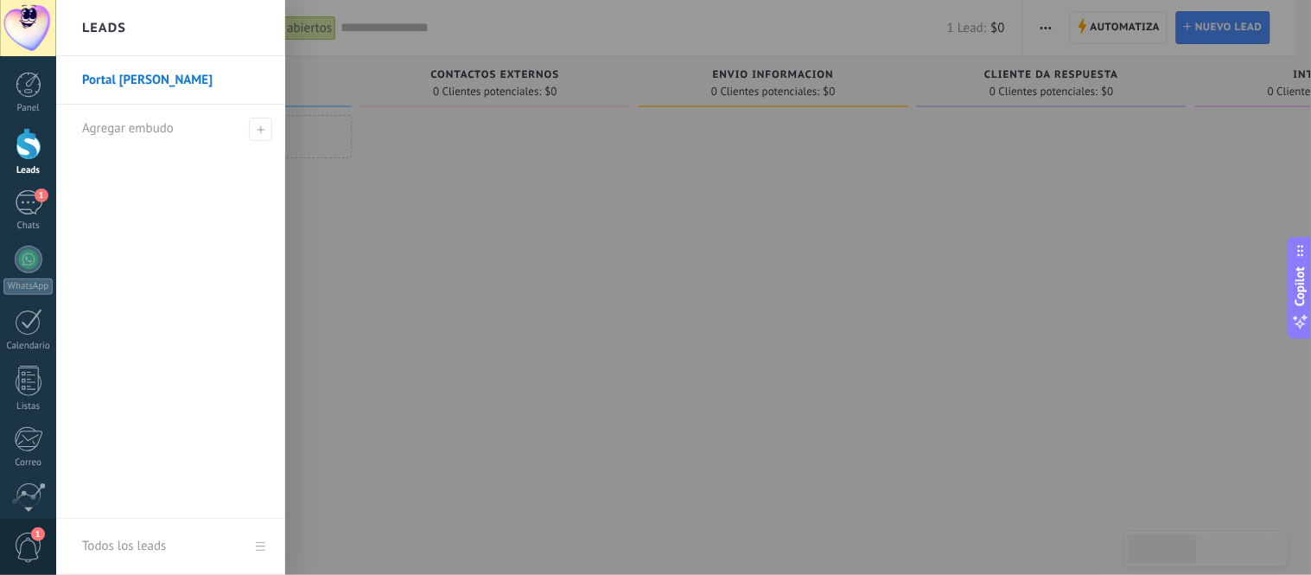
click at [403, 325] on div at bounding box center [495, 289] width 270 height 349
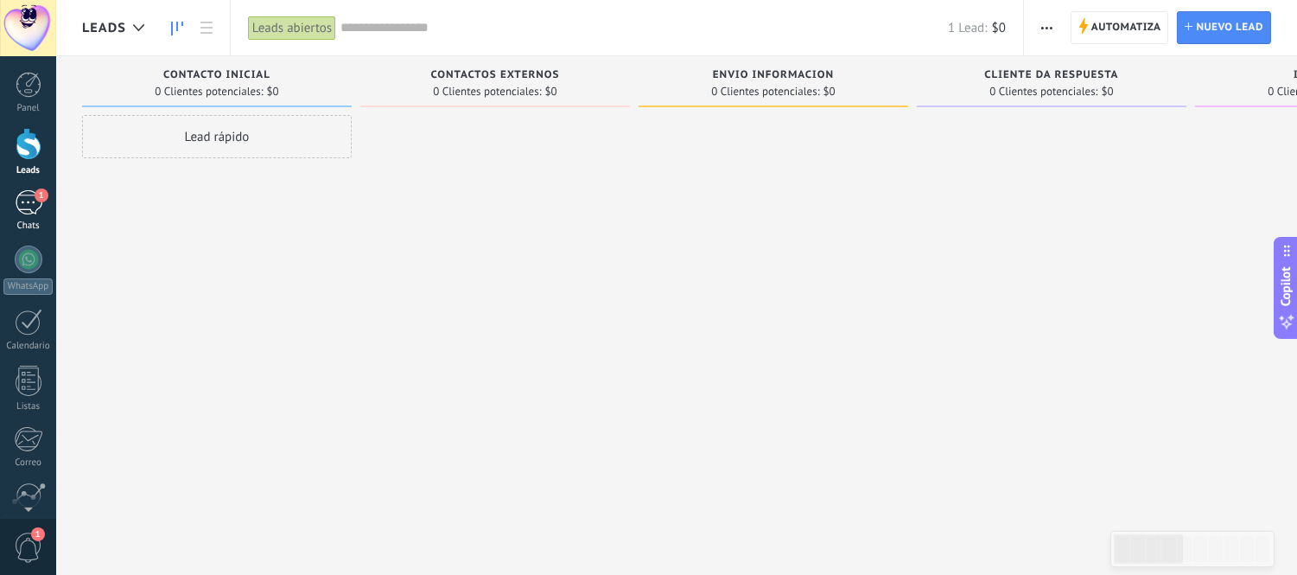
click at [29, 205] on div "1" at bounding box center [29, 202] width 28 height 25
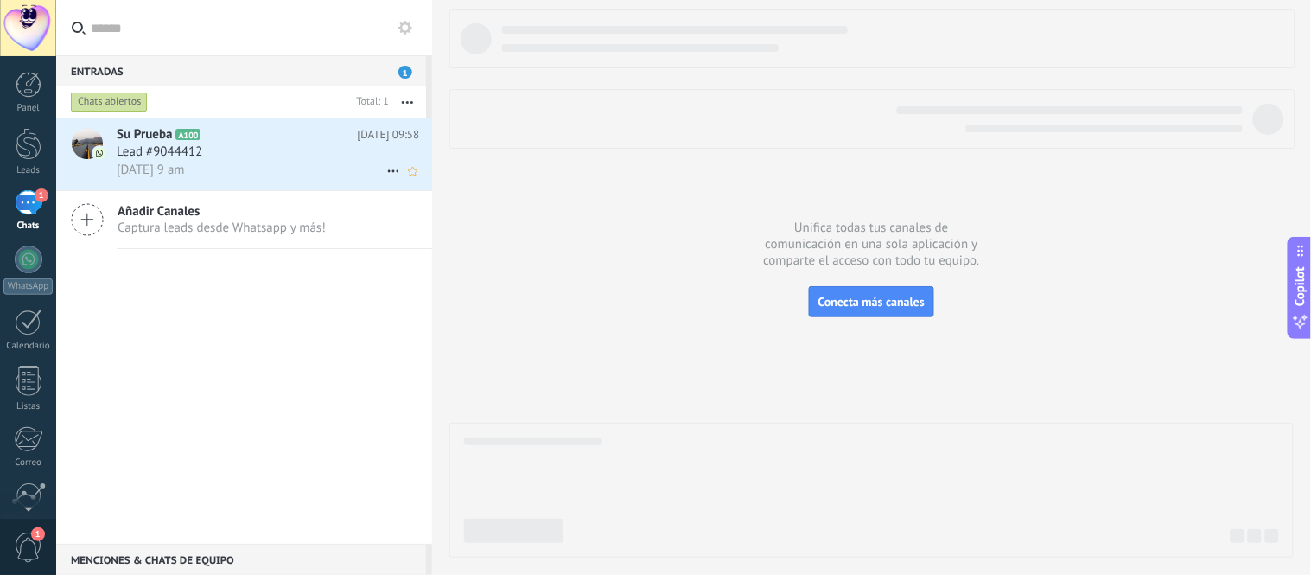
click at [162, 165] on span "Mañana 9 am" at bounding box center [151, 170] width 68 height 16
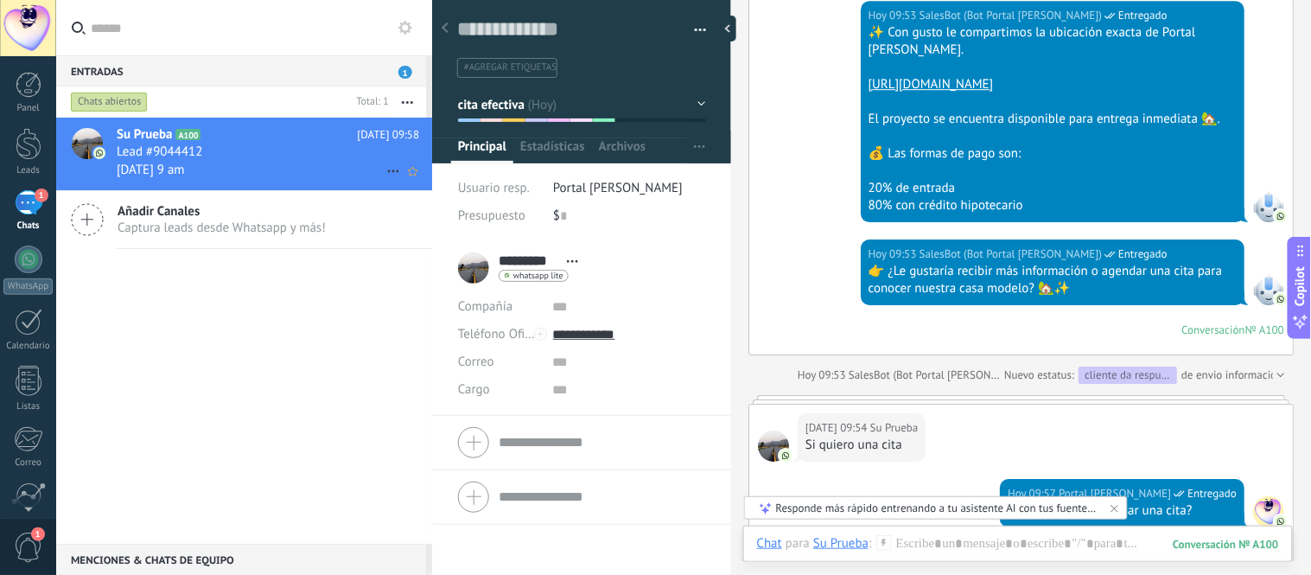
scroll to position [1289, 0]
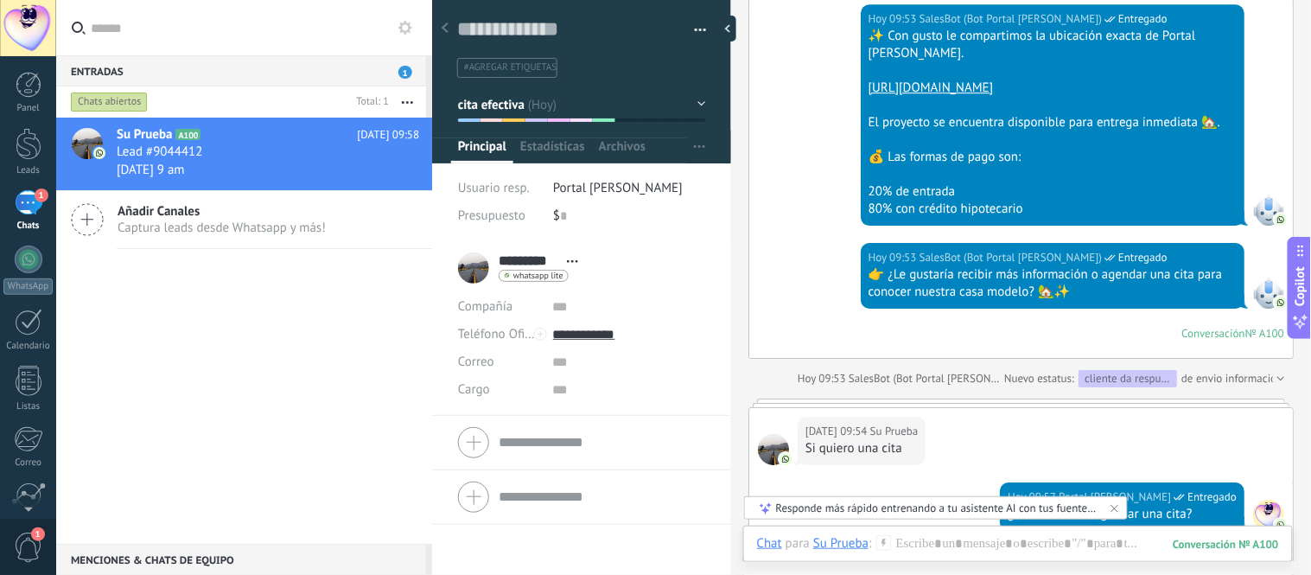
click at [97, 105] on div "Chats abiertos" at bounding box center [109, 102] width 77 height 21
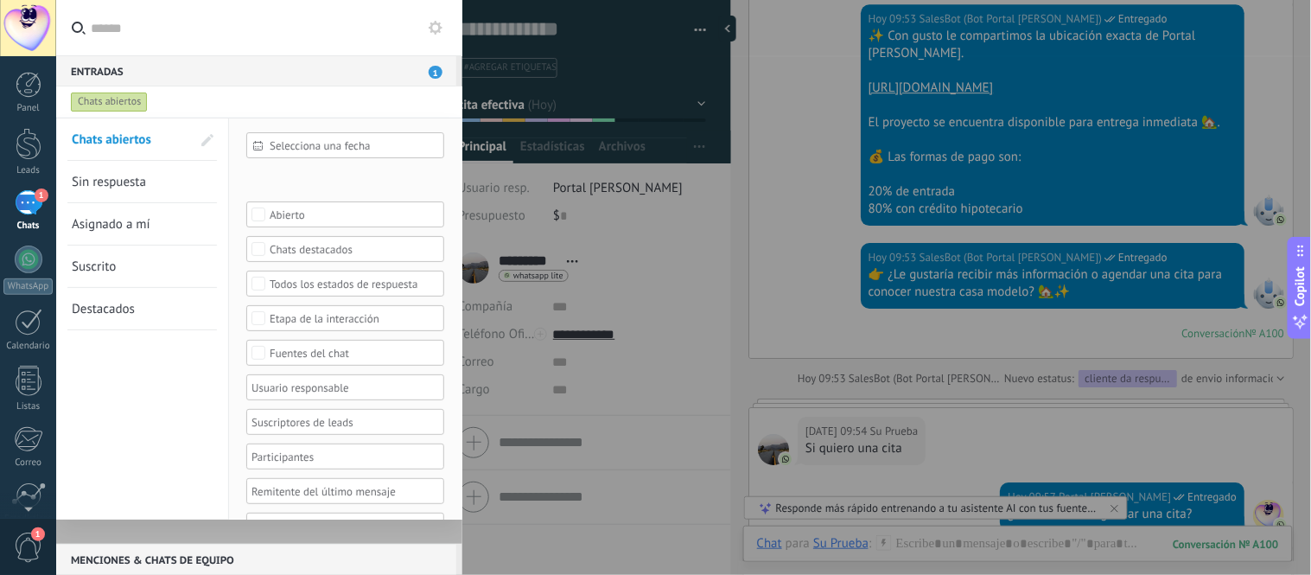
click at [96, 186] on span "Sin respuesta" at bounding box center [109, 182] width 74 height 16
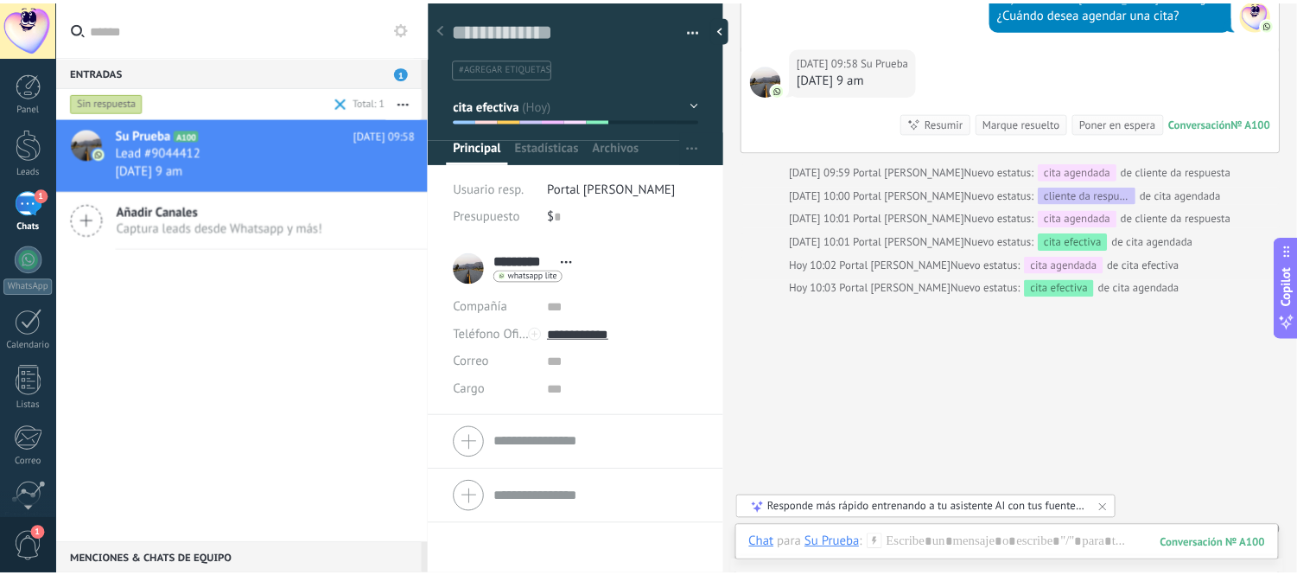
scroll to position [1815, 0]
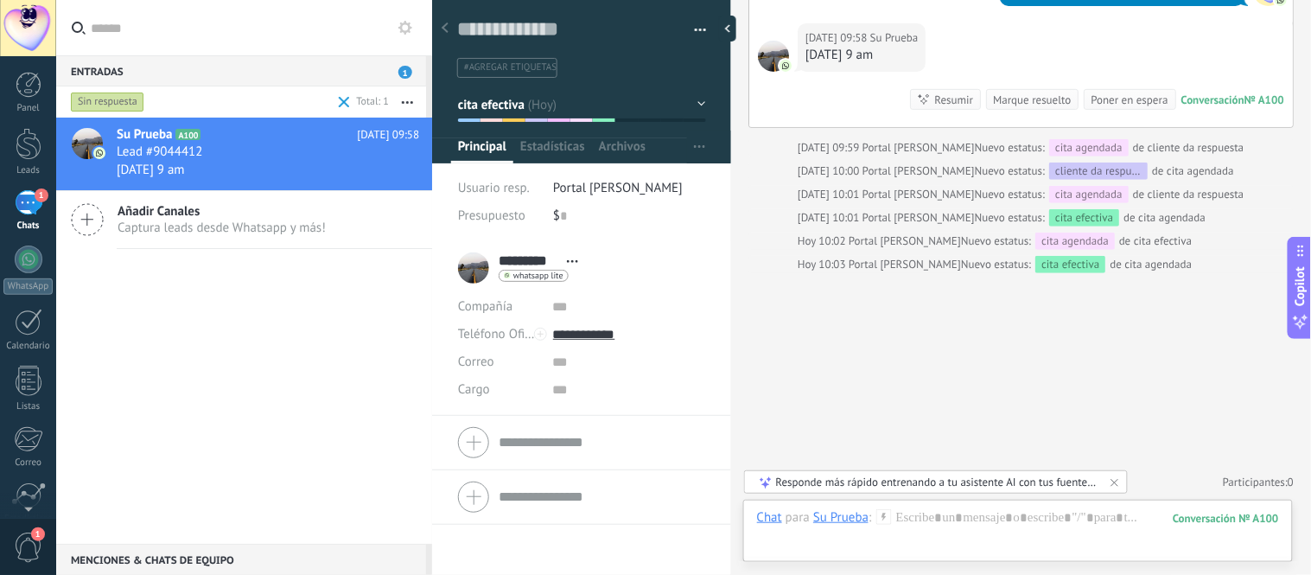
click at [106, 107] on div "Sin respuesta" at bounding box center [107, 102] width 73 height 21
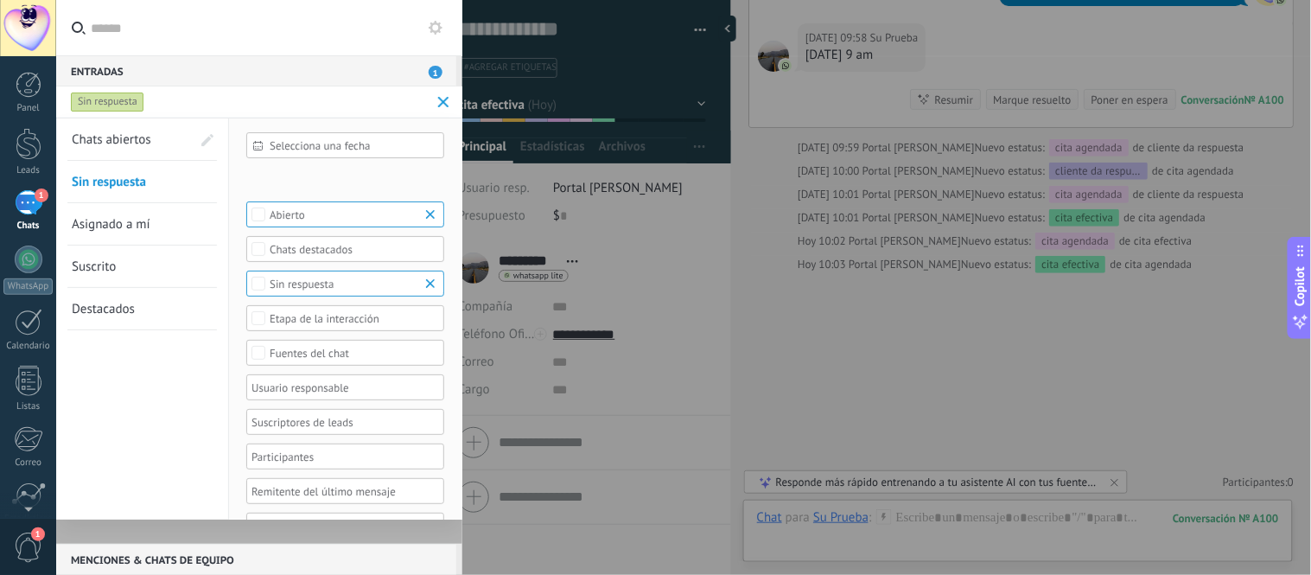
click at [107, 142] on span "Chats abiertos" at bounding box center [112, 139] width 80 height 16
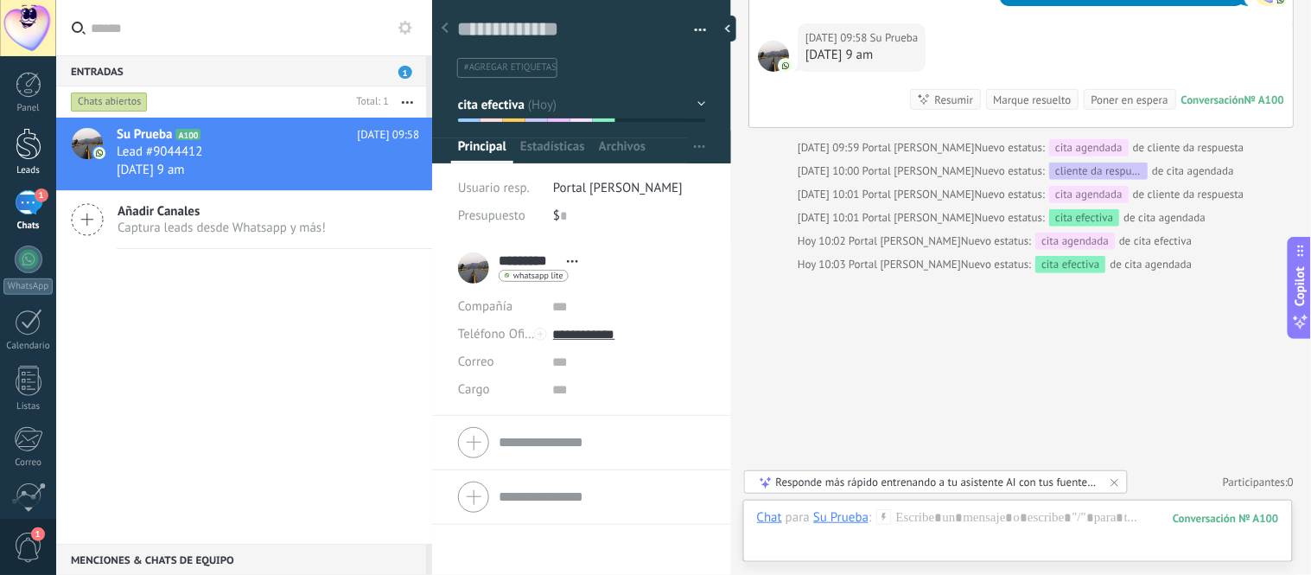
click at [31, 143] on div at bounding box center [29, 144] width 26 height 32
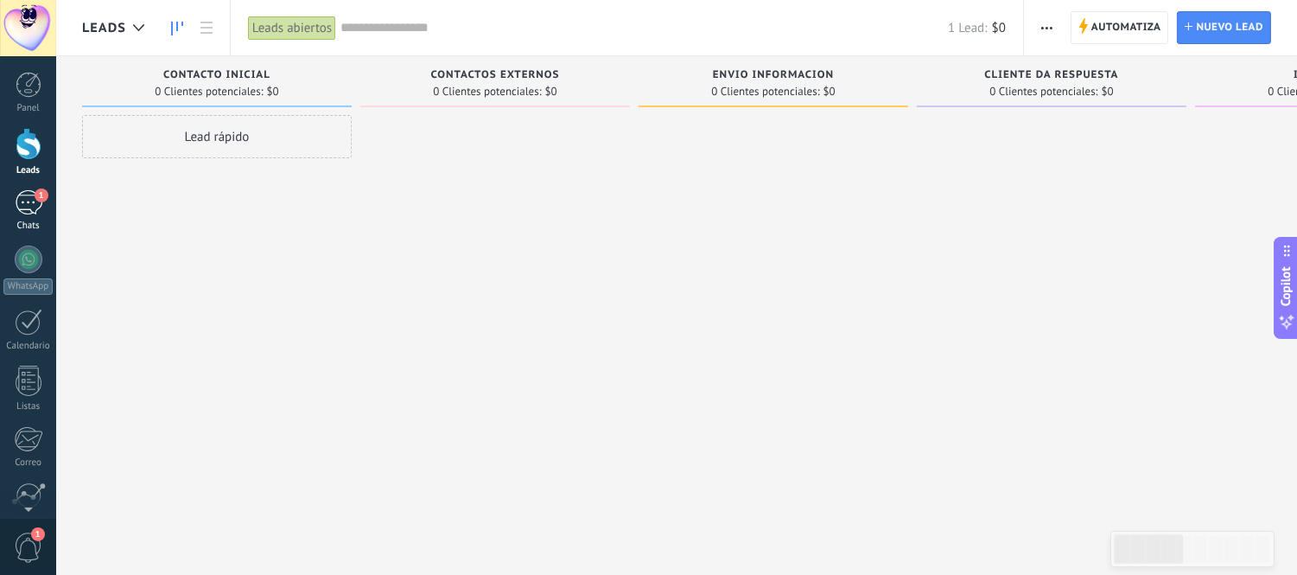
click at [29, 212] on div "1" at bounding box center [29, 202] width 28 height 25
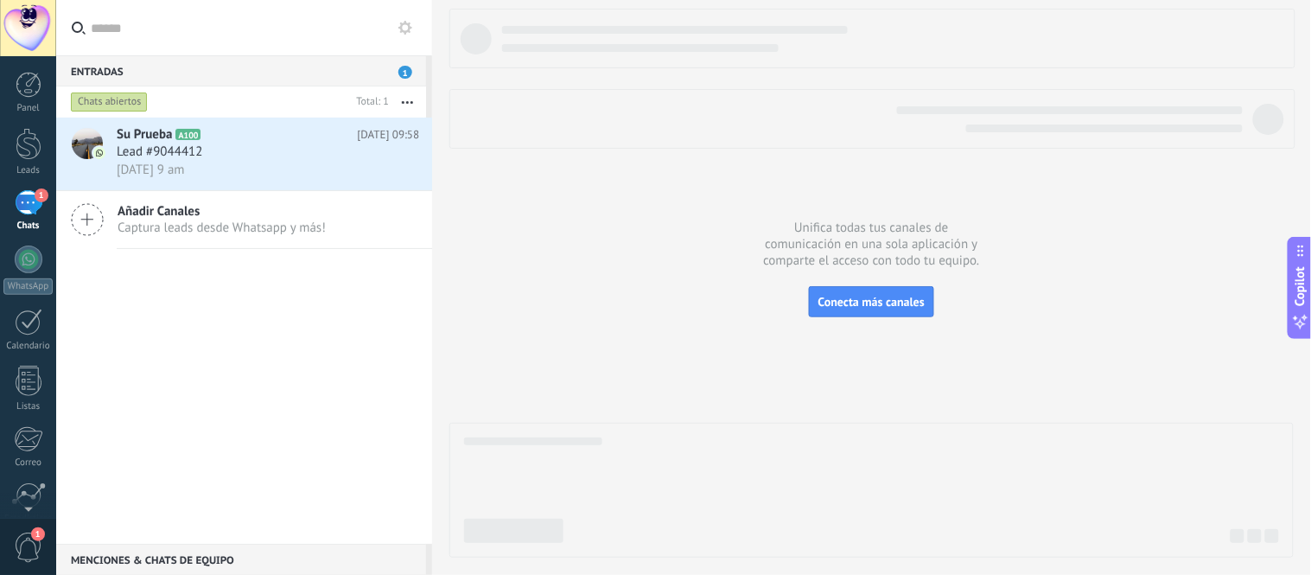
click at [118, 106] on div "Chats abiertos" at bounding box center [109, 102] width 77 height 21
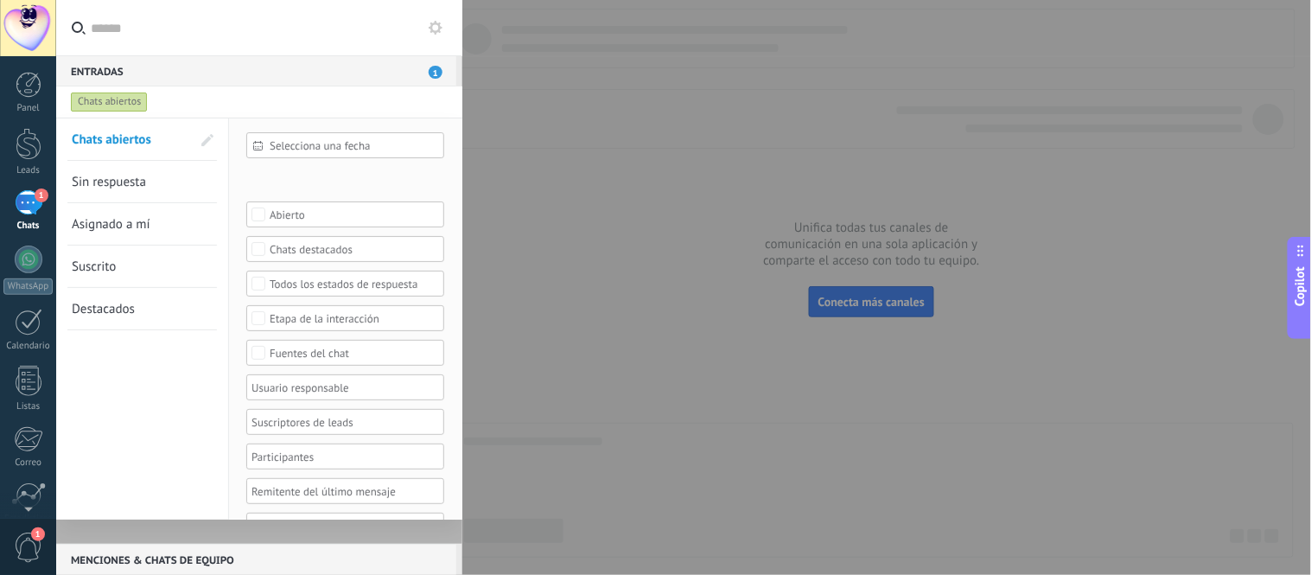
click at [41, 194] on span "1" at bounding box center [42, 195] width 14 height 14
click at [24, 157] on div at bounding box center [29, 144] width 26 height 32
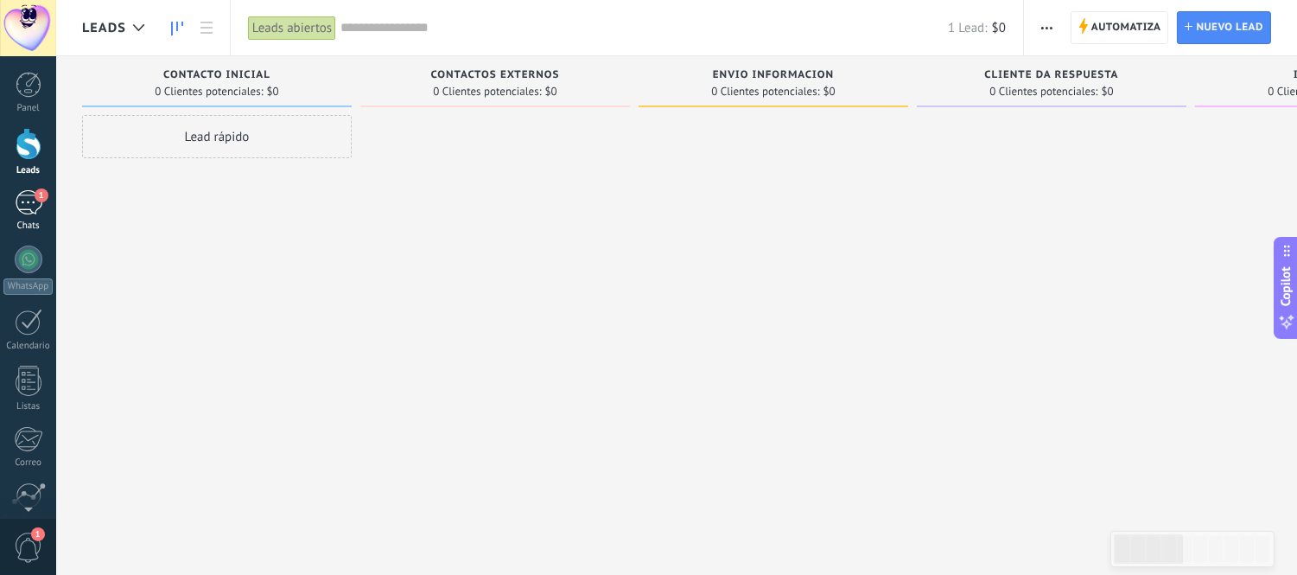
click at [20, 207] on div "1" at bounding box center [29, 202] width 28 height 25
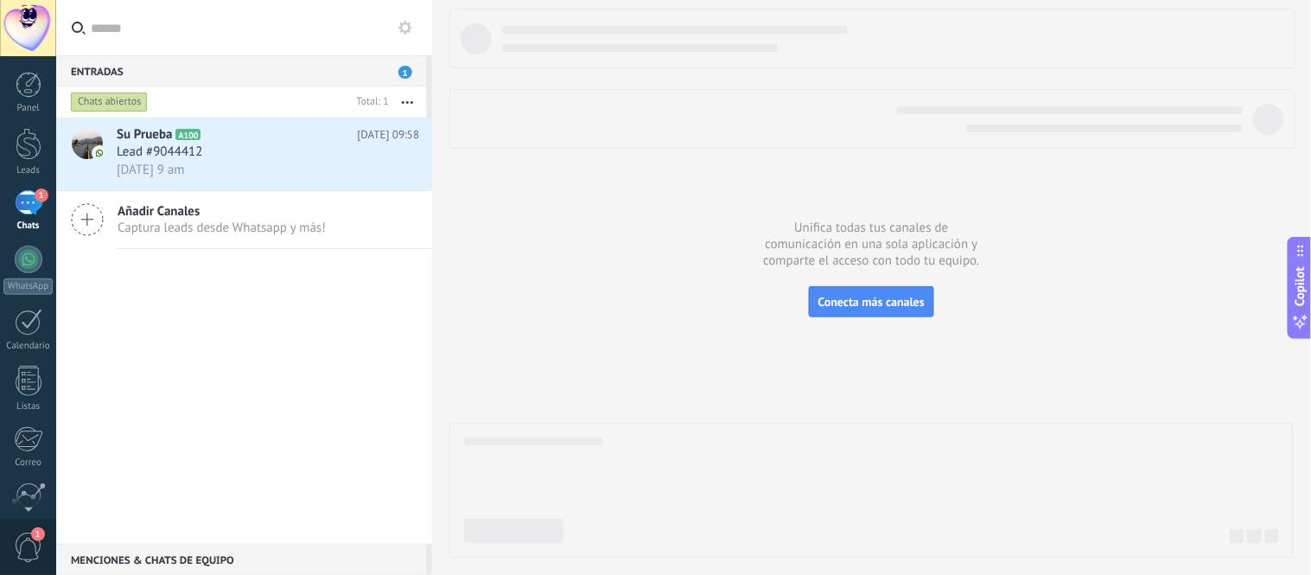
click at [106, 100] on div "Chats abiertos" at bounding box center [109, 102] width 77 height 21
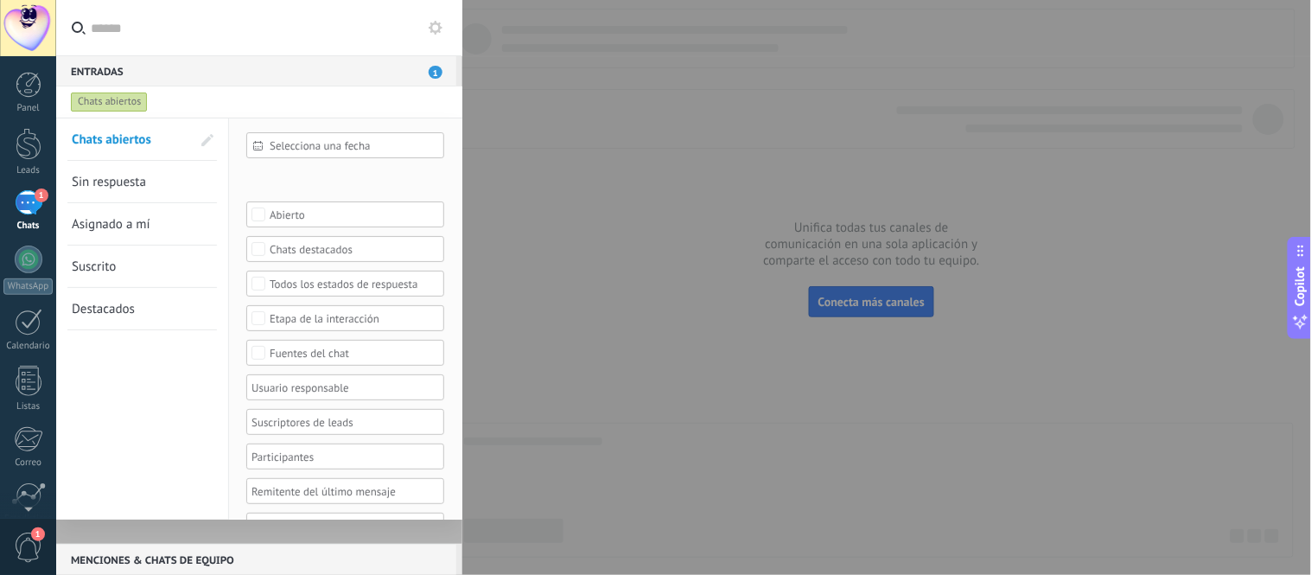
click at [108, 192] on link "Sin respuesta" at bounding box center [131, 181] width 119 height 41
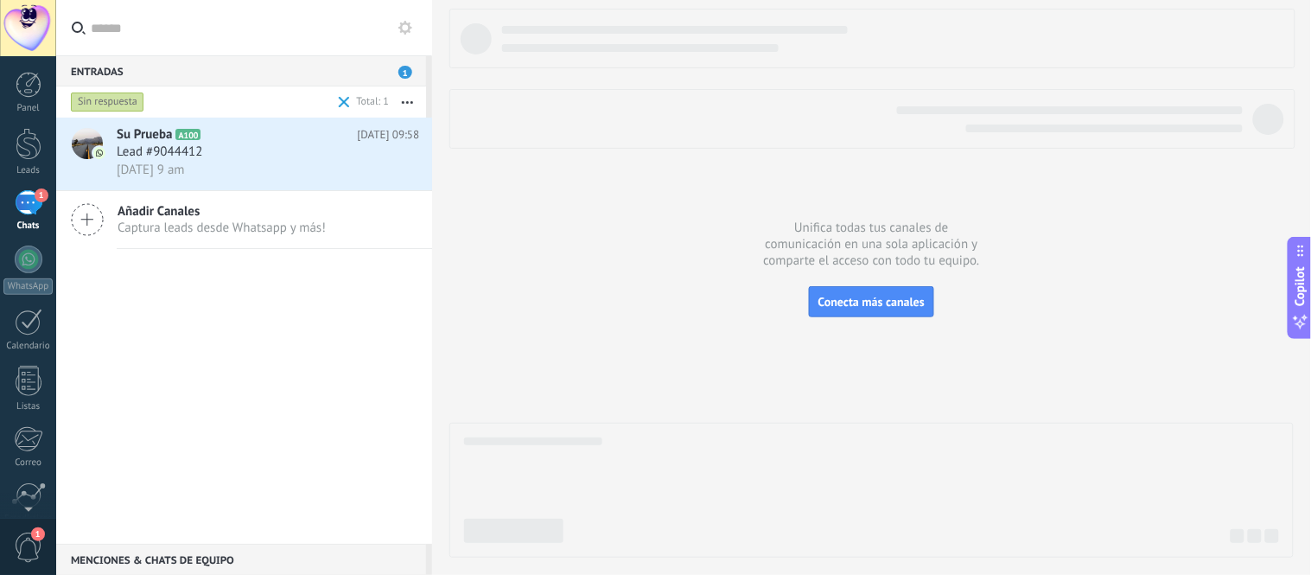
click at [98, 106] on div "Sin respuesta" at bounding box center [107, 102] width 73 height 21
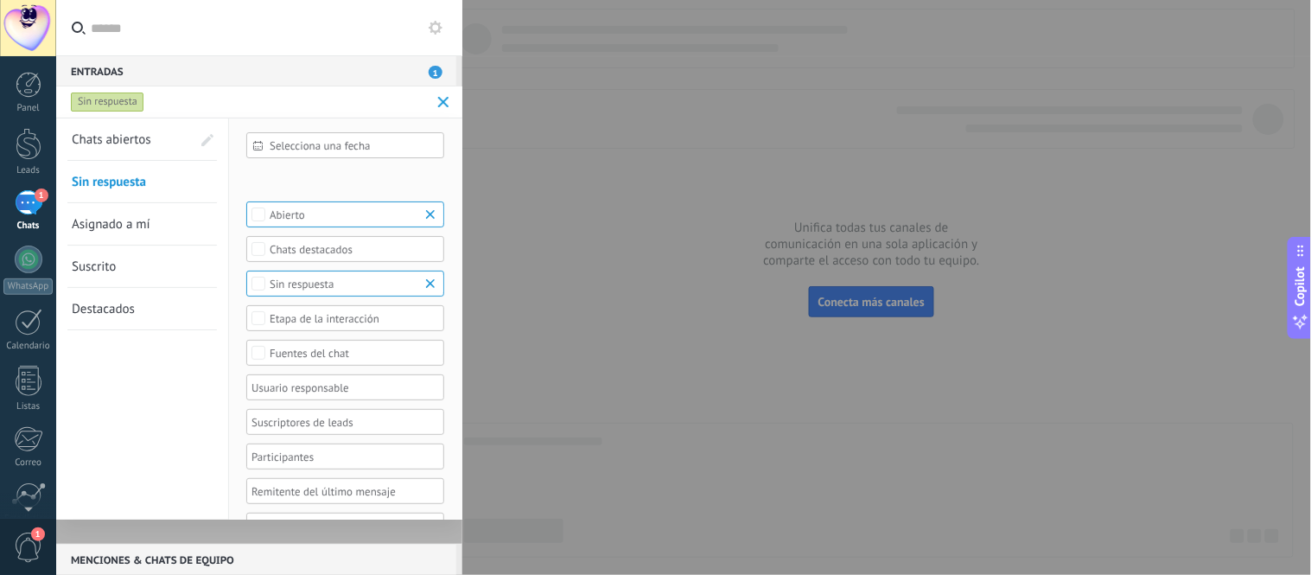
click at [551, 365] on div at bounding box center [655, 287] width 1311 height 575
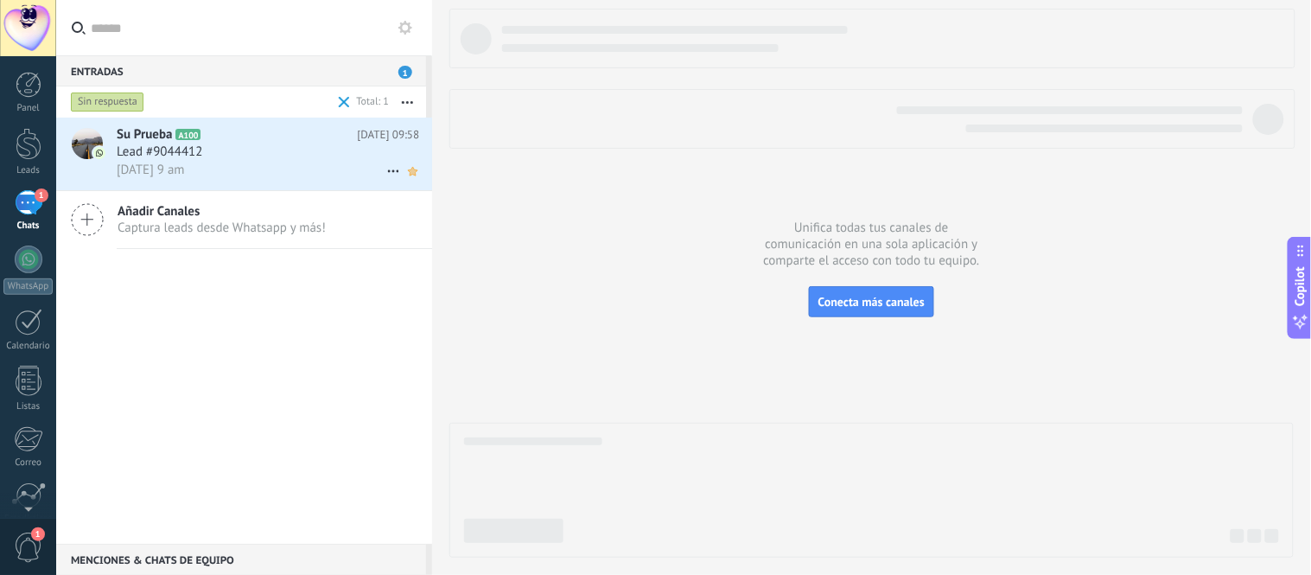
click at [404, 173] on icon at bounding box center [413, 171] width 18 height 21
click at [387, 173] on use at bounding box center [392, 171] width 11 height 3
click at [508, 418] on div at bounding box center [655, 287] width 1311 height 575
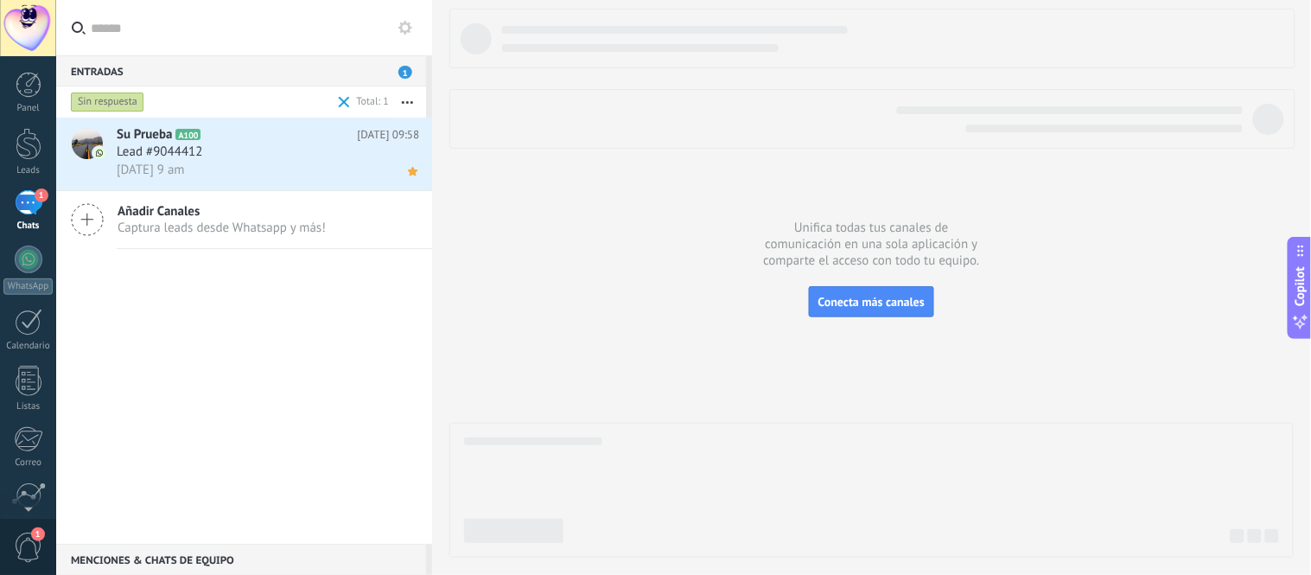
click at [550, 443] on div at bounding box center [533, 441] width 138 height 8
click at [12, 149] on link "Leads" at bounding box center [28, 152] width 56 height 48
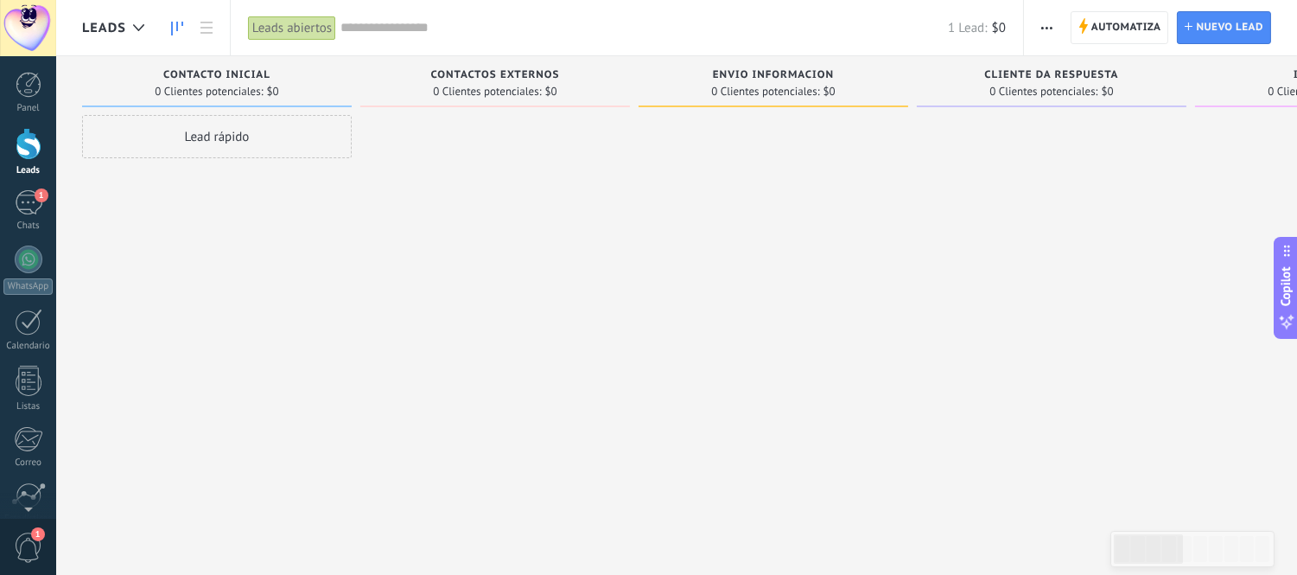
click at [381, 48] on div "1 Lead: $0" at bounding box center [672, 27] width 665 height 55
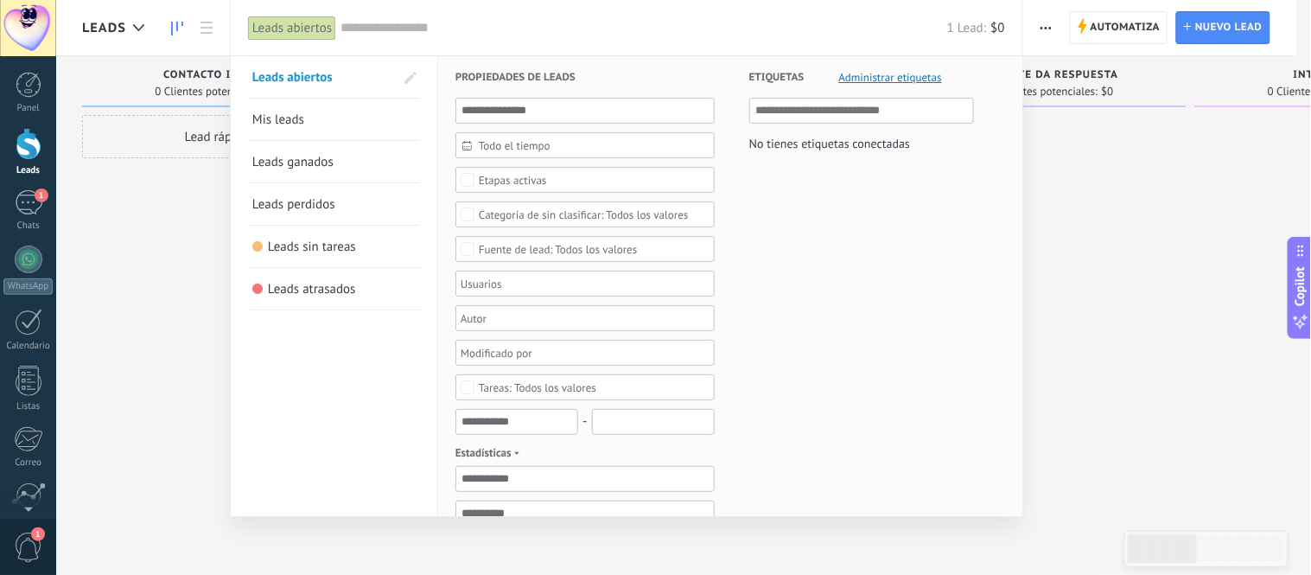
click at [403, 33] on input "text" at bounding box center [643, 28] width 607 height 18
click at [138, 295] on div at bounding box center [655, 287] width 1311 height 575
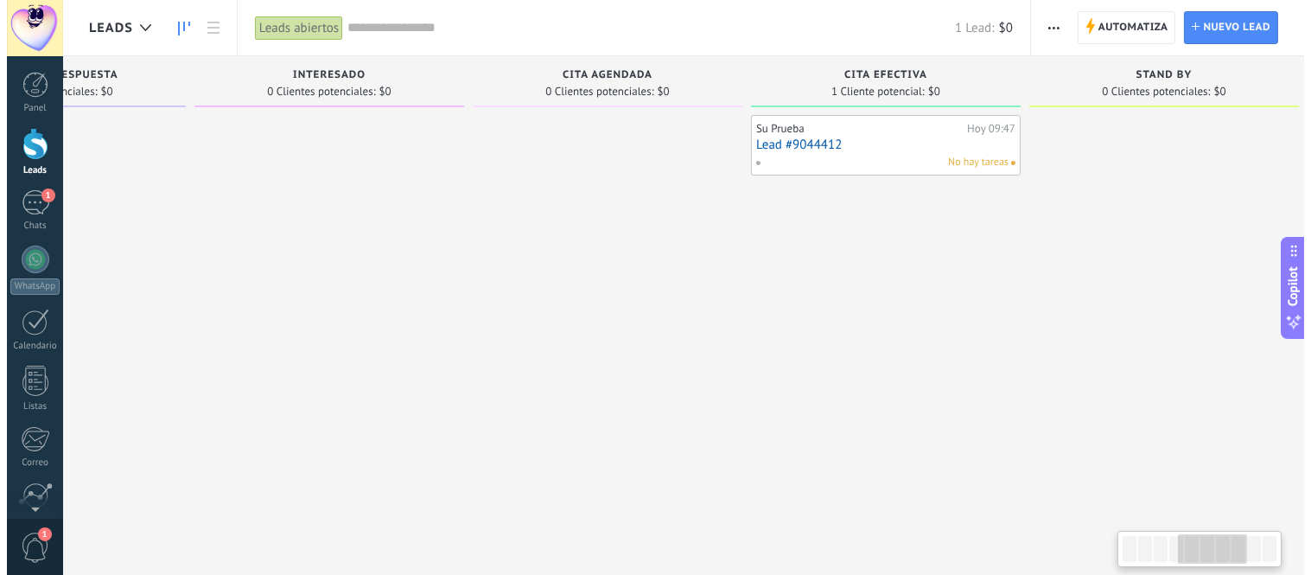
scroll to position [0, 1027]
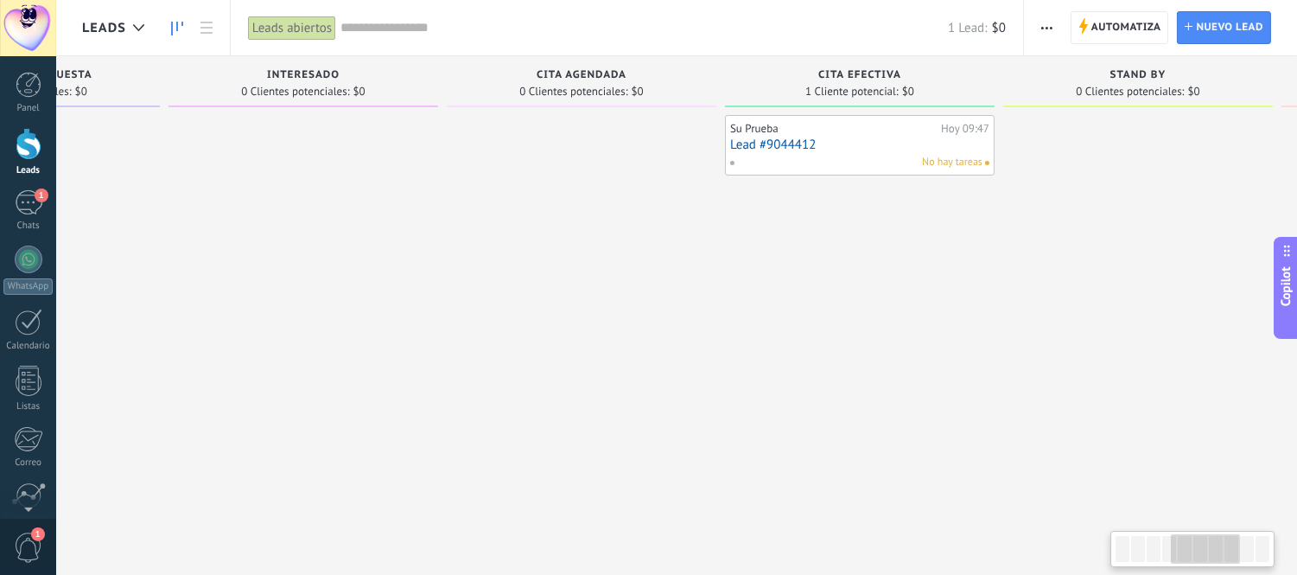
click at [753, 144] on link "Lead #9044412" at bounding box center [859, 144] width 259 height 15
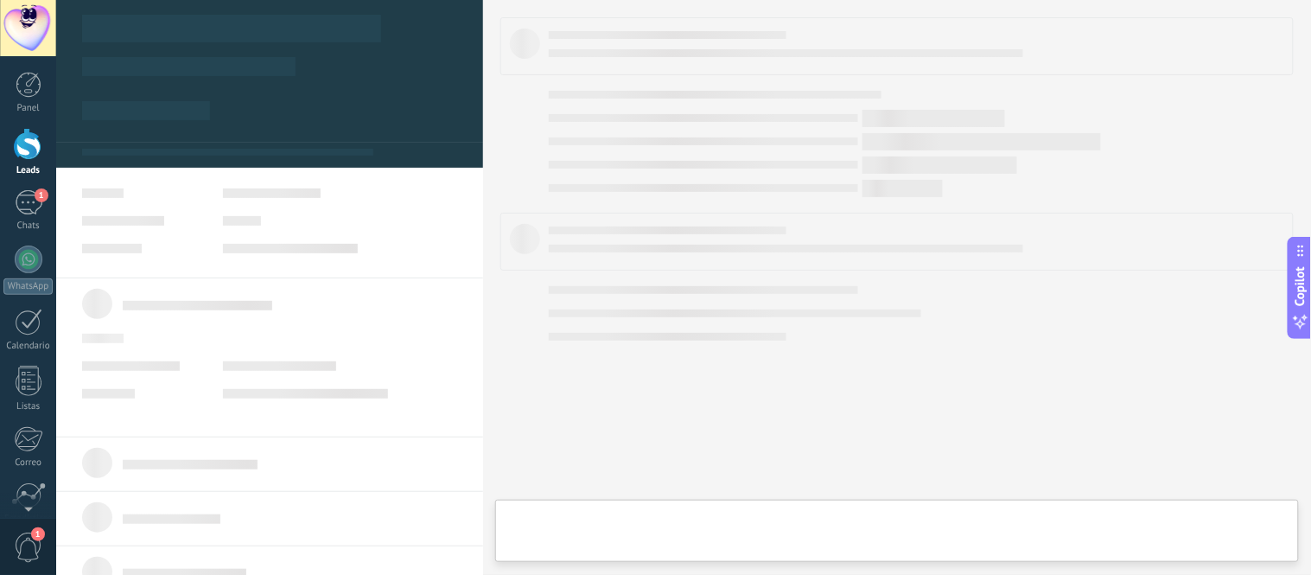
type textarea "**********"
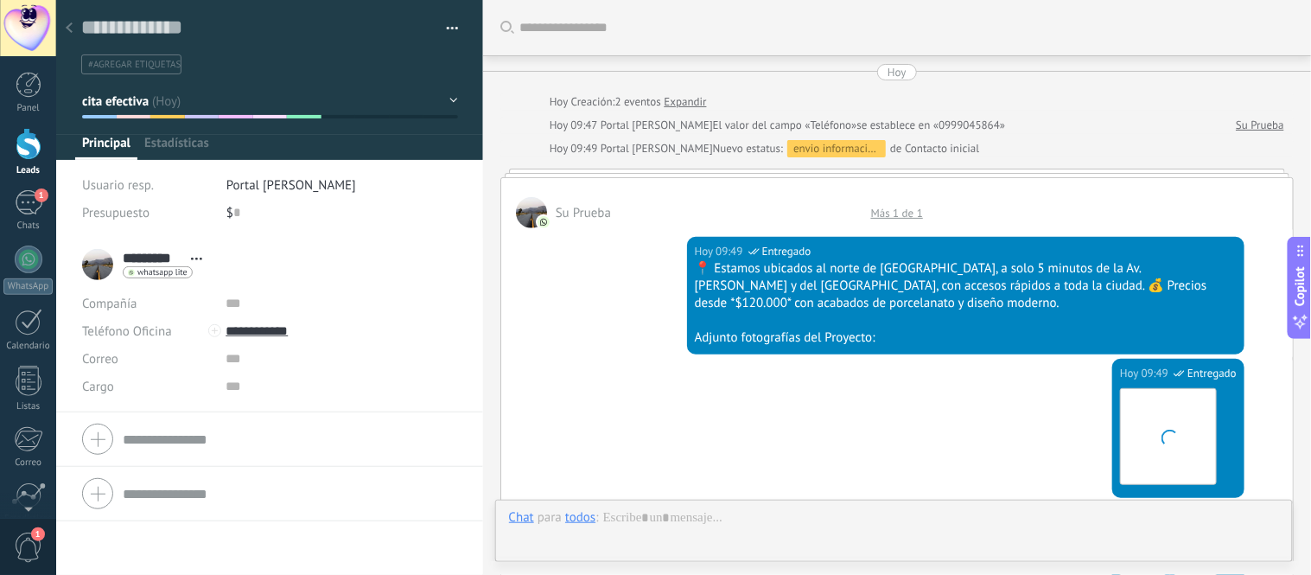
scroll to position [1741, 0]
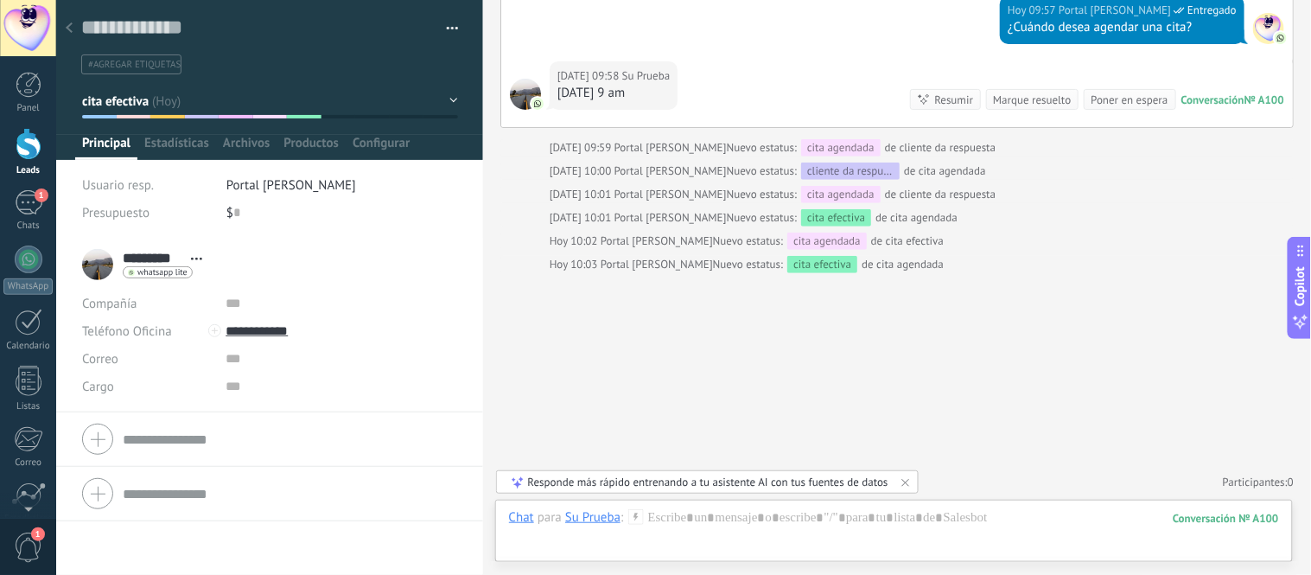
click at [522, 525] on div "Chat" at bounding box center [521, 517] width 25 height 16
click at [510, 525] on div "Chat" at bounding box center [521, 517] width 25 height 16
click at [517, 481] on div "Tarea" at bounding box center [526, 487] width 61 height 29
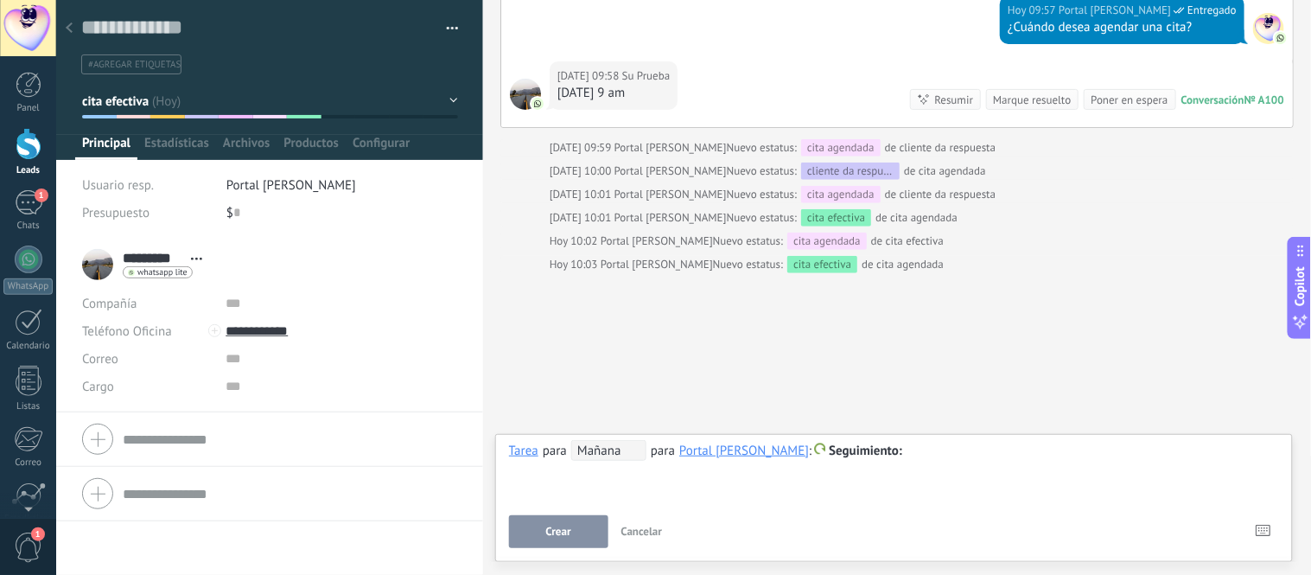
click at [643, 531] on span "Cancelar" at bounding box center [641, 531] width 41 height 15
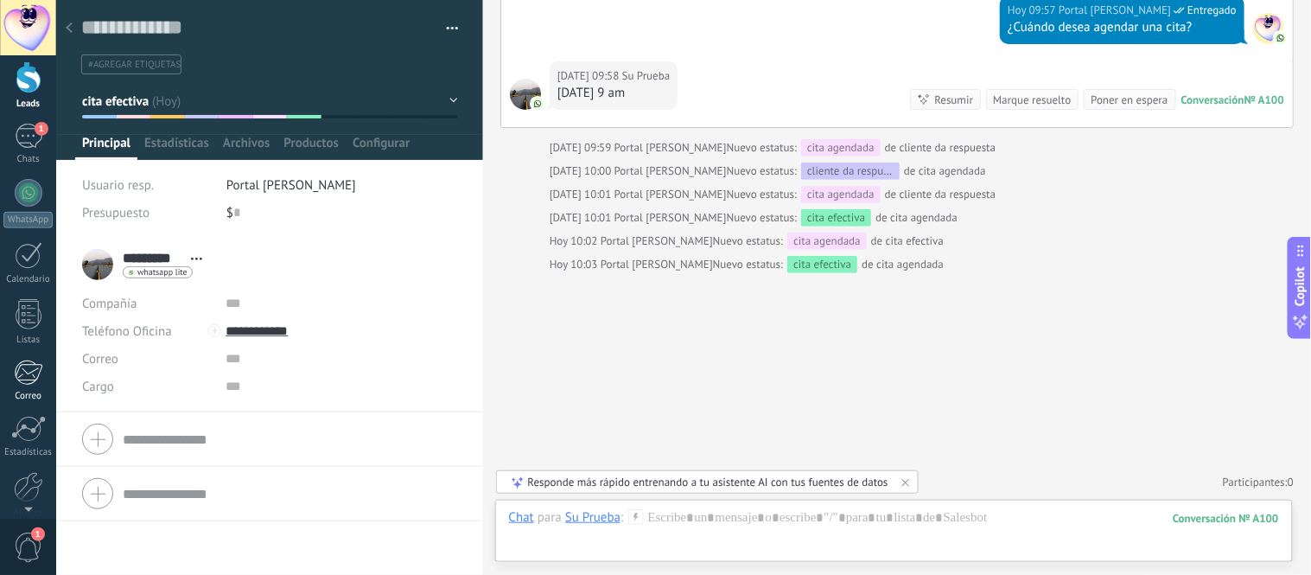
scroll to position [143, 0]
click at [36, 416] on div at bounding box center [28, 410] width 29 height 30
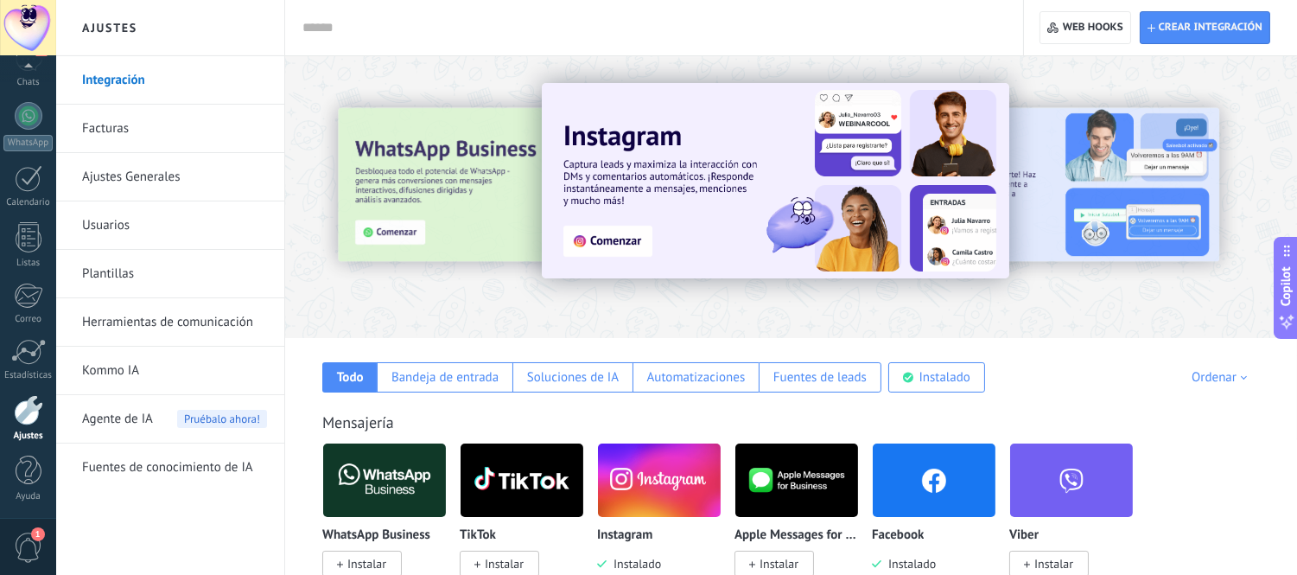
click at [176, 326] on link "Herramientas de comunicación" at bounding box center [174, 322] width 185 height 48
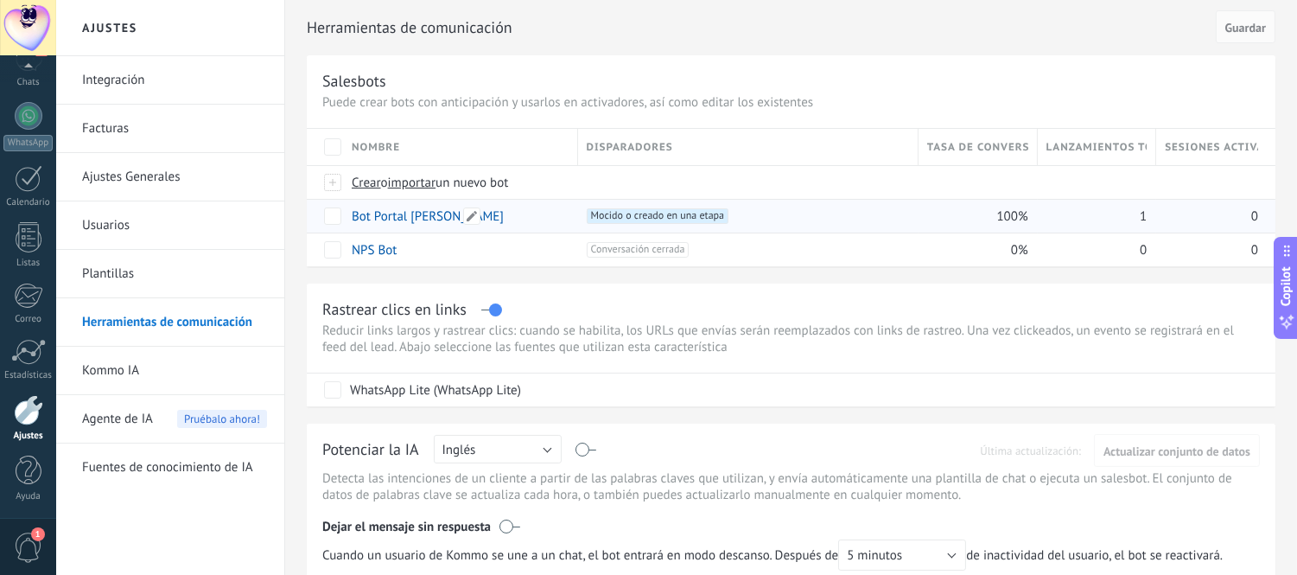
click at [387, 221] on link "Bot Portal [PERSON_NAME]" at bounding box center [428, 216] width 152 height 16
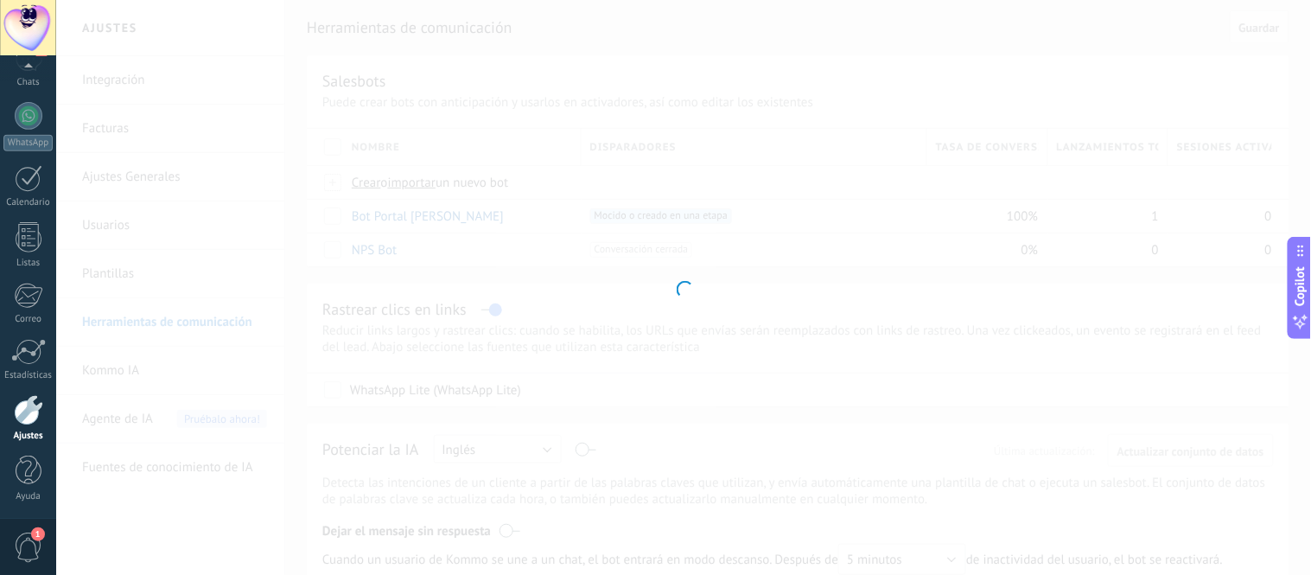
type input "**********"
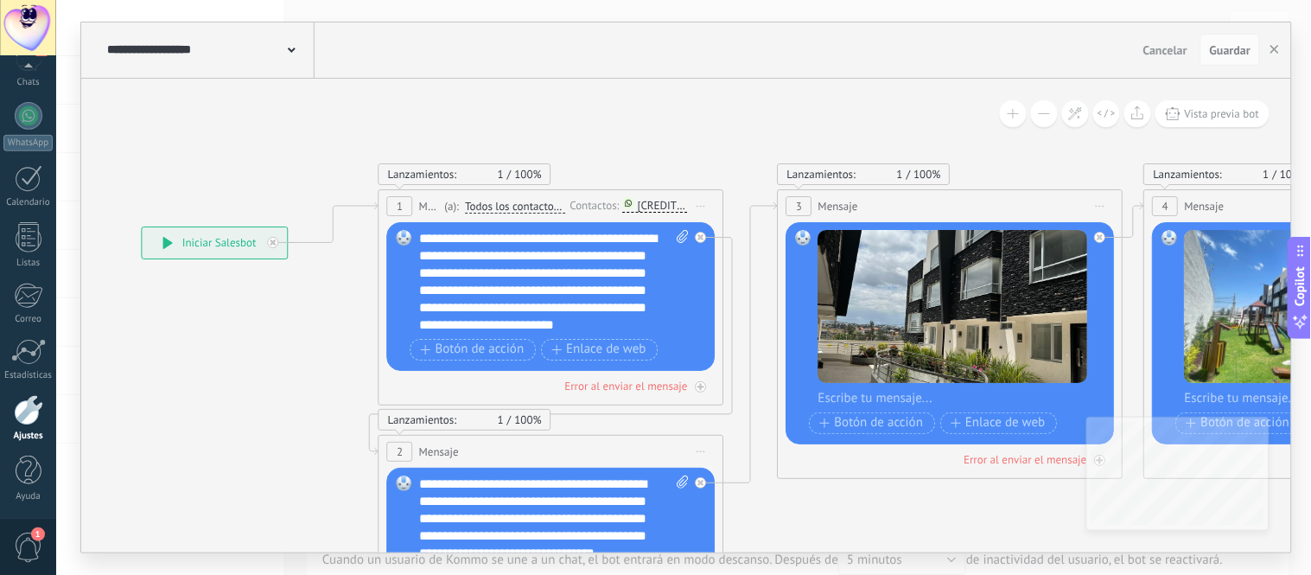
drag, startPoint x: 610, startPoint y: 288, endPoint x: 303, endPoint y: 306, distance: 307.3
click at [506, 278] on div "**********" at bounding box center [554, 282] width 270 height 104
click at [586, 273] on div "**********" at bounding box center [554, 282] width 270 height 104
click at [463, 289] on div "**********" at bounding box center [554, 282] width 270 height 104
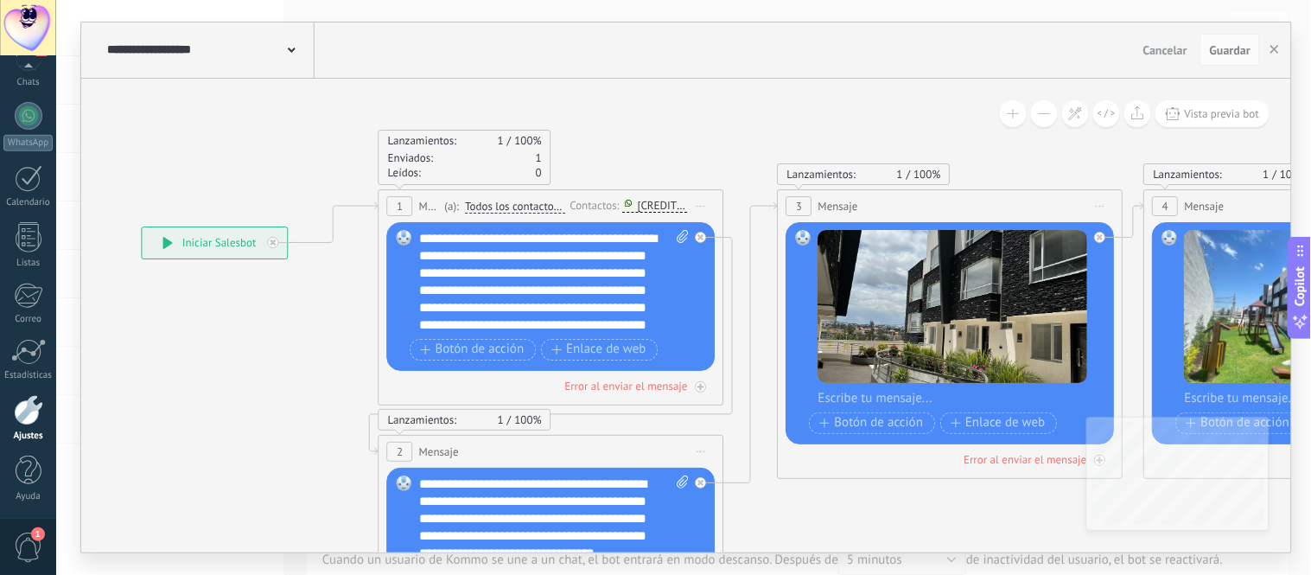
click at [436, 292] on div "**********" at bounding box center [554, 282] width 270 height 104
click at [468, 309] on div "**********" at bounding box center [554, 282] width 270 height 104
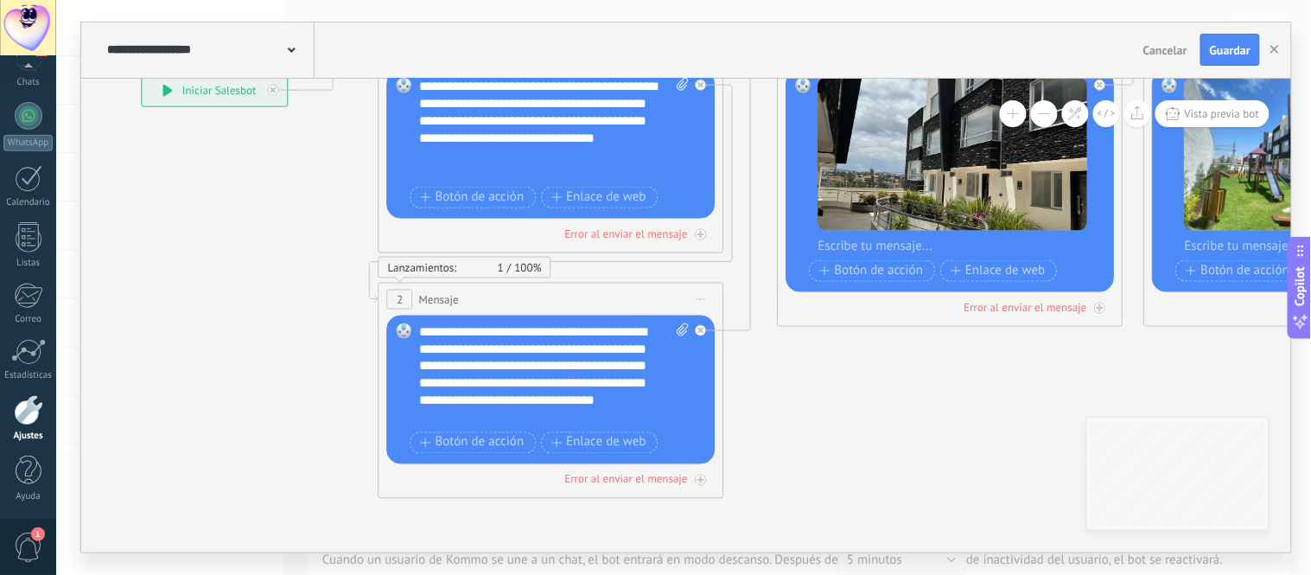
click at [493, 347] on div "**********" at bounding box center [554, 374] width 270 height 104
click at [525, 381] on div "**********" at bounding box center [554, 374] width 270 height 104
click at [506, 383] on div "**********" at bounding box center [554, 374] width 270 height 104
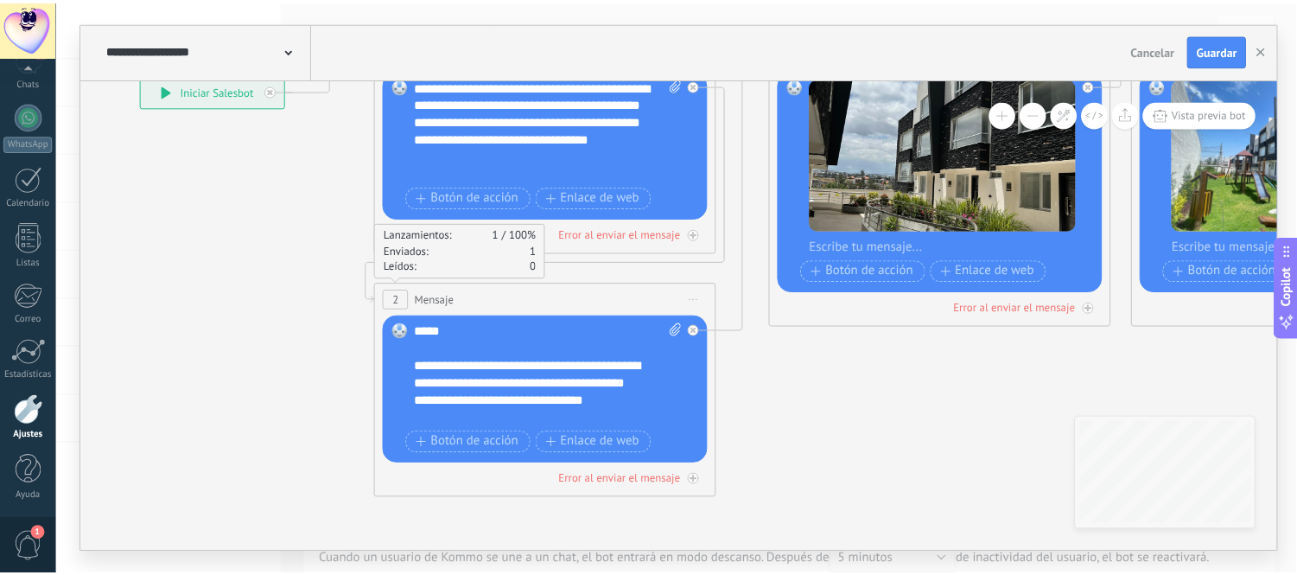
scroll to position [69, 0]
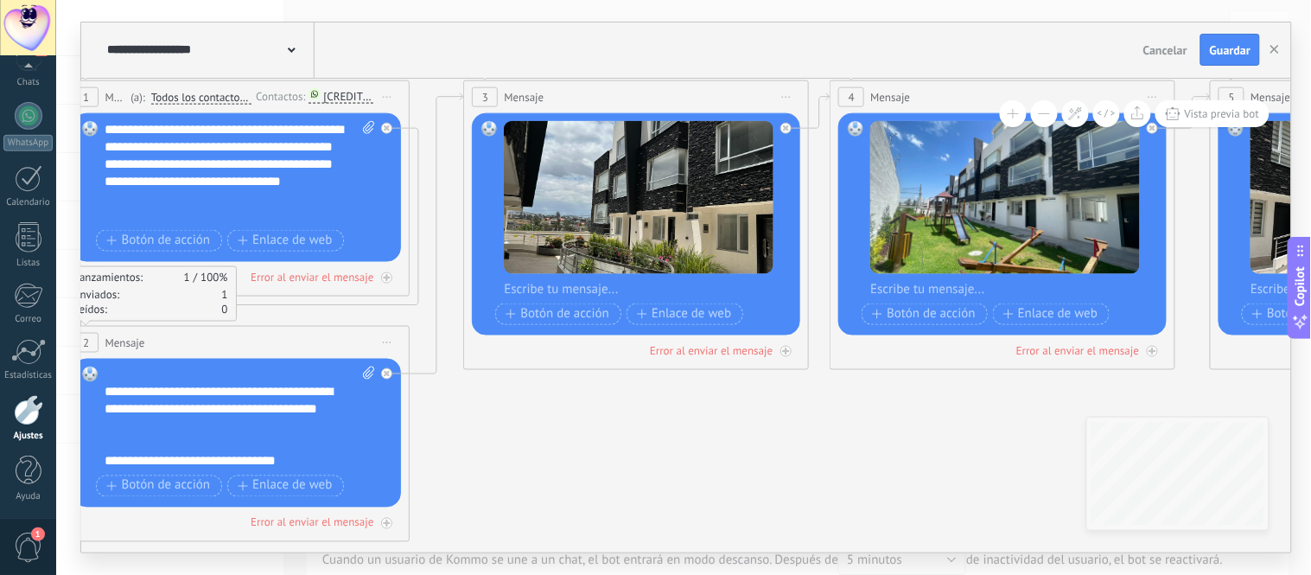
drag, startPoint x: 973, startPoint y: 391, endPoint x: 671, endPoint y: 415, distance: 302.6
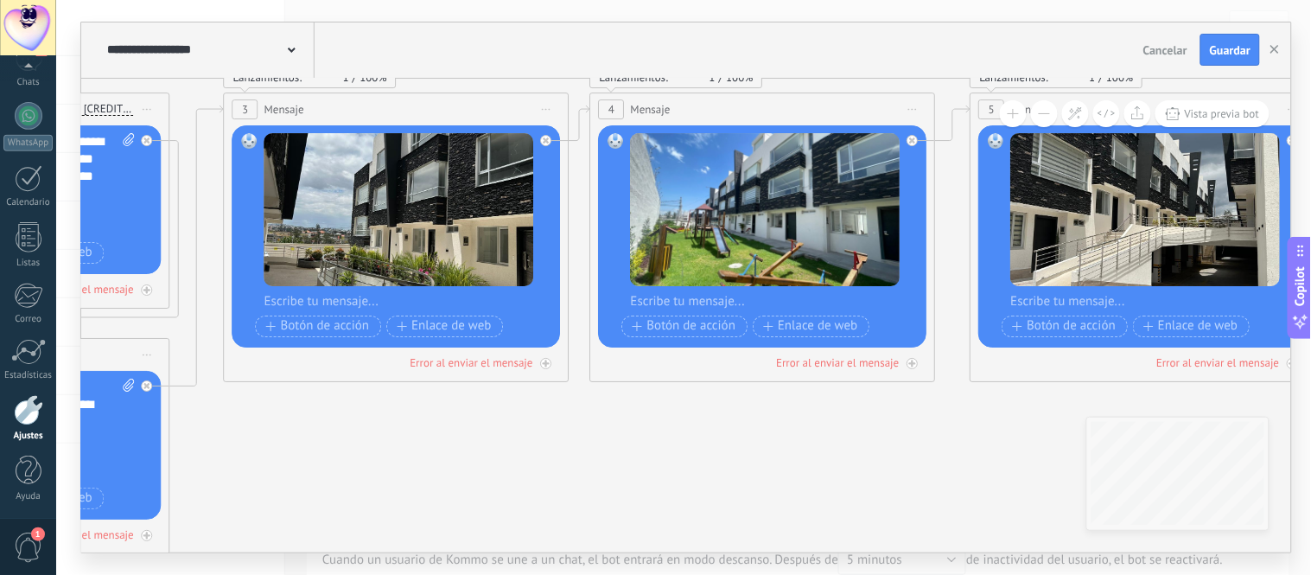
drag, startPoint x: 951, startPoint y: 413, endPoint x: 473, endPoint y: 444, distance: 478.9
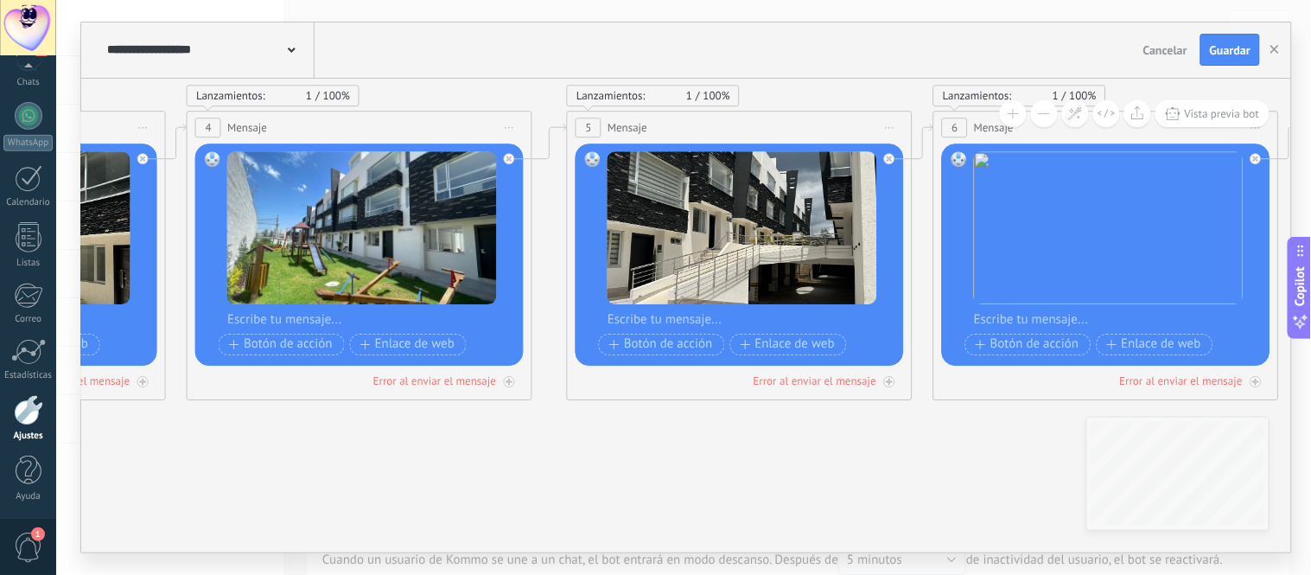
drag, startPoint x: 1009, startPoint y: 458, endPoint x: 677, endPoint y: 452, distance: 332.8
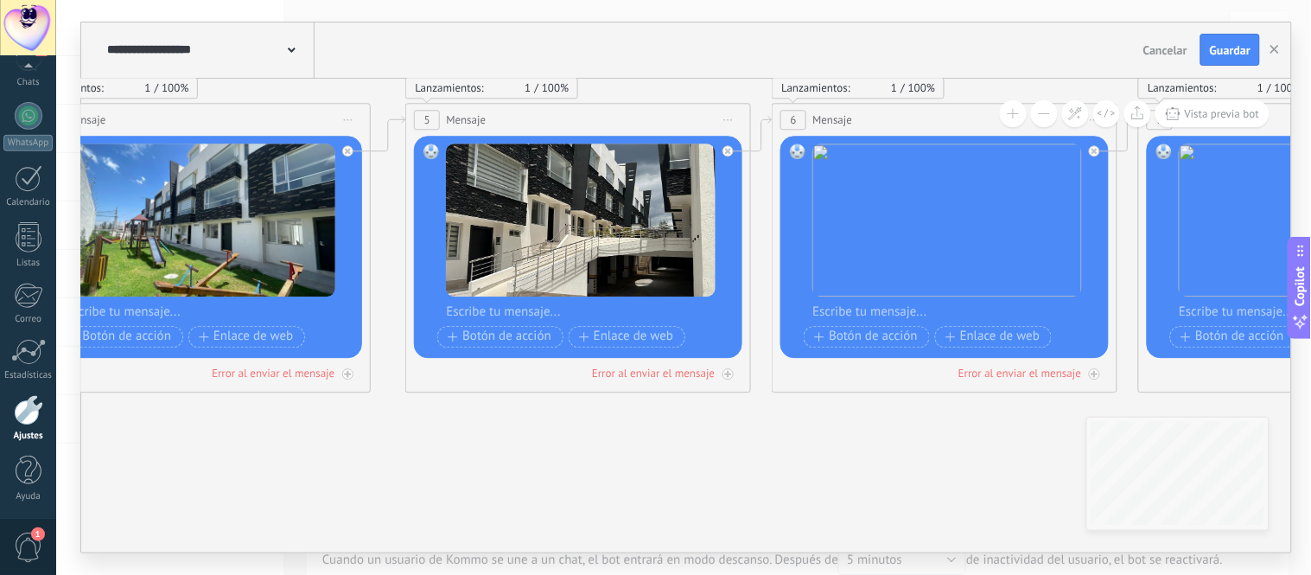
drag, startPoint x: 916, startPoint y: 450, endPoint x: 730, endPoint y: 257, distance: 268.3
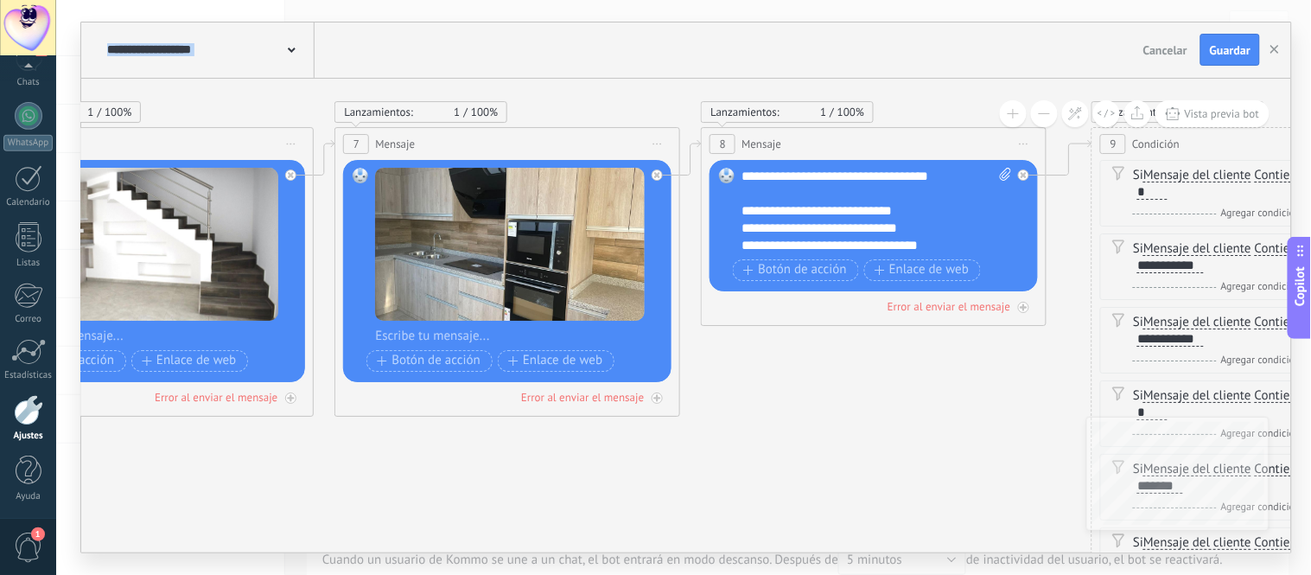
drag, startPoint x: 1129, startPoint y: 347, endPoint x: 592, endPoint y: 365, distance: 537.8
click at [592, 364] on icon at bounding box center [604, 488] width 5635 height 1587
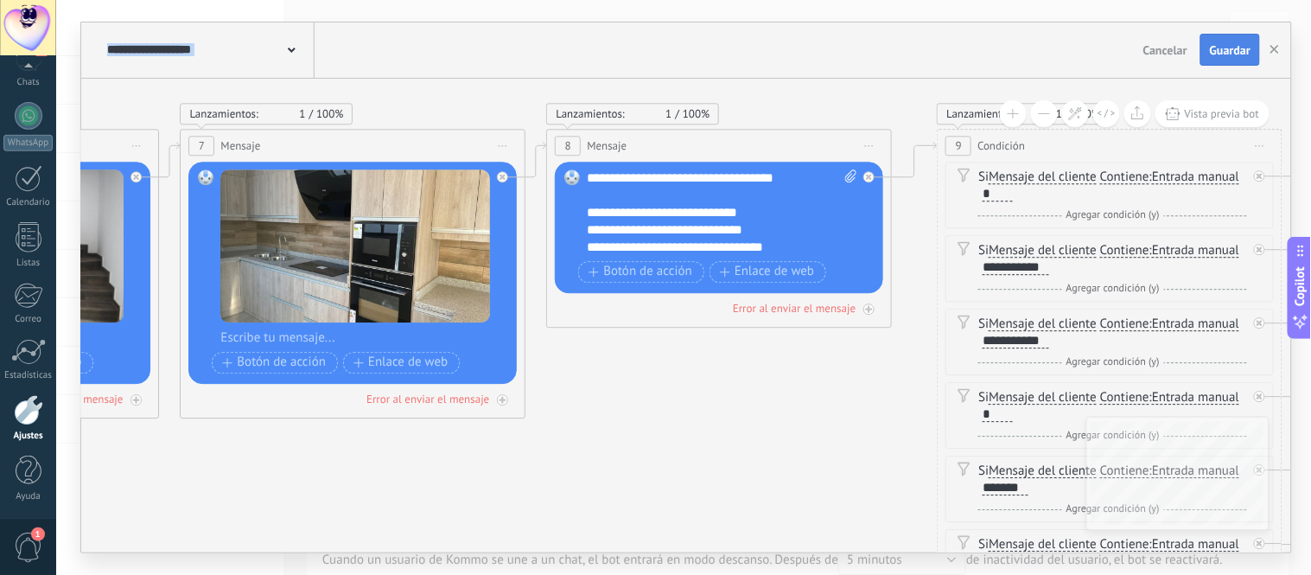
click at [1233, 47] on span "Guardar" at bounding box center [1230, 50] width 41 height 12
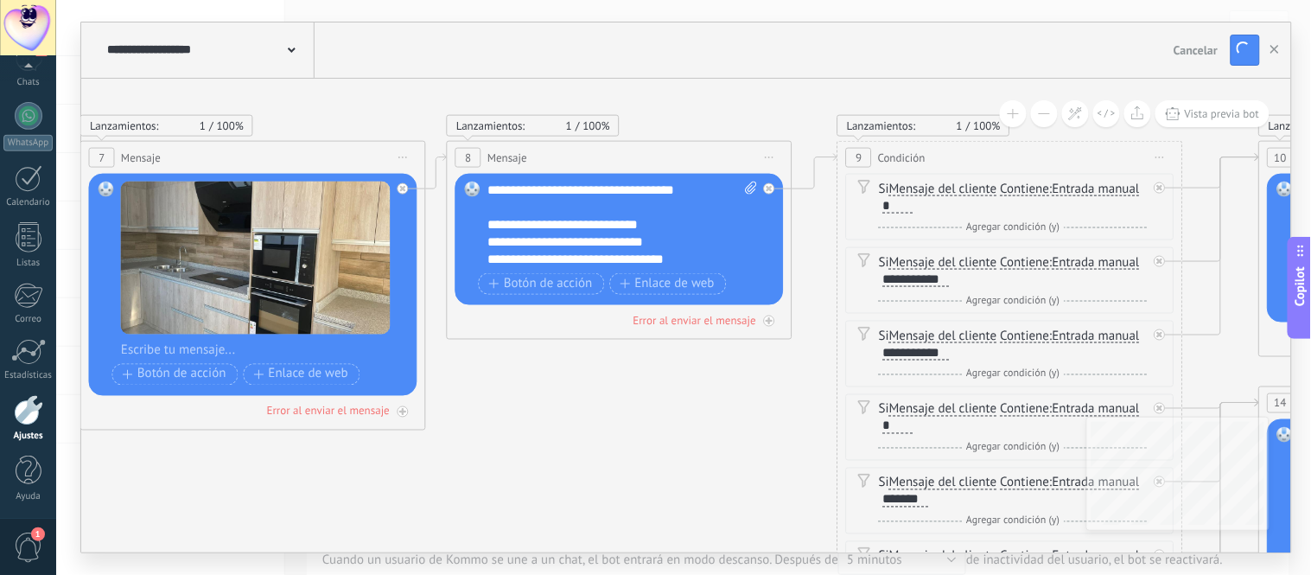
drag, startPoint x: 869, startPoint y: 363, endPoint x: 453, endPoint y: 364, distance: 416.5
click at [354, 380] on icon at bounding box center [350, 501] width 5635 height 1587
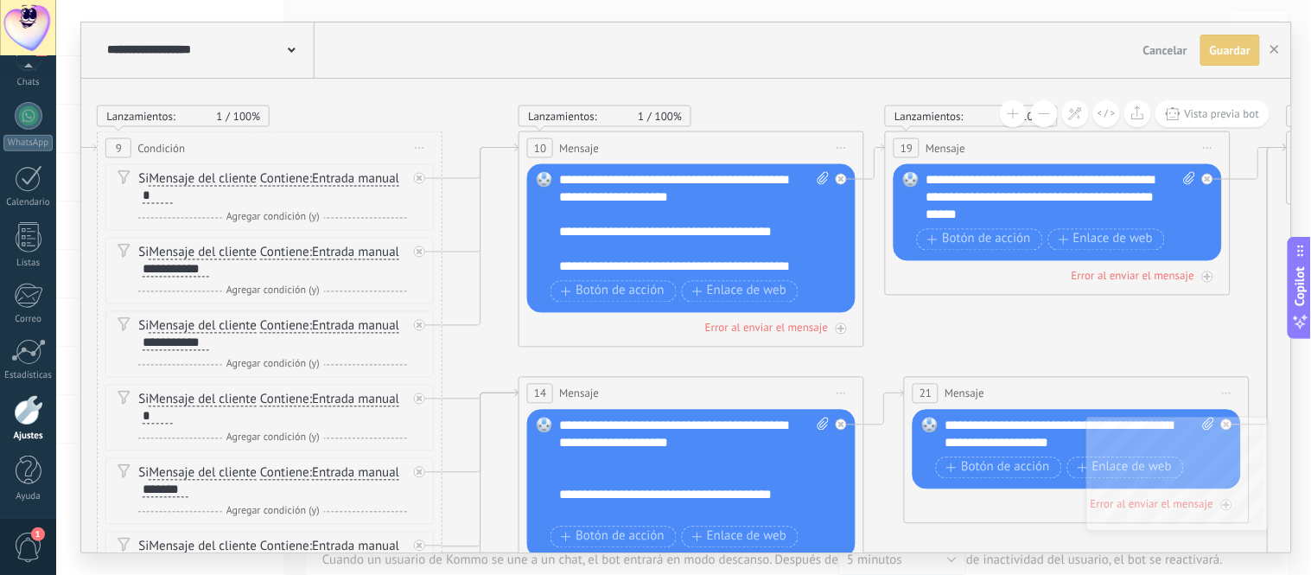
drag, startPoint x: 964, startPoint y: 377, endPoint x: 640, endPoint y: 361, distance: 324.4
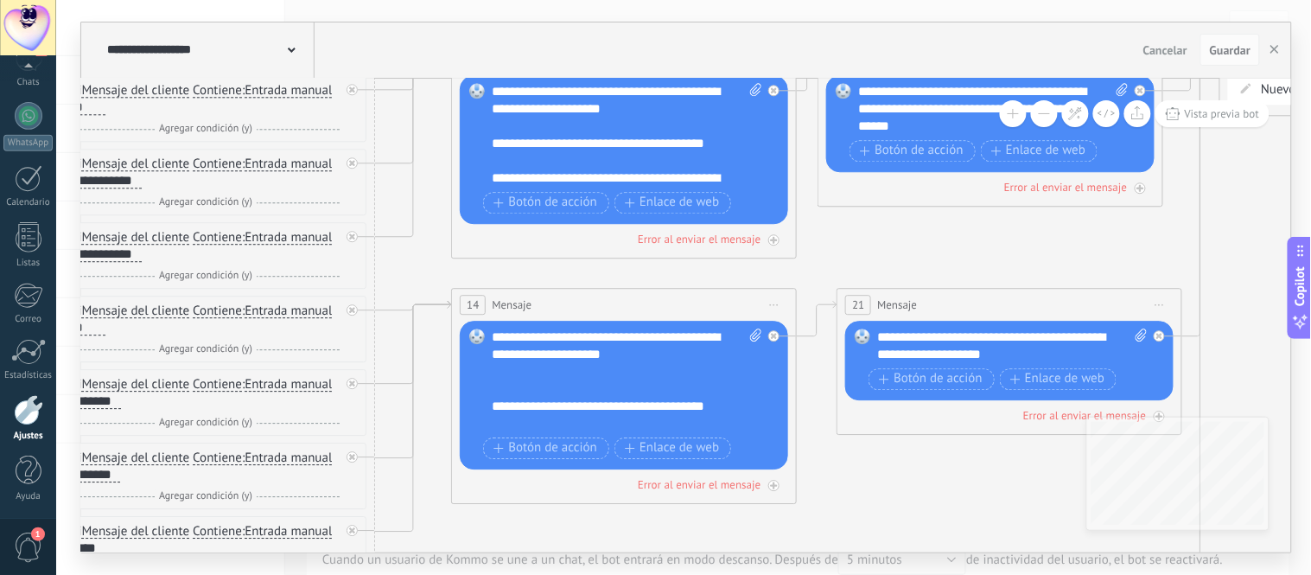
drag, startPoint x: 919, startPoint y: 348, endPoint x: 843, endPoint y: 245, distance: 127.4
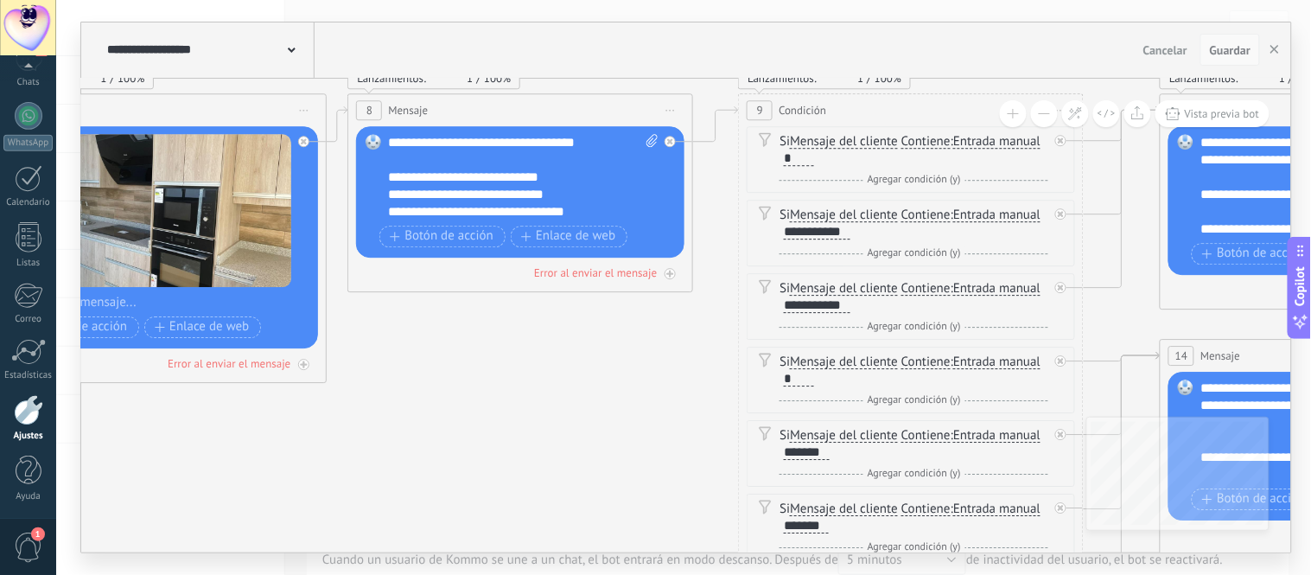
click at [1246, 48] on span "Guardar" at bounding box center [1230, 50] width 41 height 12
click at [1270, 50] on button "button" at bounding box center [1275, 50] width 26 height 33
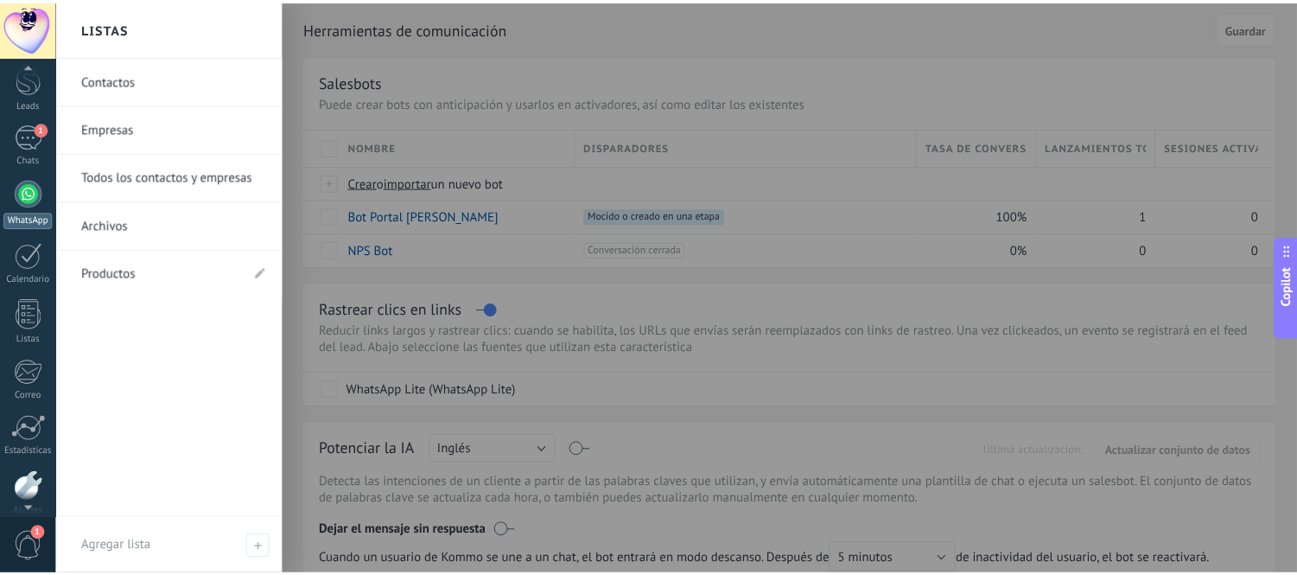
scroll to position [0, 0]
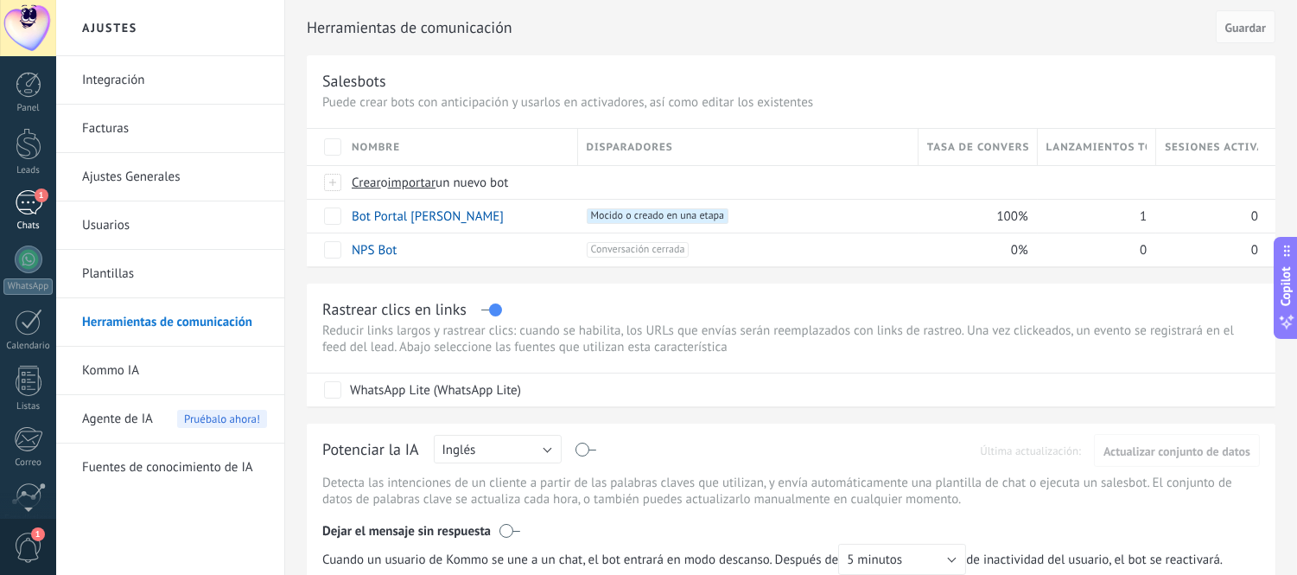
click at [20, 190] on div "1" at bounding box center [29, 202] width 28 height 25
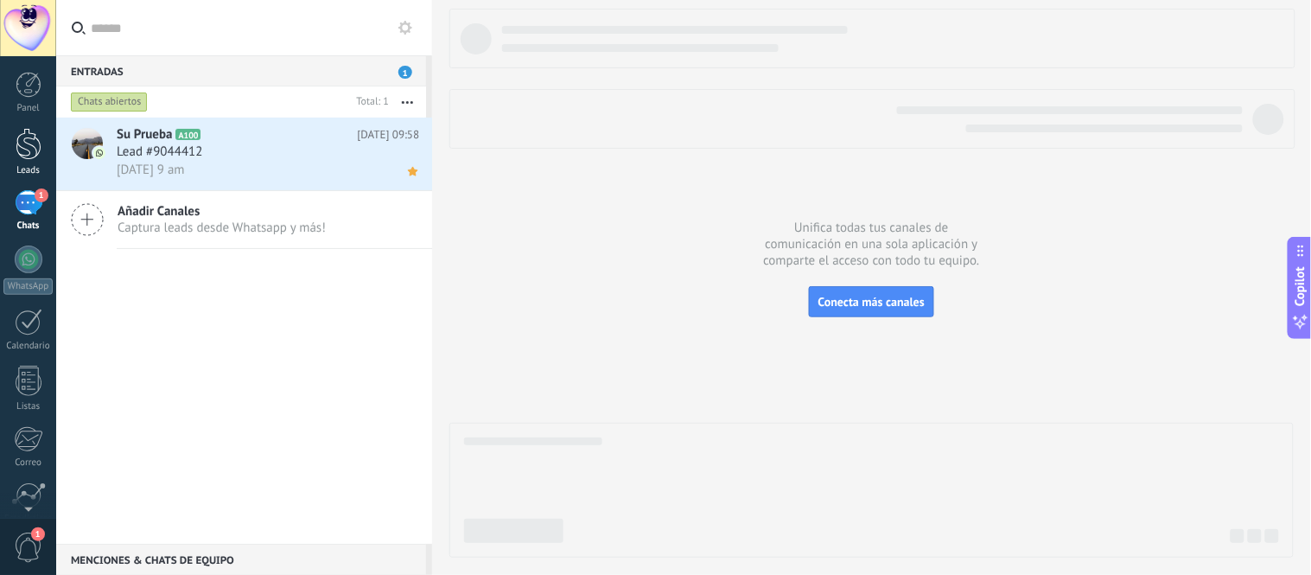
click at [29, 139] on div at bounding box center [29, 144] width 26 height 32
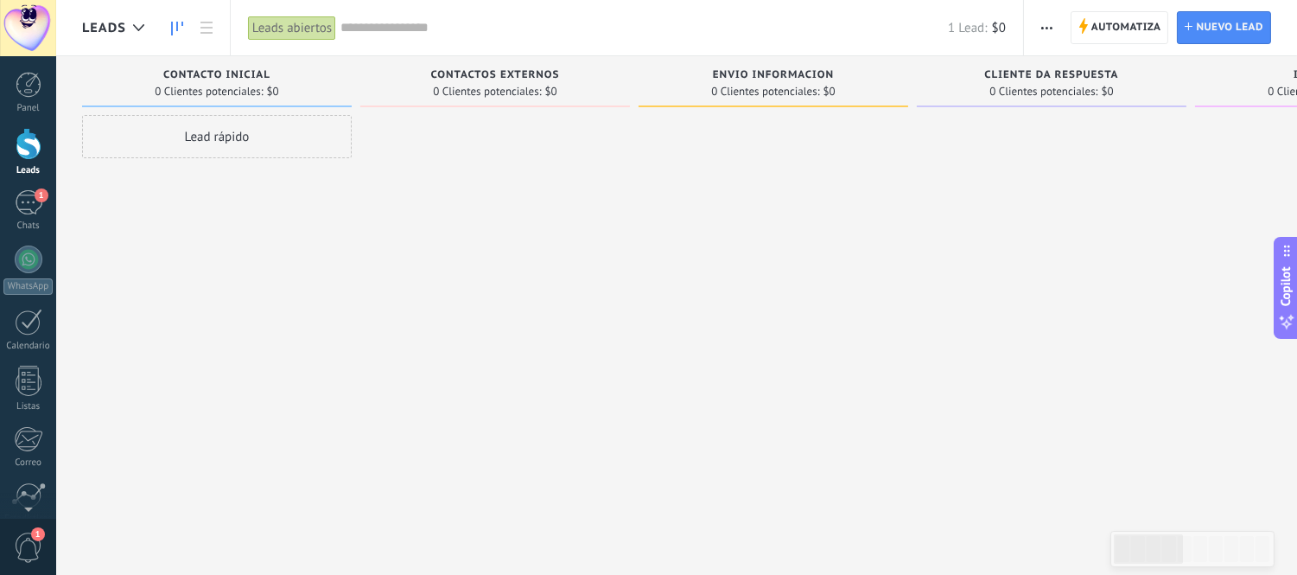
click at [668, 294] on div at bounding box center [774, 289] width 270 height 349
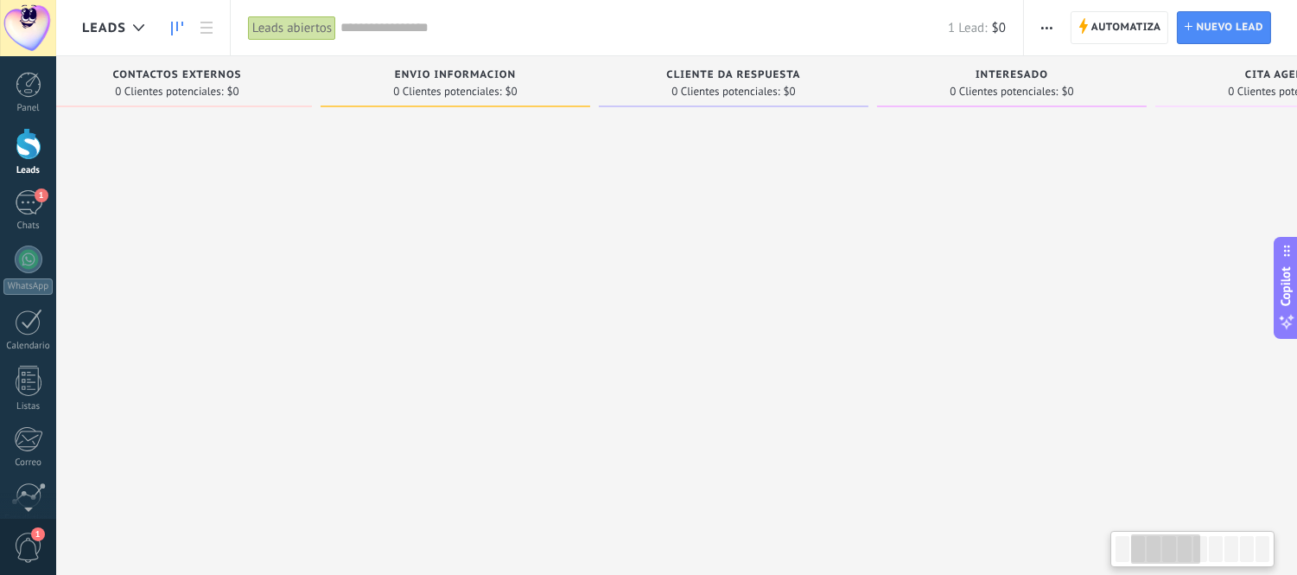
drag, startPoint x: 763, startPoint y: 291, endPoint x: 812, endPoint y: 265, distance: 55.7
click at [442, 307] on div at bounding box center [456, 289] width 270 height 349
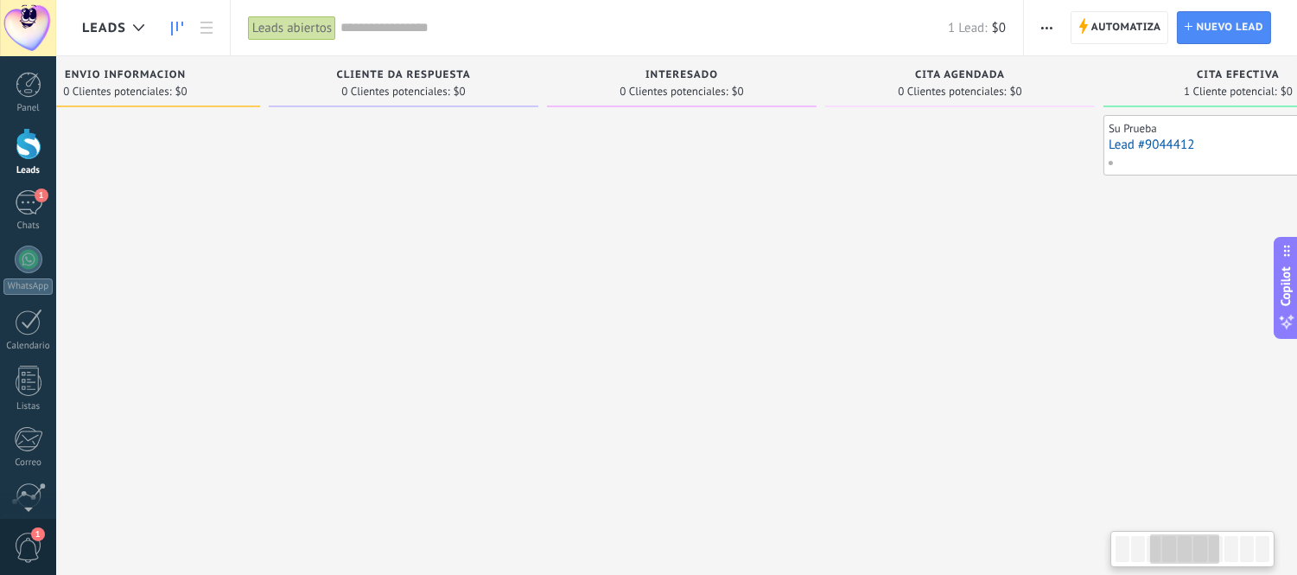
drag, startPoint x: 737, startPoint y: 262, endPoint x: 627, endPoint y: 262, distance: 110.6
click at [625, 262] on div at bounding box center [682, 289] width 270 height 349
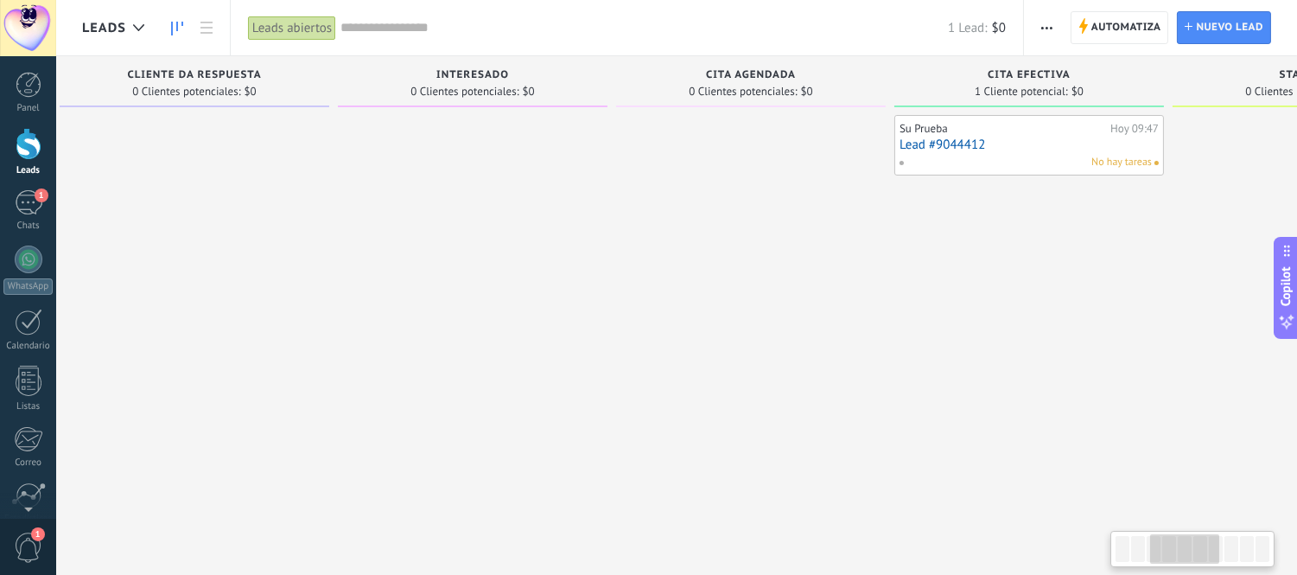
drag, startPoint x: 825, startPoint y: 266, endPoint x: 615, endPoint y: 277, distance: 210.2
click at [616, 277] on div at bounding box center [751, 289] width 270 height 349
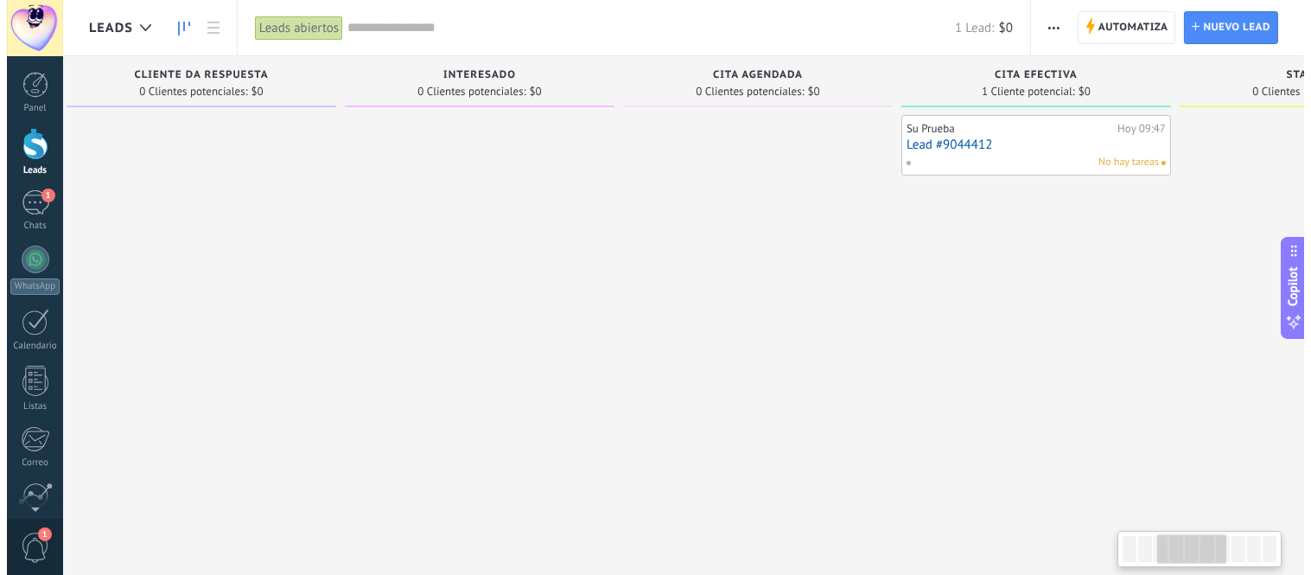
scroll to position [0, 858]
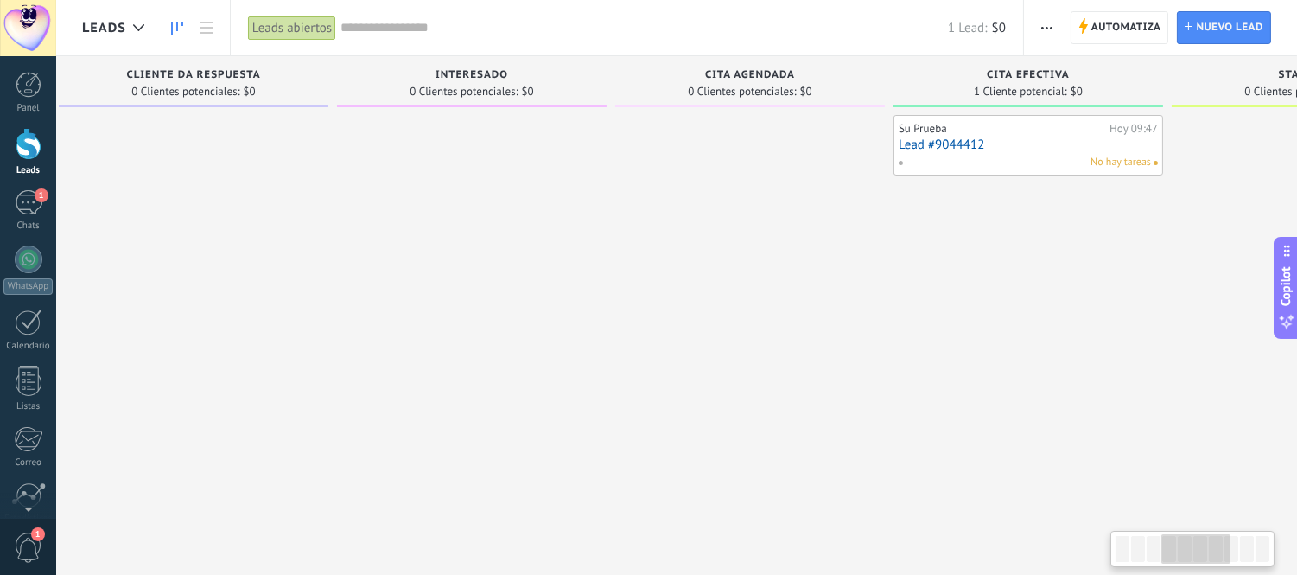
click at [959, 137] on link "Lead #9044412" at bounding box center [1028, 144] width 259 height 15
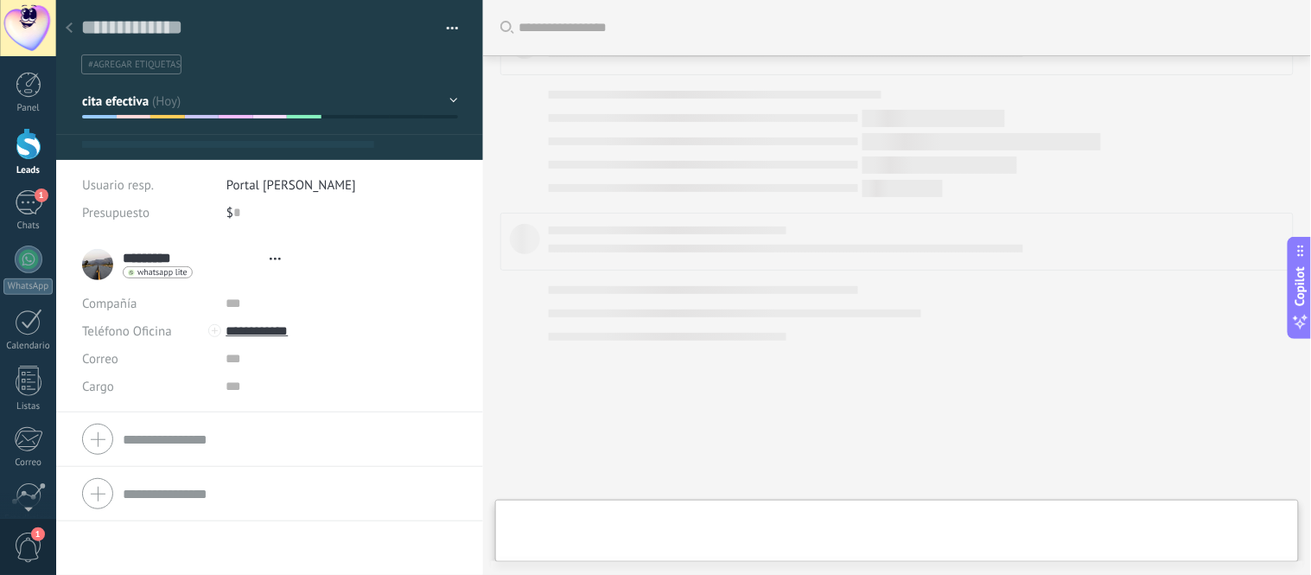
type textarea "**********"
click at [416, 75] on ul "#agregar etiquetas" at bounding box center [267, 64] width 374 height 23
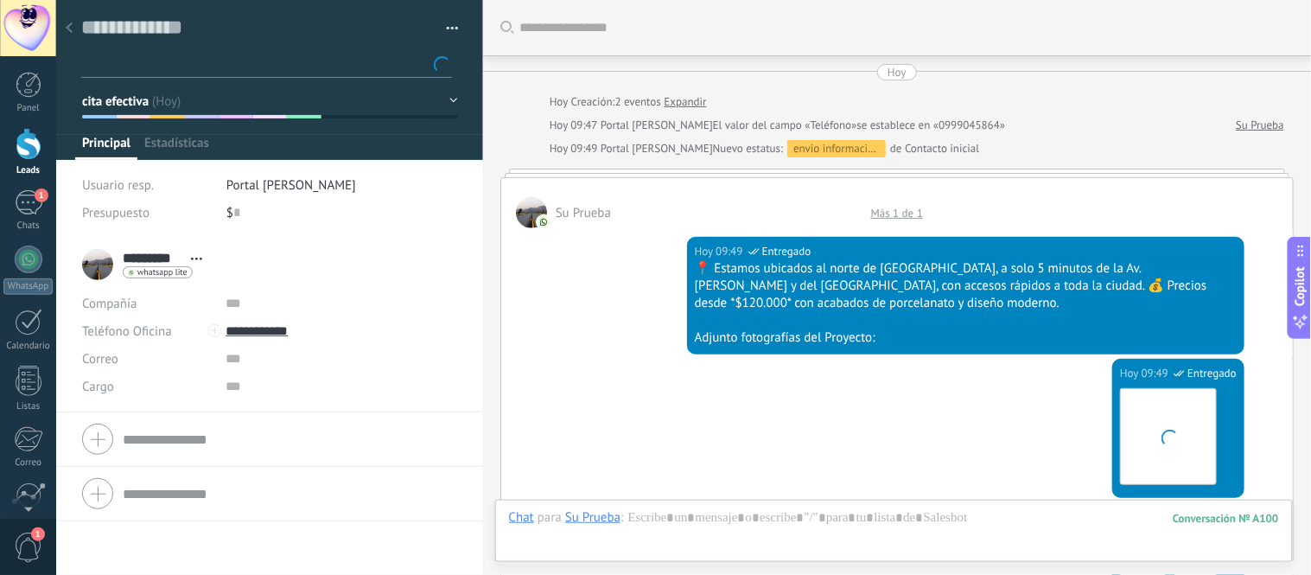
click at [407, 104] on button "cita efectiva" at bounding box center [270, 101] width 376 height 31
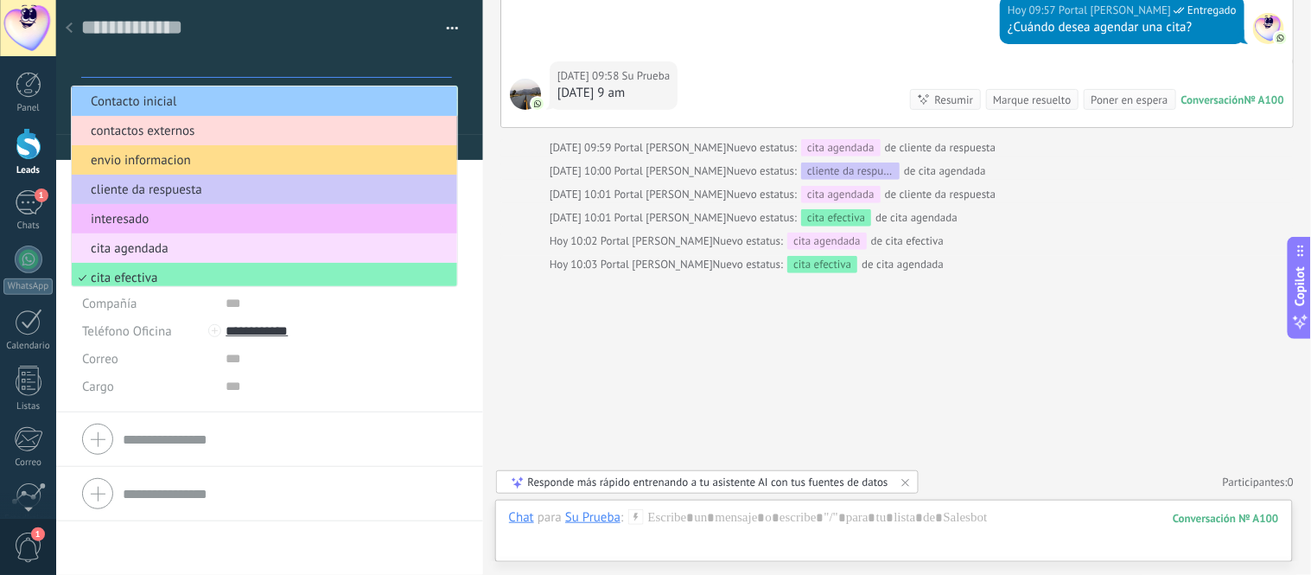
click at [133, 162] on span "envio informacion" at bounding box center [262, 160] width 380 height 16
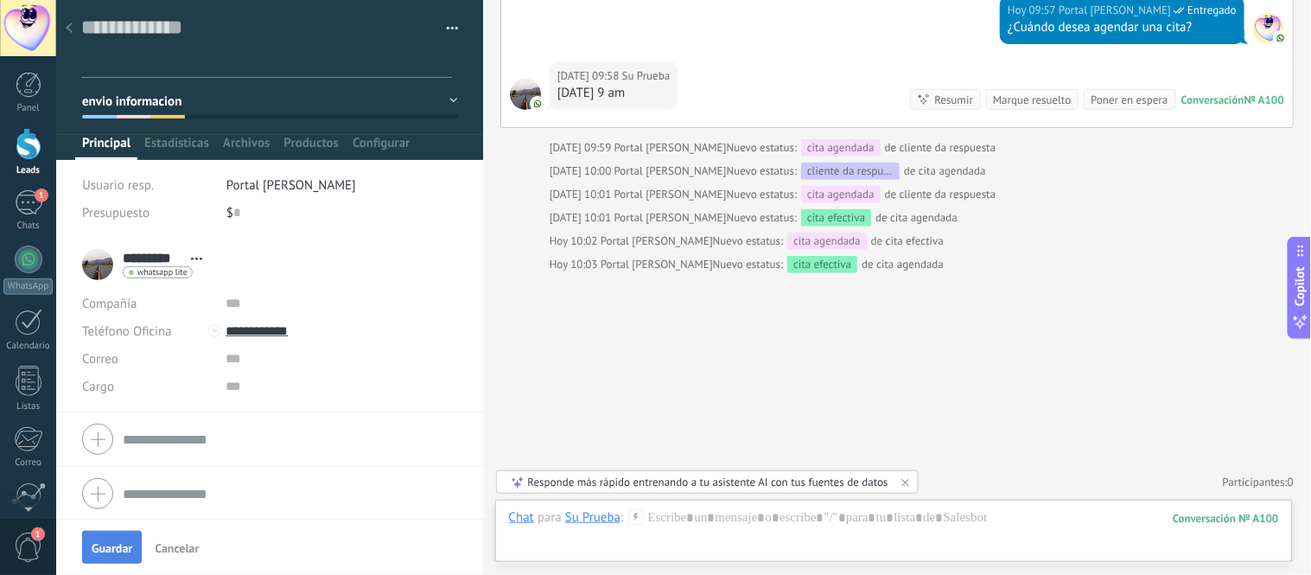
click at [116, 540] on button "Guardar" at bounding box center [112, 547] width 60 height 33
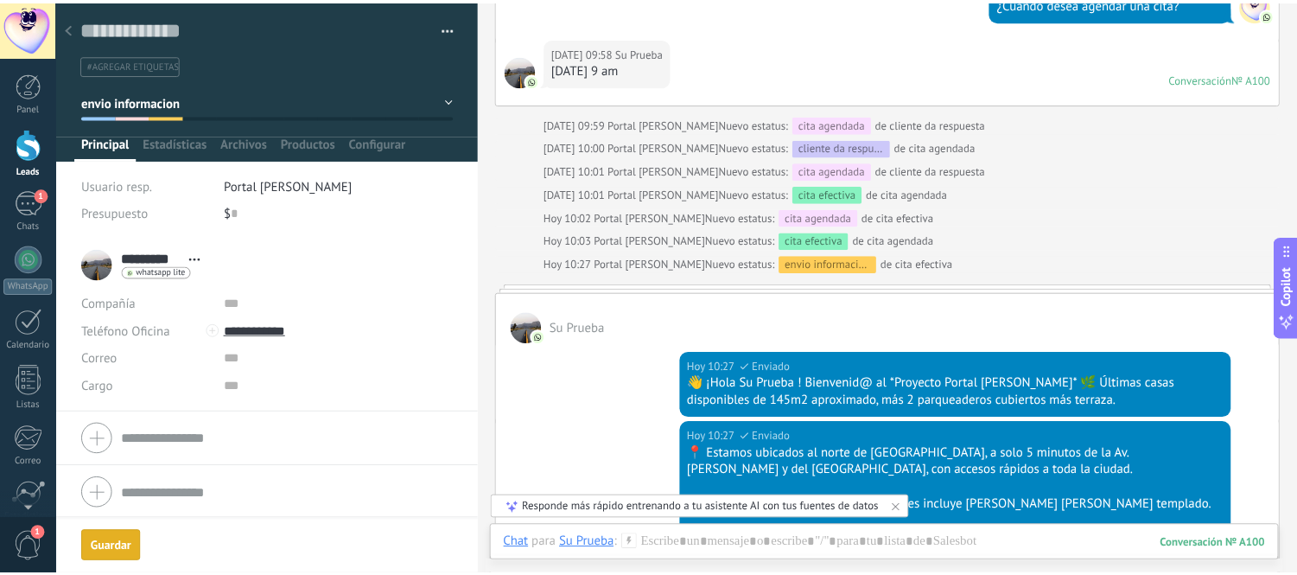
scroll to position [2807, 0]
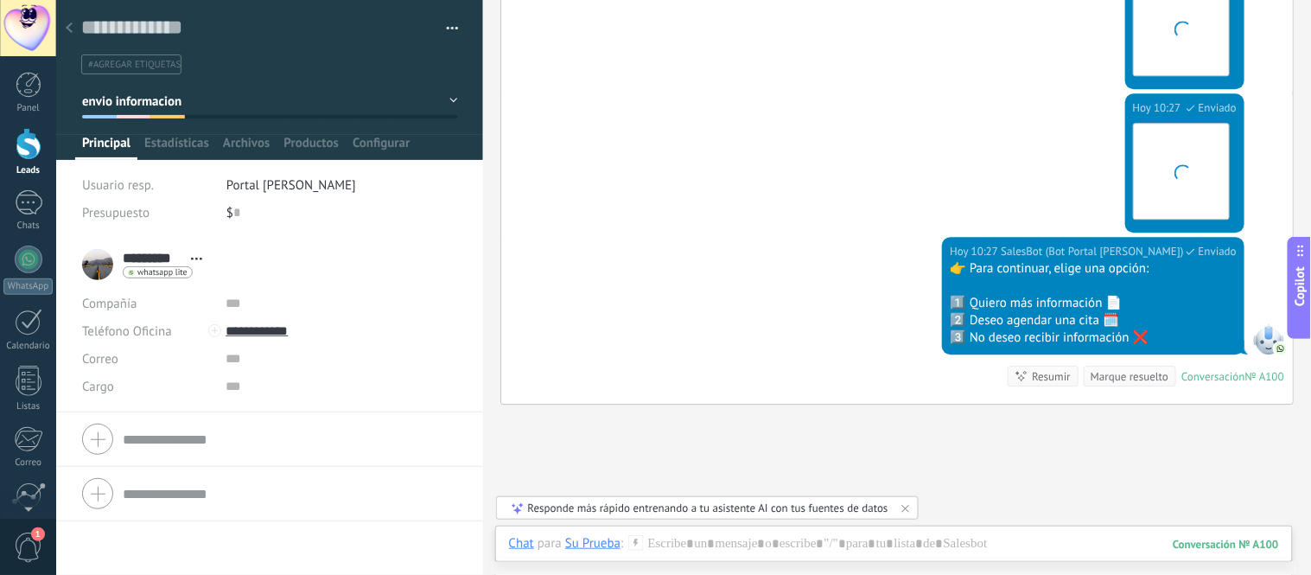
click at [71, 26] on use at bounding box center [69, 27] width 7 height 10
